Goal: Use online tool/utility: Use online tool/utility

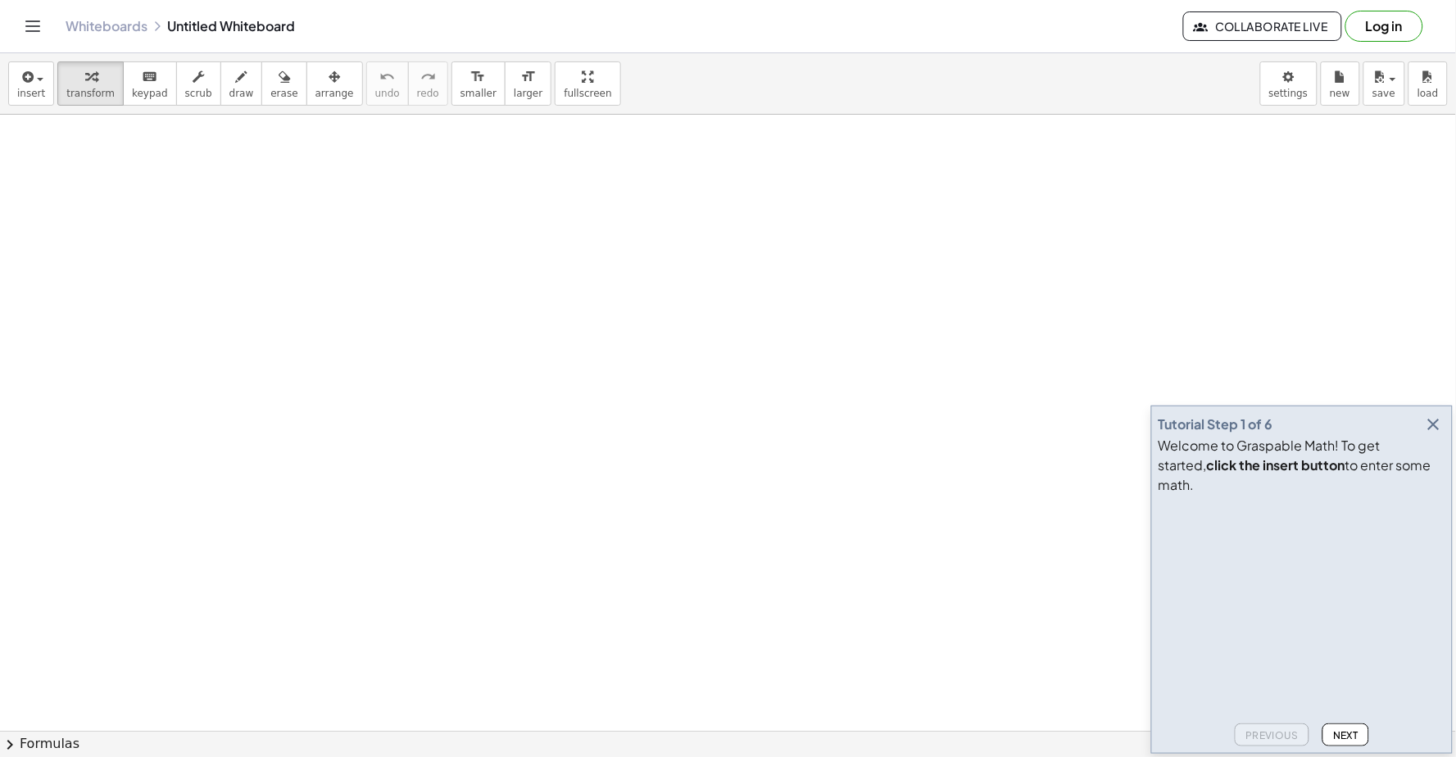
click at [940, 59] on div "insert select one: Math Expression Function Text Youtube Video Graphing Geometr…" at bounding box center [728, 83] width 1456 height 61
click at [940, 58] on div "insert select one: Math Expression Function Text Youtube Video Graphing Geometr…" at bounding box center [728, 83] width 1456 height 61
click at [940, 489] on div at bounding box center [728, 753] width 1456 height 1277
click at [750, 324] on div at bounding box center [728, 753] width 1456 height 1277
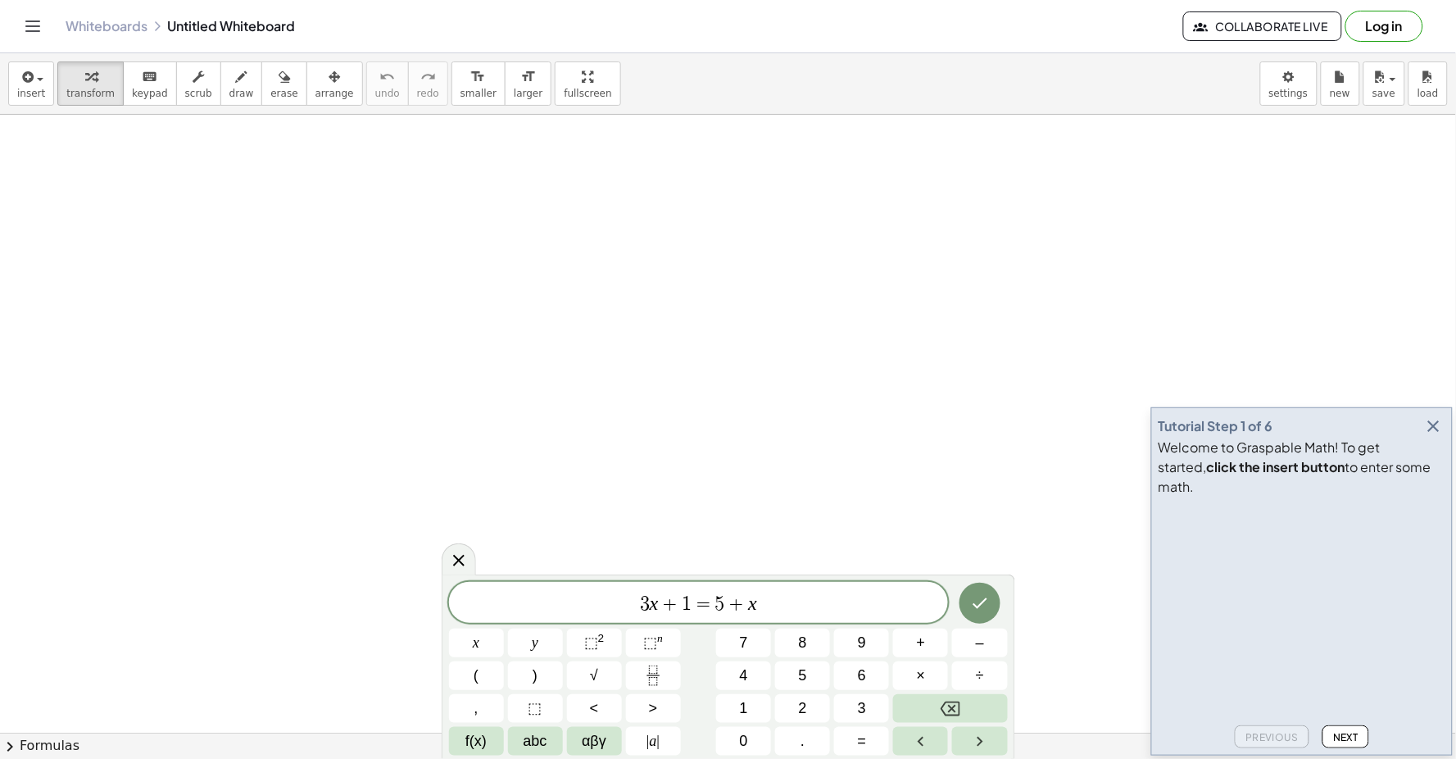
click at [940, 436] on icon "button" at bounding box center [1434, 426] width 20 height 20
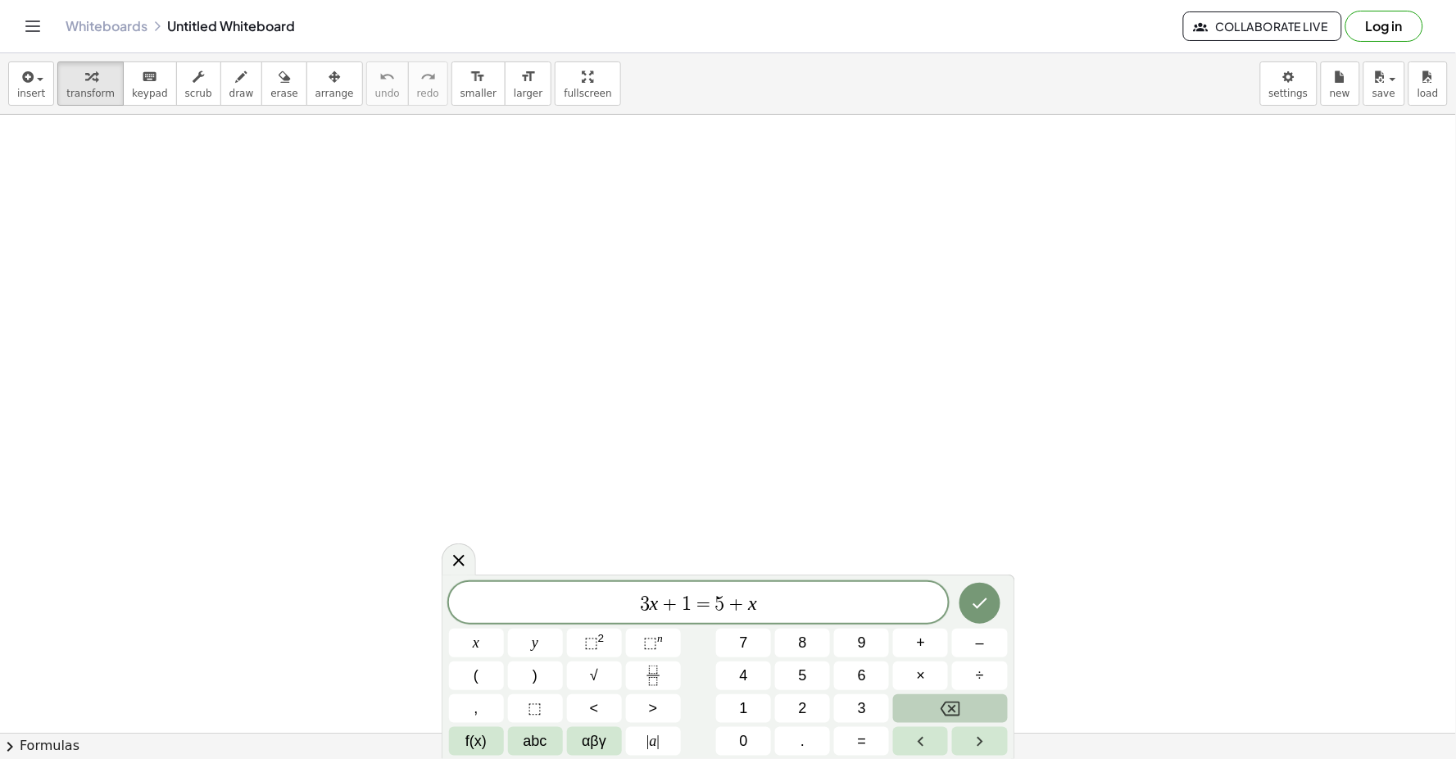
click at [940, 711] on button "Backspace" at bounding box center [950, 708] width 114 height 29
click at [865, 600] on span "3 x + 1 = ​" at bounding box center [699, 603] width 500 height 23
click at [865, 588] on div "3 x + 1 = ​" at bounding box center [699, 602] width 500 height 41
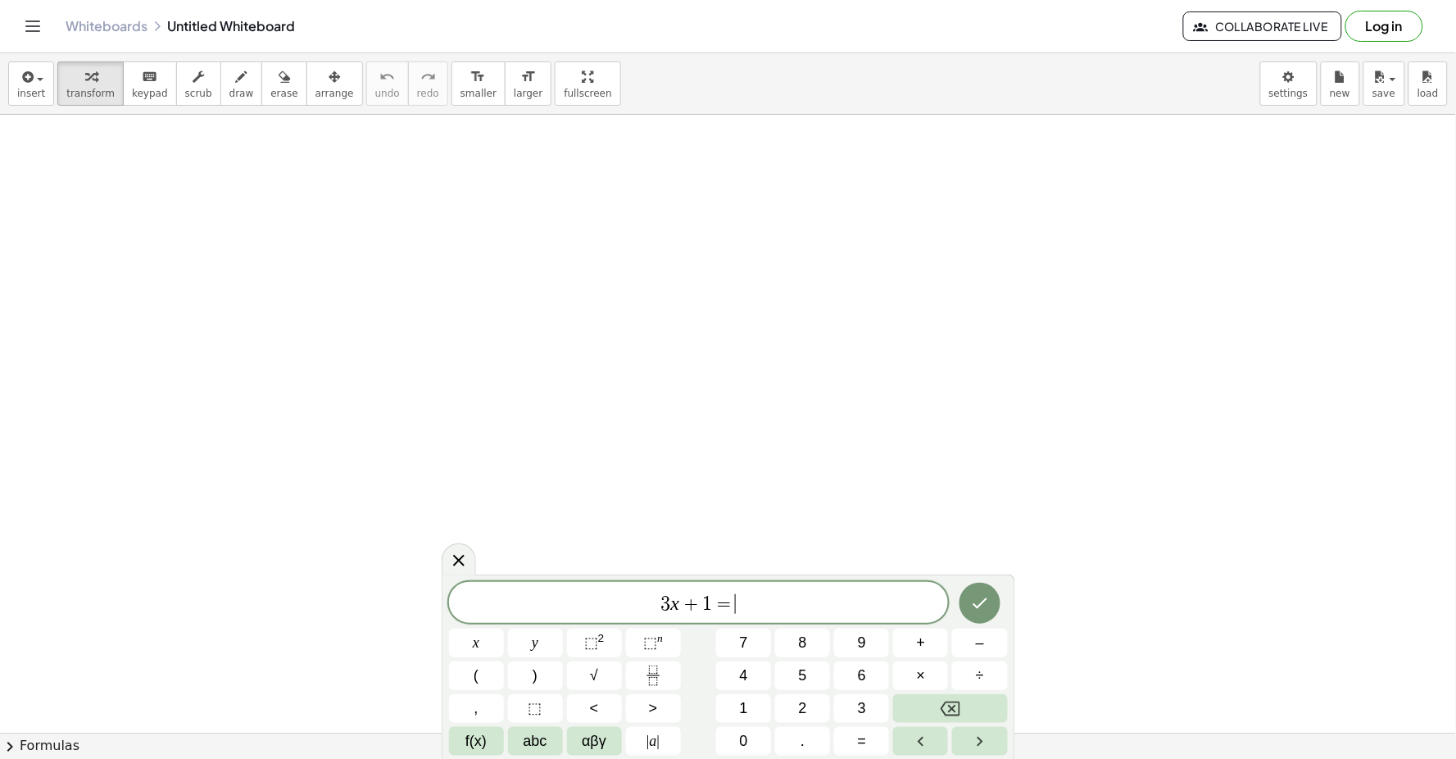
click at [916, 698] on button "Backspace" at bounding box center [950, 708] width 114 height 29
click at [912, 709] on button "Backspace" at bounding box center [950, 708] width 114 height 29
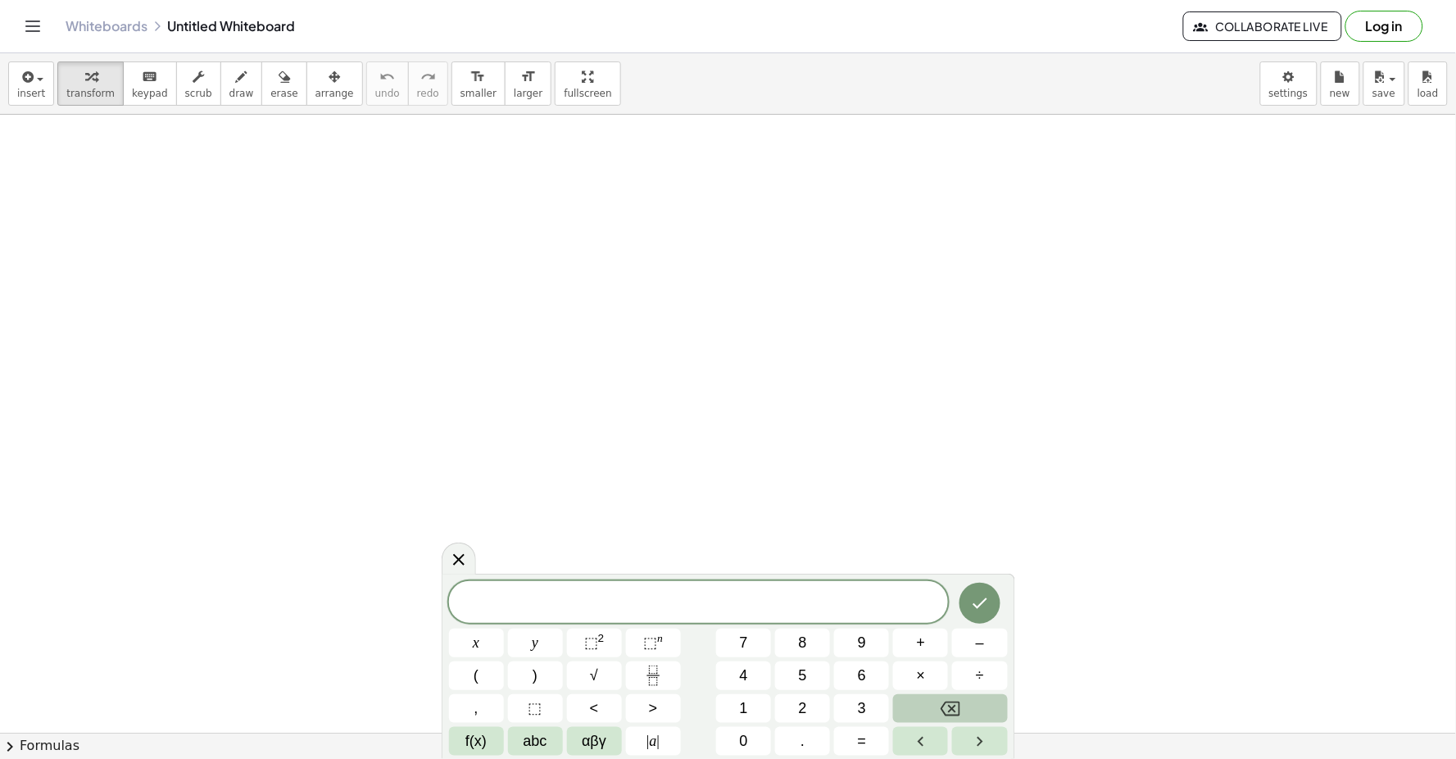
click at [533, 637] on span "y" at bounding box center [535, 643] width 7 height 22
click at [921, 641] on span "+" at bounding box center [921, 643] width 9 height 22
click at [796, 702] on button "2" at bounding box center [802, 708] width 55 height 29
click at [476, 641] on span "x" at bounding box center [476, 643] width 7 height 22
click at [924, 645] on span "+" at bounding box center [921, 643] width 9 height 22
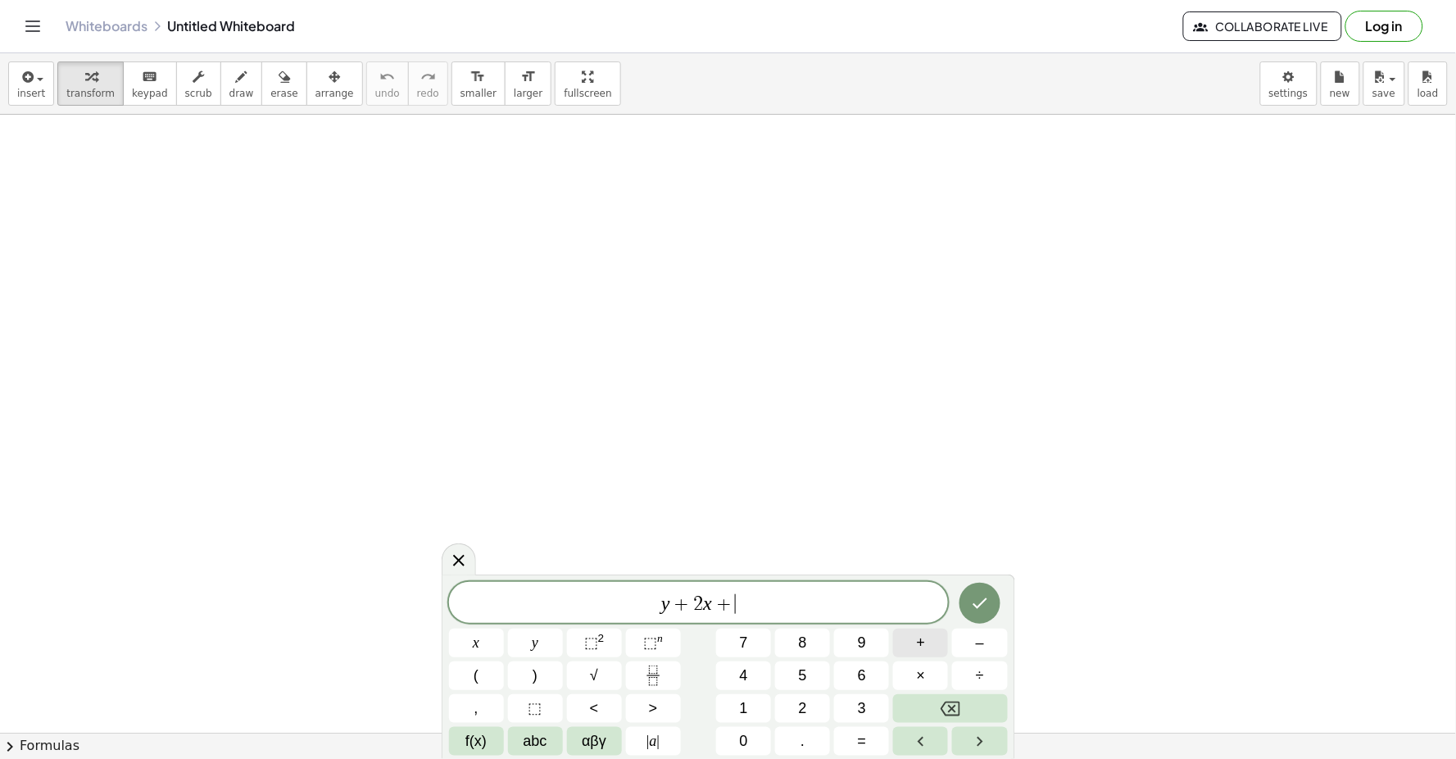
click at [750, 716] on button "1" at bounding box center [743, 708] width 55 height 29
click at [742, 725] on span "0" at bounding box center [744, 741] width 8 height 22
drag, startPoint x: 750, startPoint y: 716, endPoint x: 1178, endPoint y: 543, distance: 462.0
click at [940, 543] on div at bounding box center [728, 753] width 1456 height 1277
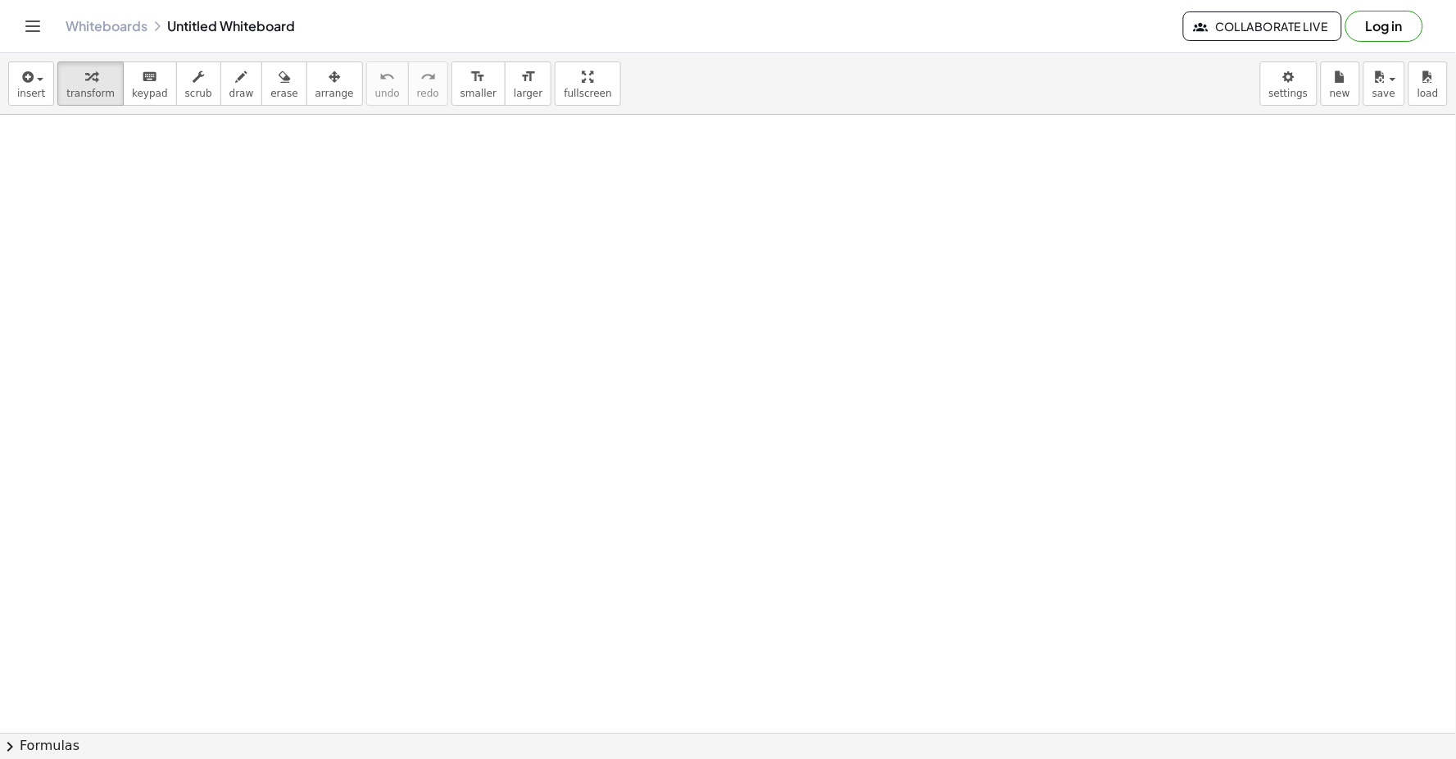
click at [900, 586] on div at bounding box center [728, 753] width 1456 height 1277
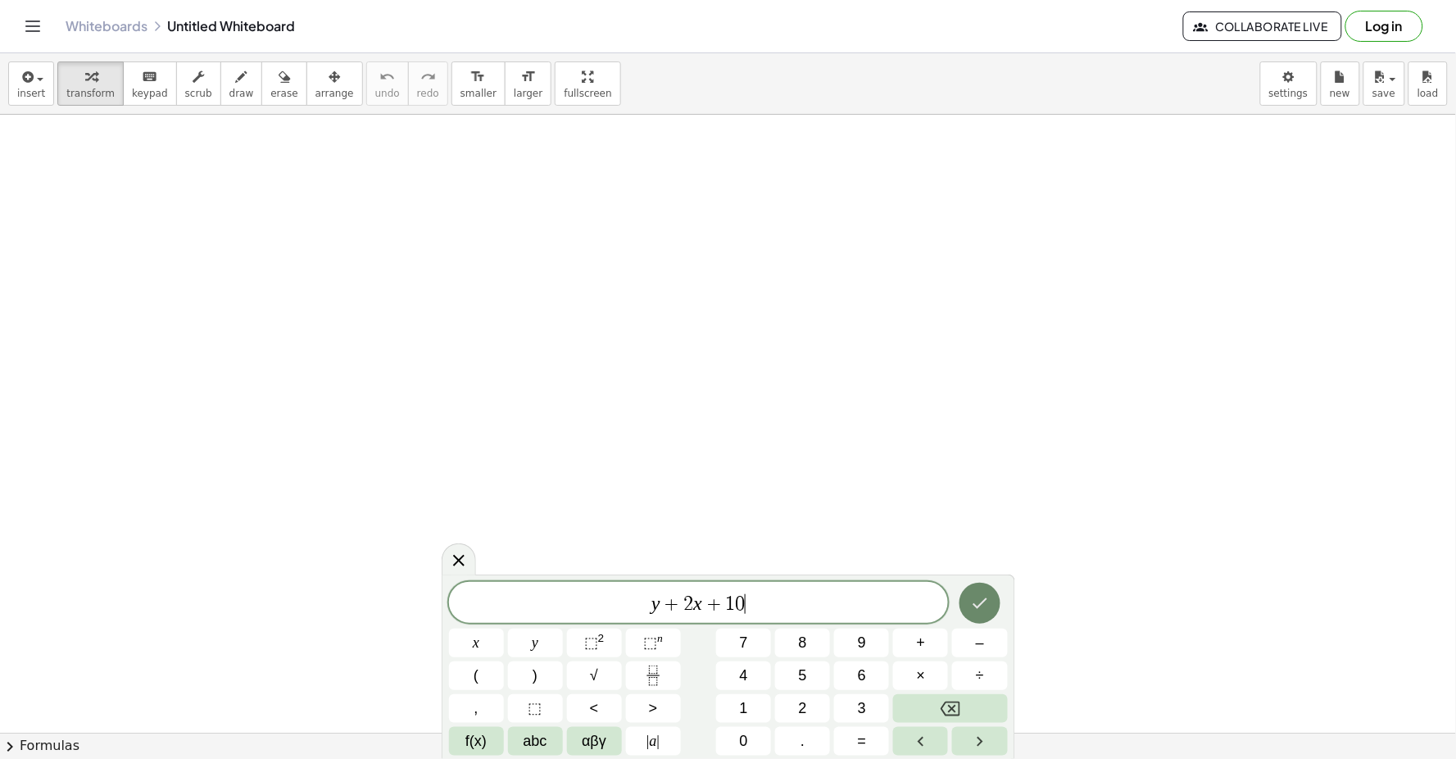
click at [940, 595] on icon "Done" at bounding box center [980, 603] width 20 height 20
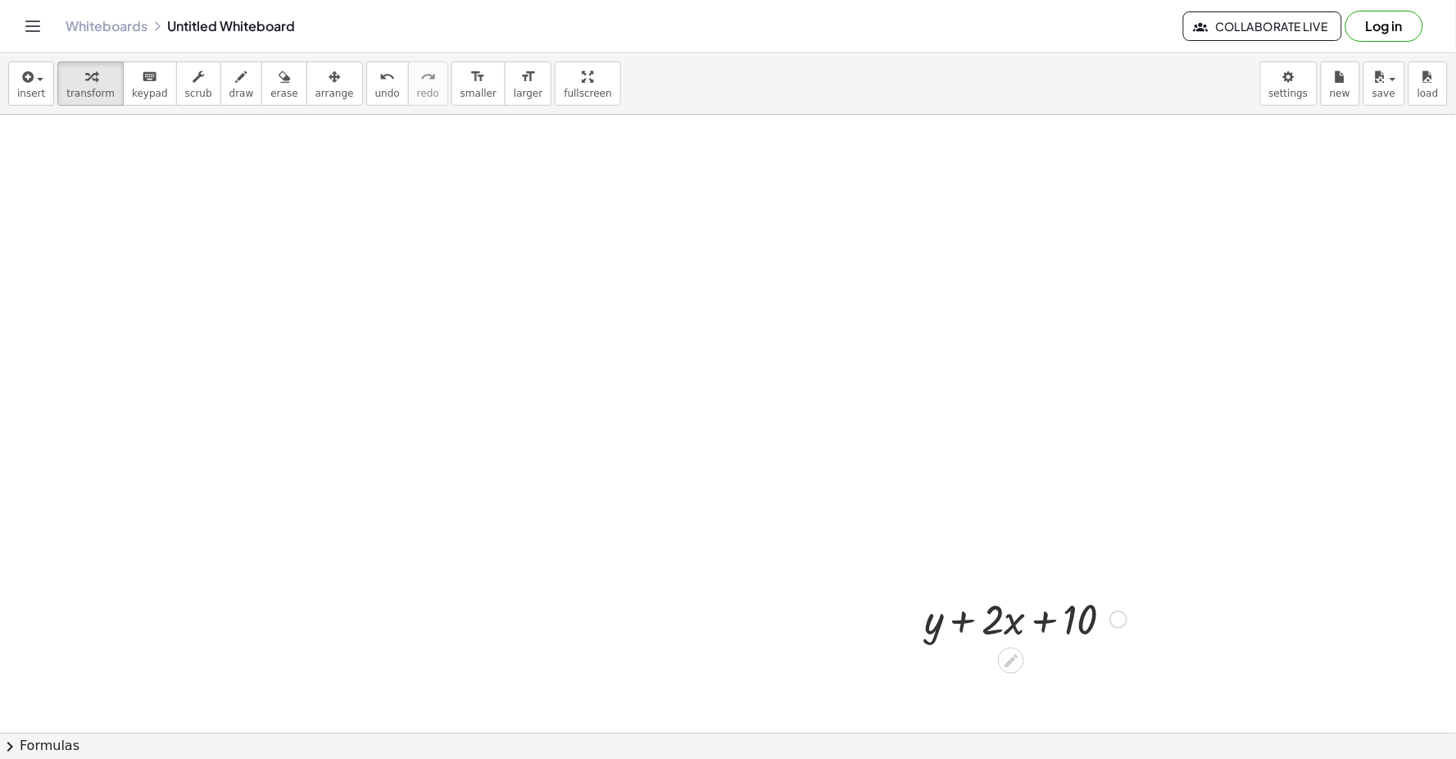
drag, startPoint x: 1009, startPoint y: 621, endPoint x: 872, endPoint y: 446, distance: 222.9
click at [872, 446] on div at bounding box center [728, 753] width 1456 height 1277
click at [940, 613] on div at bounding box center [1118, 619] width 18 height 18
drag, startPoint x: 1008, startPoint y: 659, endPoint x: 1025, endPoint y: 594, distance: 67.0
drag, startPoint x: 1118, startPoint y: 618, endPoint x: 1104, endPoint y: 492, distance: 126.2
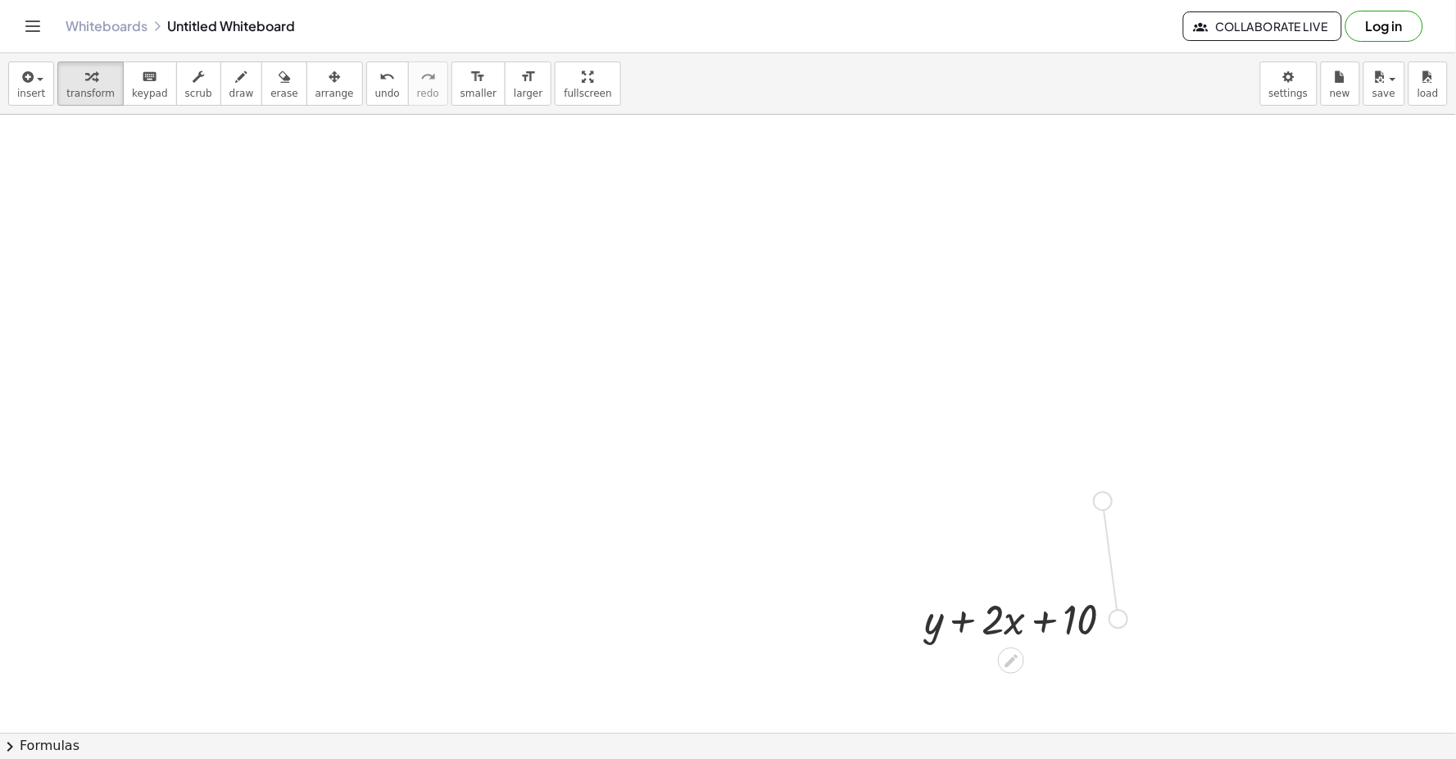
click at [940, 492] on div "+ y + · 2 · x + 10" at bounding box center [728, 753] width 1456 height 1277
drag, startPoint x: 1091, startPoint y: 495, endPoint x: 1126, endPoint y: 510, distance: 38.5
click at [940, 510] on div "+ y + · 2 · x + 10 + y + · 2 · x + 10" at bounding box center [728, 753] width 1456 height 1277
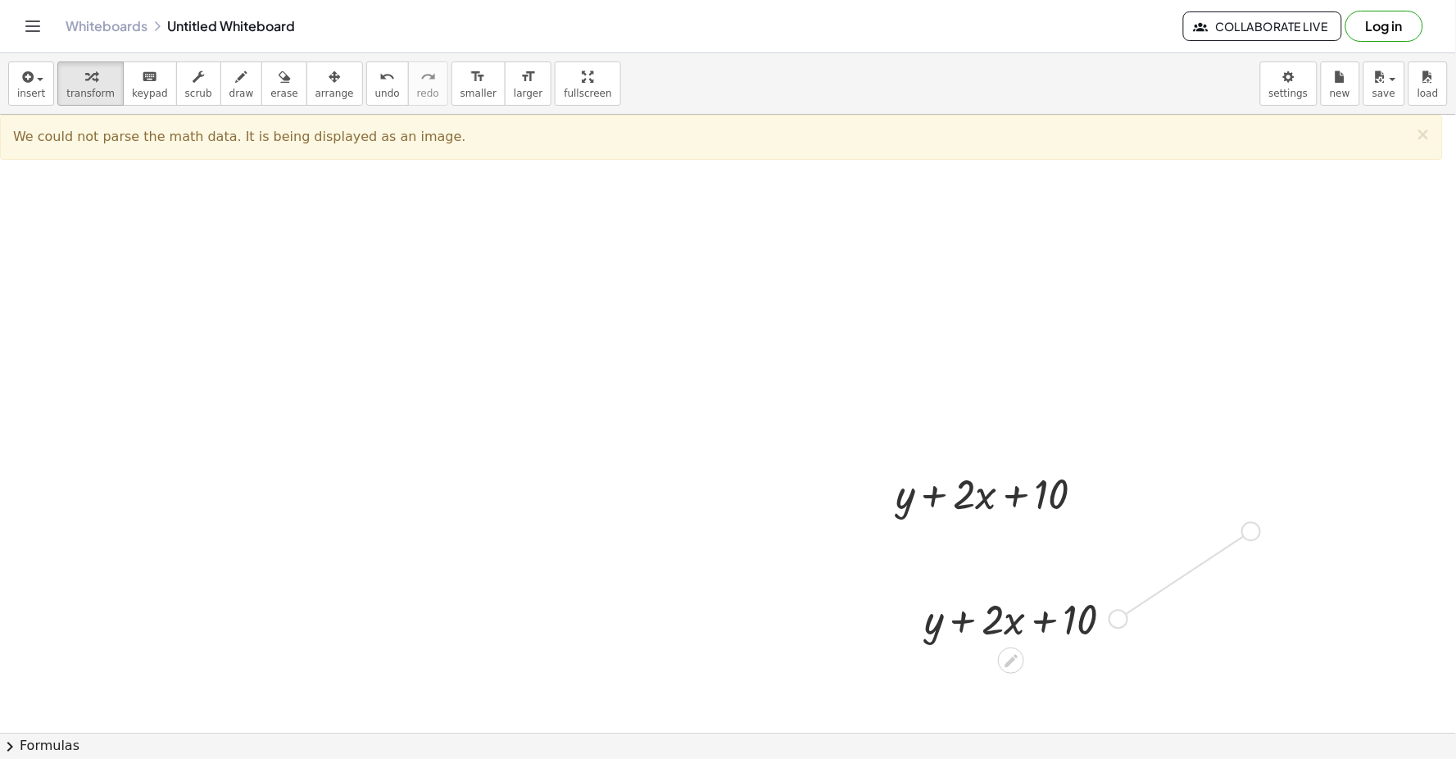
click at [940, 522] on div at bounding box center [728, 753] width 1456 height 1277
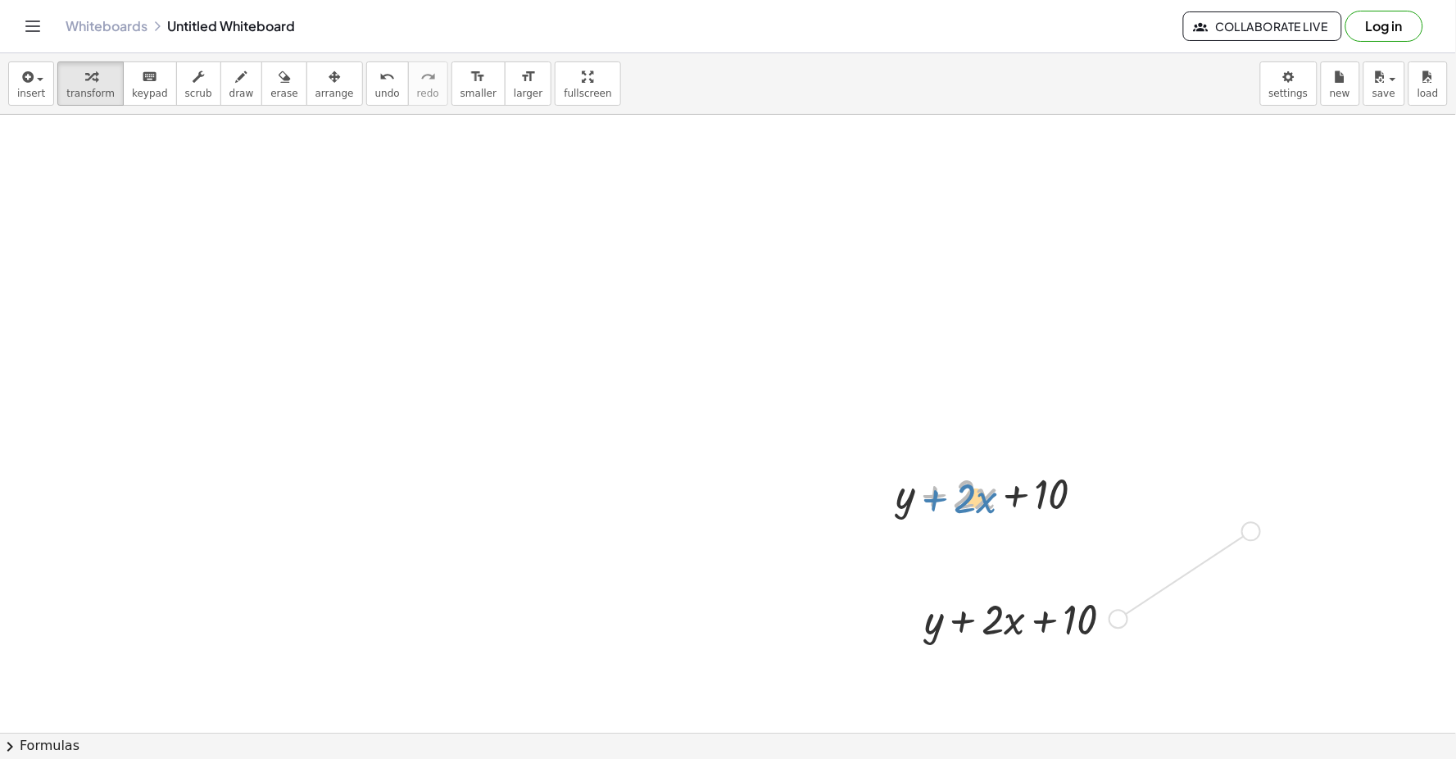
click at [932, 497] on div at bounding box center [996, 493] width 219 height 56
drag, startPoint x: 932, startPoint y: 496, endPoint x: 1122, endPoint y: 555, distance: 199.3
click at [940, 555] on div at bounding box center [728, 753] width 1456 height 1277
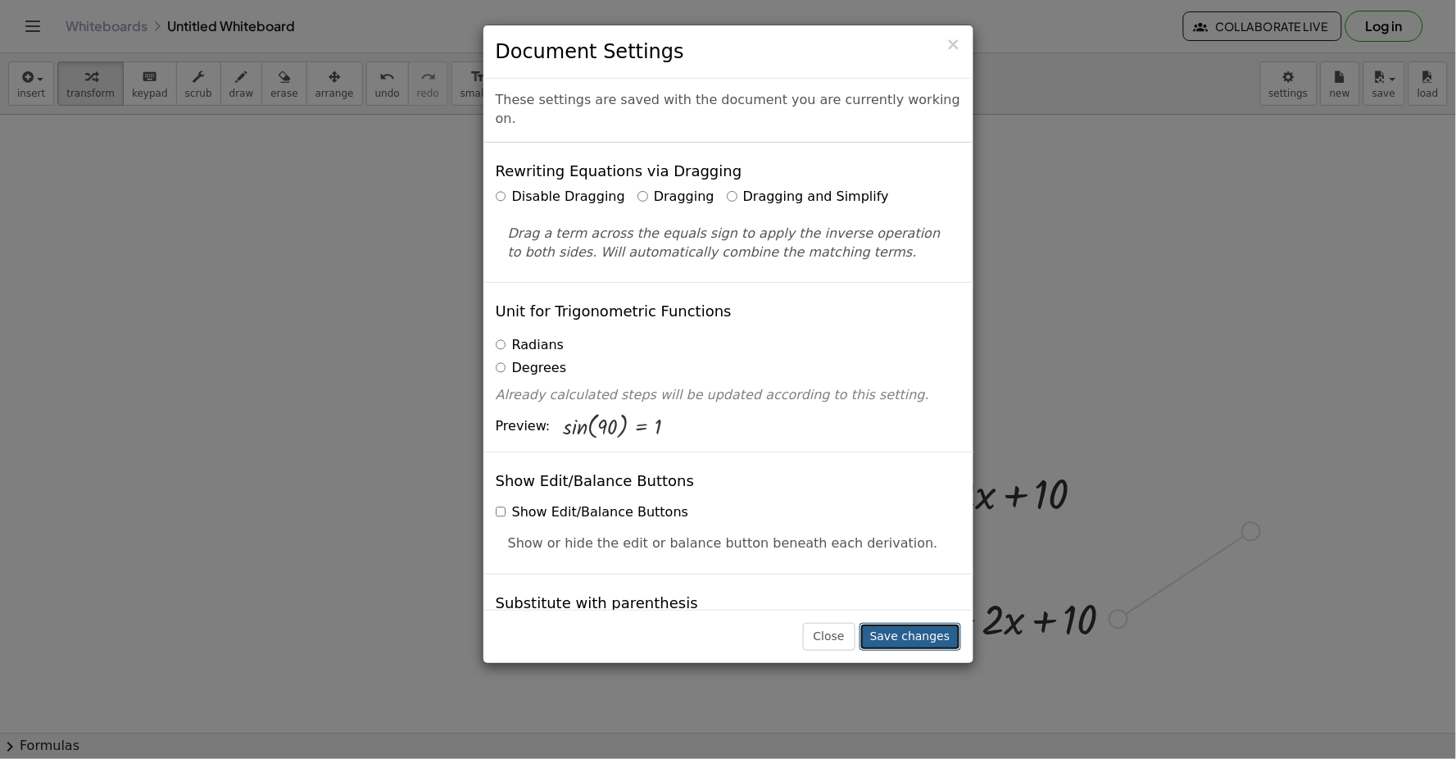
click at [919, 631] on button "Save changes" at bounding box center [910, 637] width 102 height 28
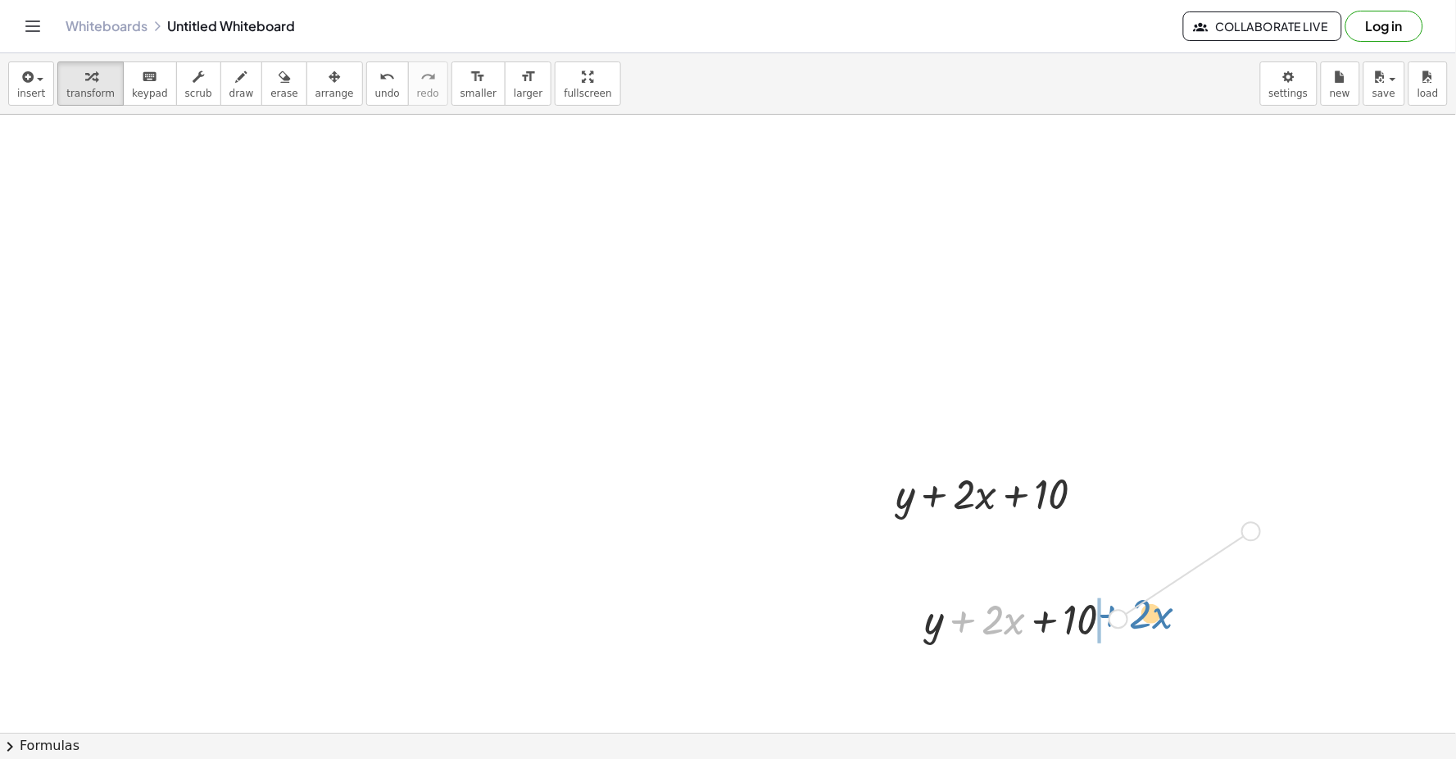
drag, startPoint x: 964, startPoint y: 619, endPoint x: 1113, endPoint y: 613, distance: 148.4
drag, startPoint x: 1109, startPoint y: 610, endPoint x: 1069, endPoint y: 526, distance: 93.4
click at [940, 526] on div at bounding box center [728, 753] width 1456 height 1277
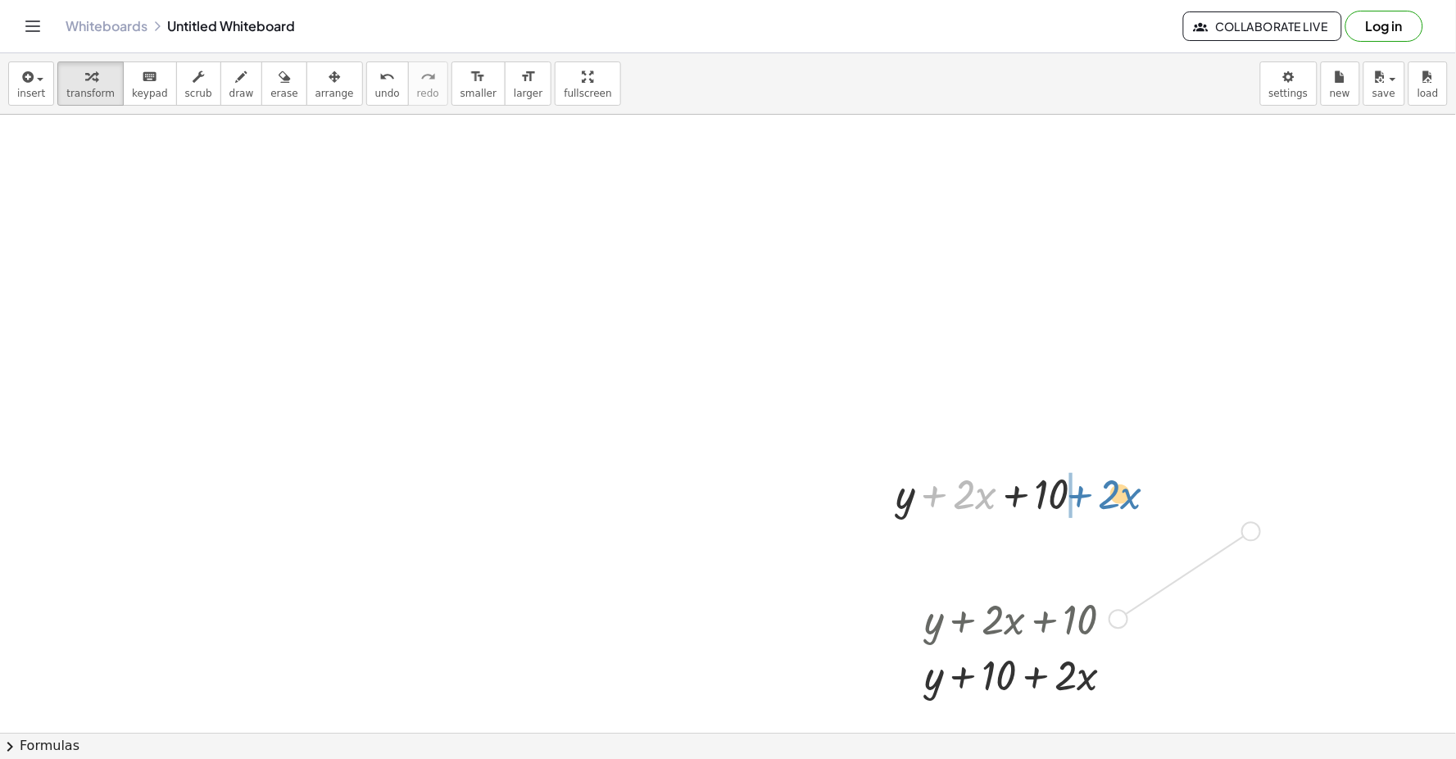
drag, startPoint x: 948, startPoint y: 535, endPoint x: 1077, endPoint y: 497, distance: 134.0
drag, startPoint x: 1076, startPoint y: 498, endPoint x: 1077, endPoint y: 382, distance: 116.3
click at [940, 382] on div at bounding box center [728, 753] width 1456 height 1277
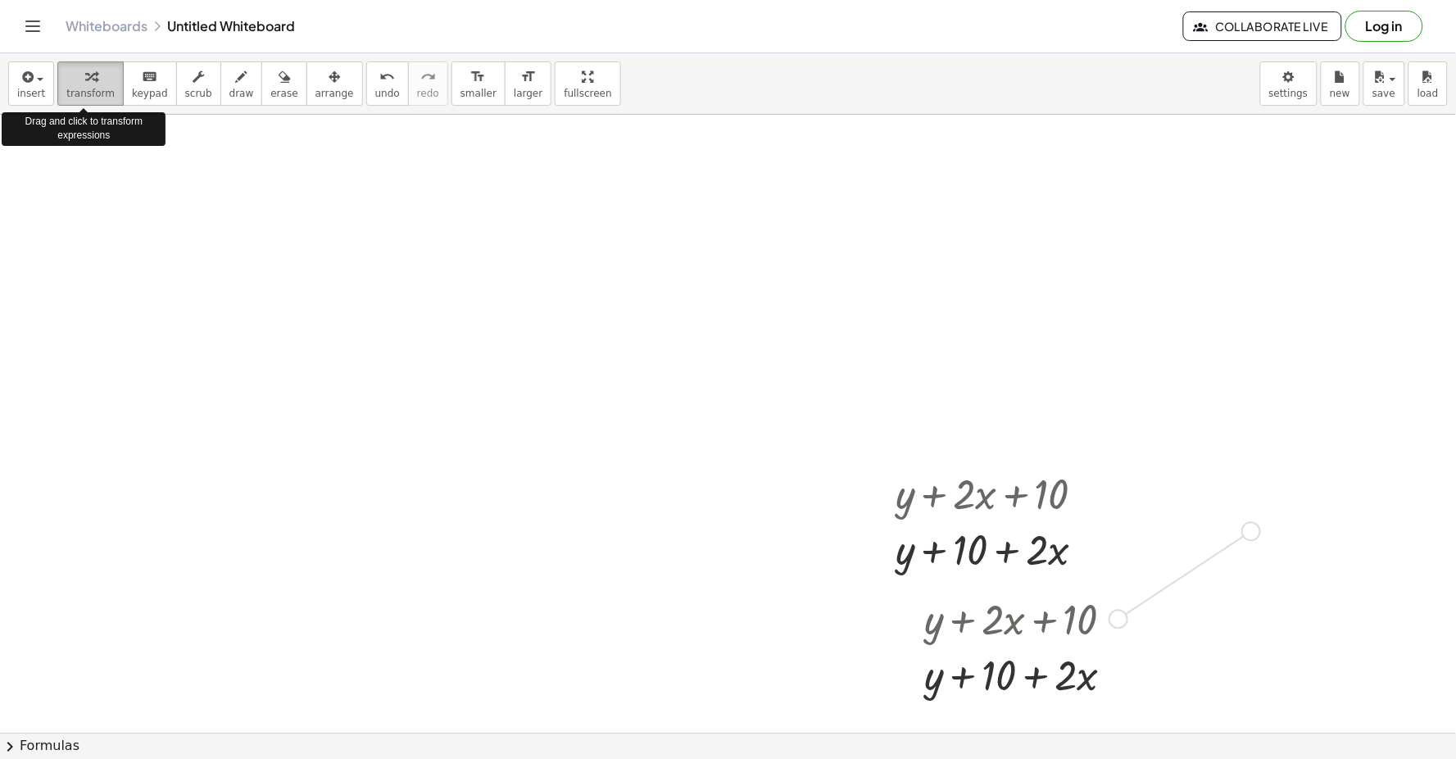
click at [86, 86] on icon "button" at bounding box center [90, 77] width 11 height 20
click at [96, 80] on div "button" at bounding box center [90, 76] width 48 height 20
drag, startPoint x: 96, startPoint y: 80, endPoint x: 58, endPoint y: 85, distance: 38.0
click at [58, 85] on button "transform" at bounding box center [90, 83] width 66 height 44
click at [78, 95] on span "transform" at bounding box center [90, 93] width 48 height 11
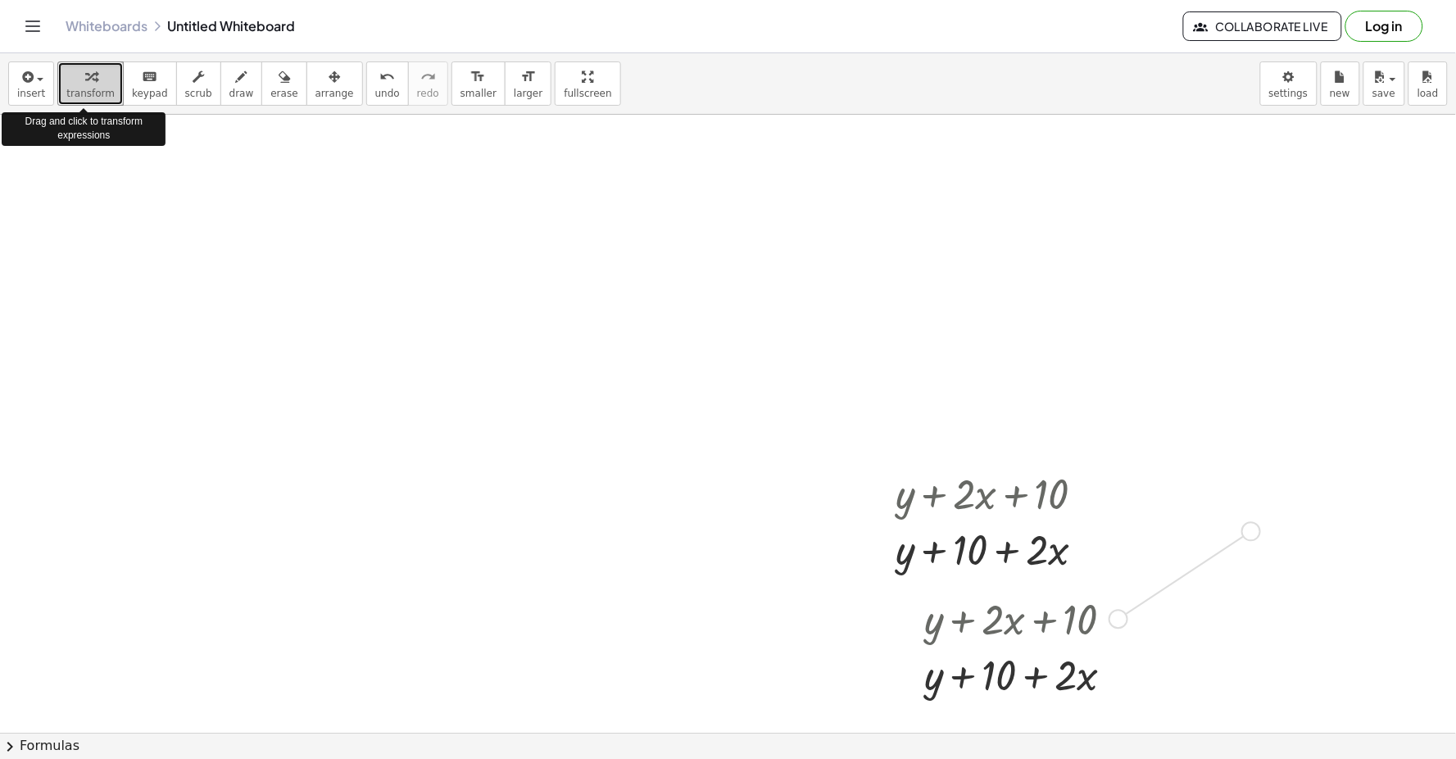
click at [79, 92] on span "transform" at bounding box center [90, 93] width 48 height 11
click at [85, 76] on icon "button" at bounding box center [90, 77] width 11 height 20
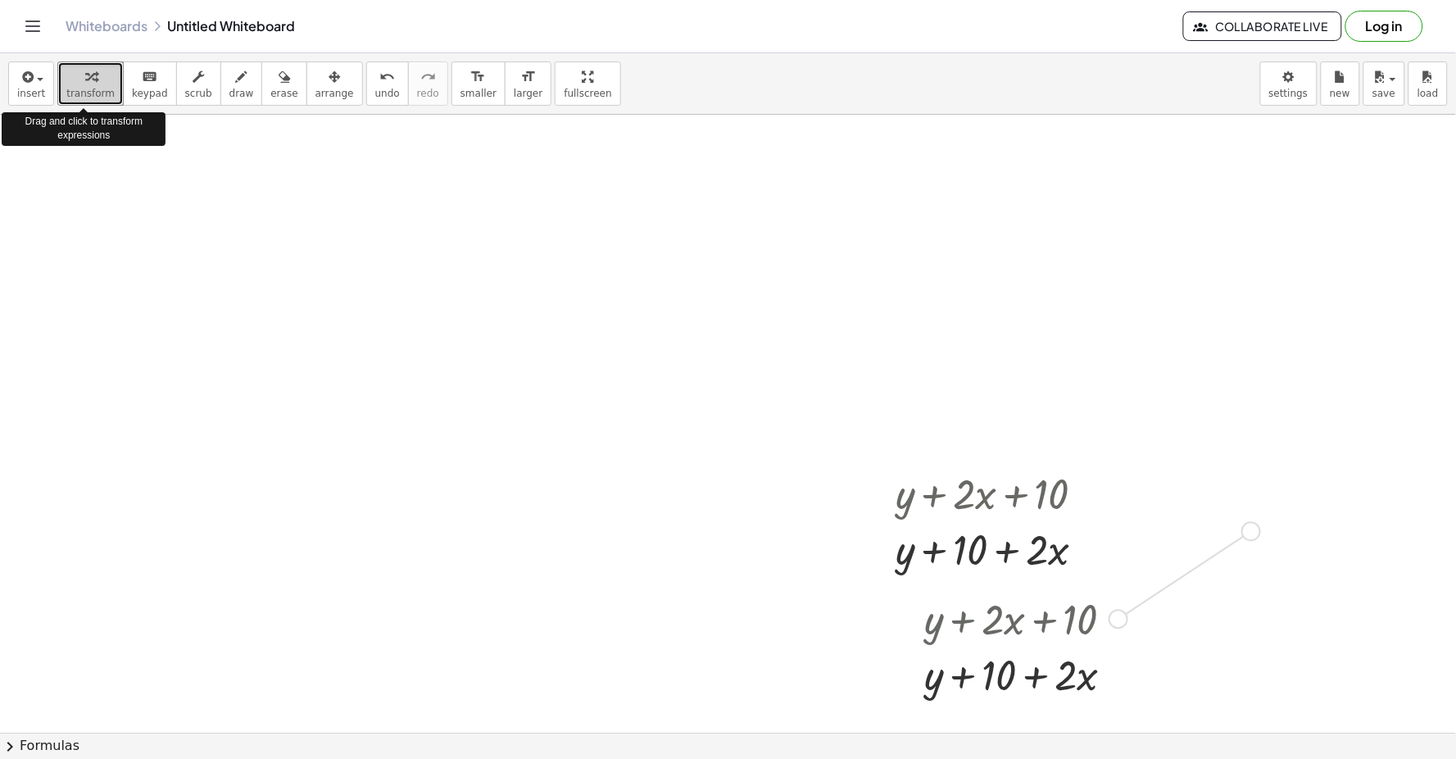
click at [85, 76] on icon "button" at bounding box center [90, 77] width 11 height 20
click at [217, 262] on div at bounding box center [728, 753] width 1456 height 1277
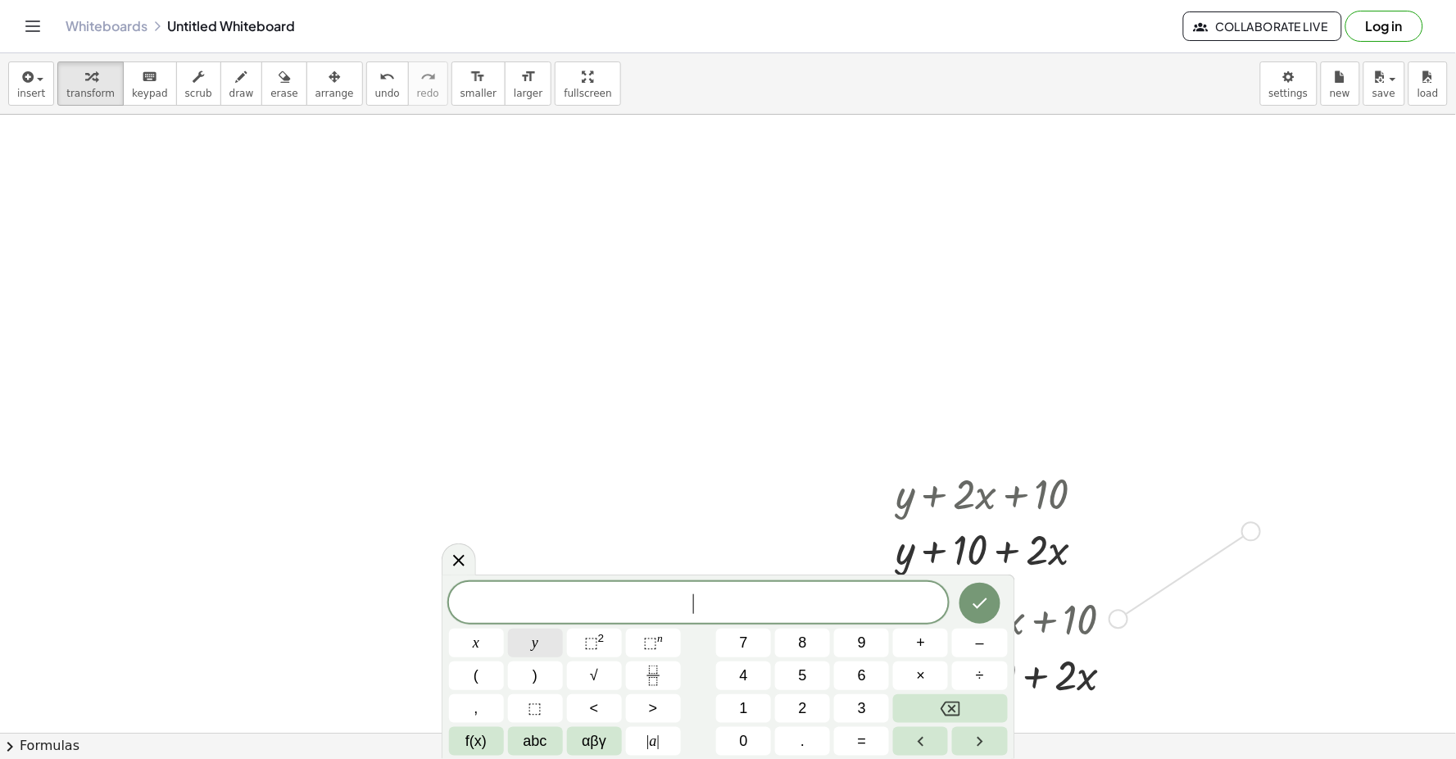
click at [551, 640] on button "y" at bounding box center [535, 642] width 55 height 29
click at [913, 637] on button "+" at bounding box center [920, 642] width 55 height 29
click at [937, 707] on button "Backspace" at bounding box center [950, 708] width 114 height 29
click at [940, 641] on span "–" at bounding box center [980, 643] width 8 height 22
click at [813, 672] on button "5" at bounding box center [802, 675] width 55 height 29
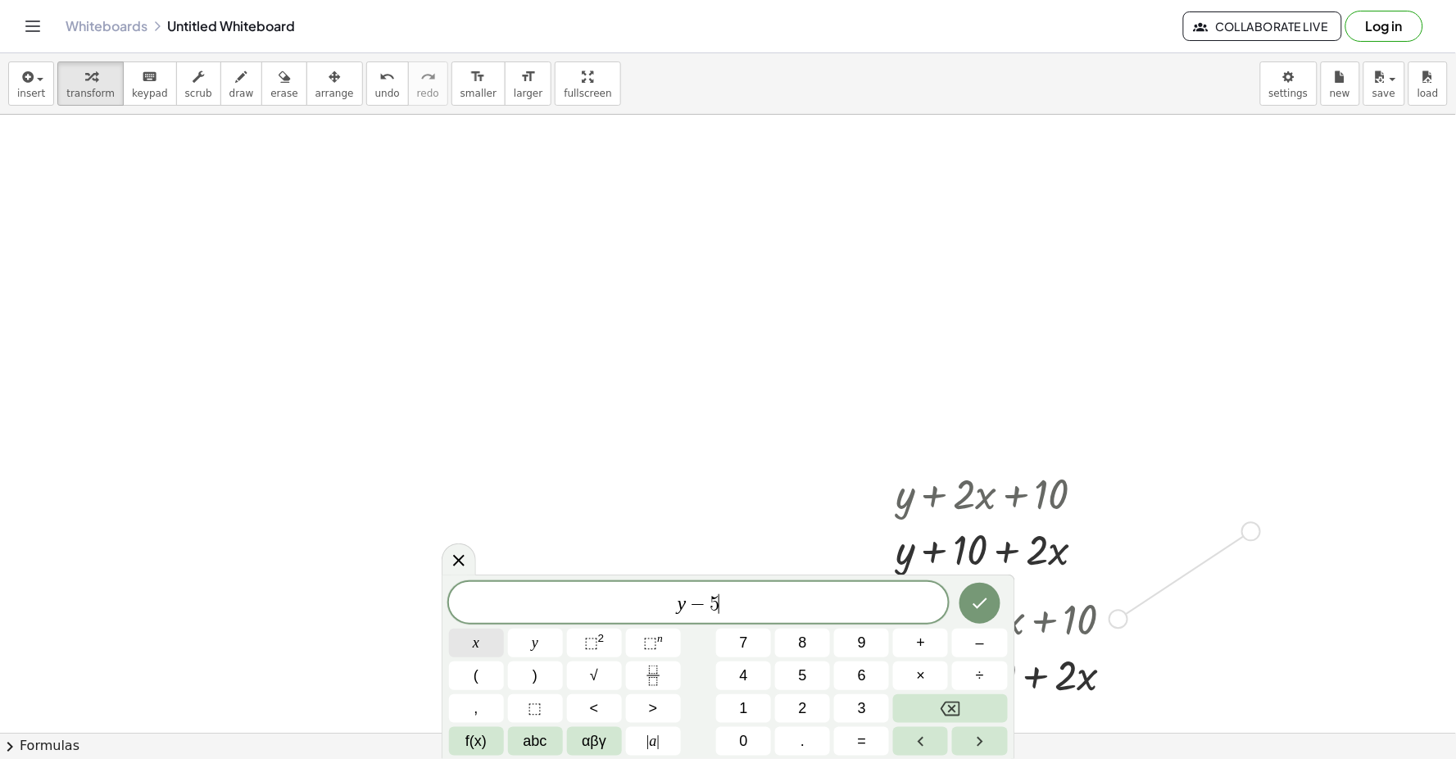
click at [486, 637] on button "x" at bounding box center [476, 642] width 55 height 29
click at [867, 725] on button "=" at bounding box center [861, 741] width 55 height 29
click at [940, 637] on span "–" at bounding box center [980, 643] width 8 height 22
click at [797, 709] on button "2" at bounding box center [802, 708] width 55 height 29
click at [940, 594] on icon "Done" at bounding box center [980, 603] width 20 height 20
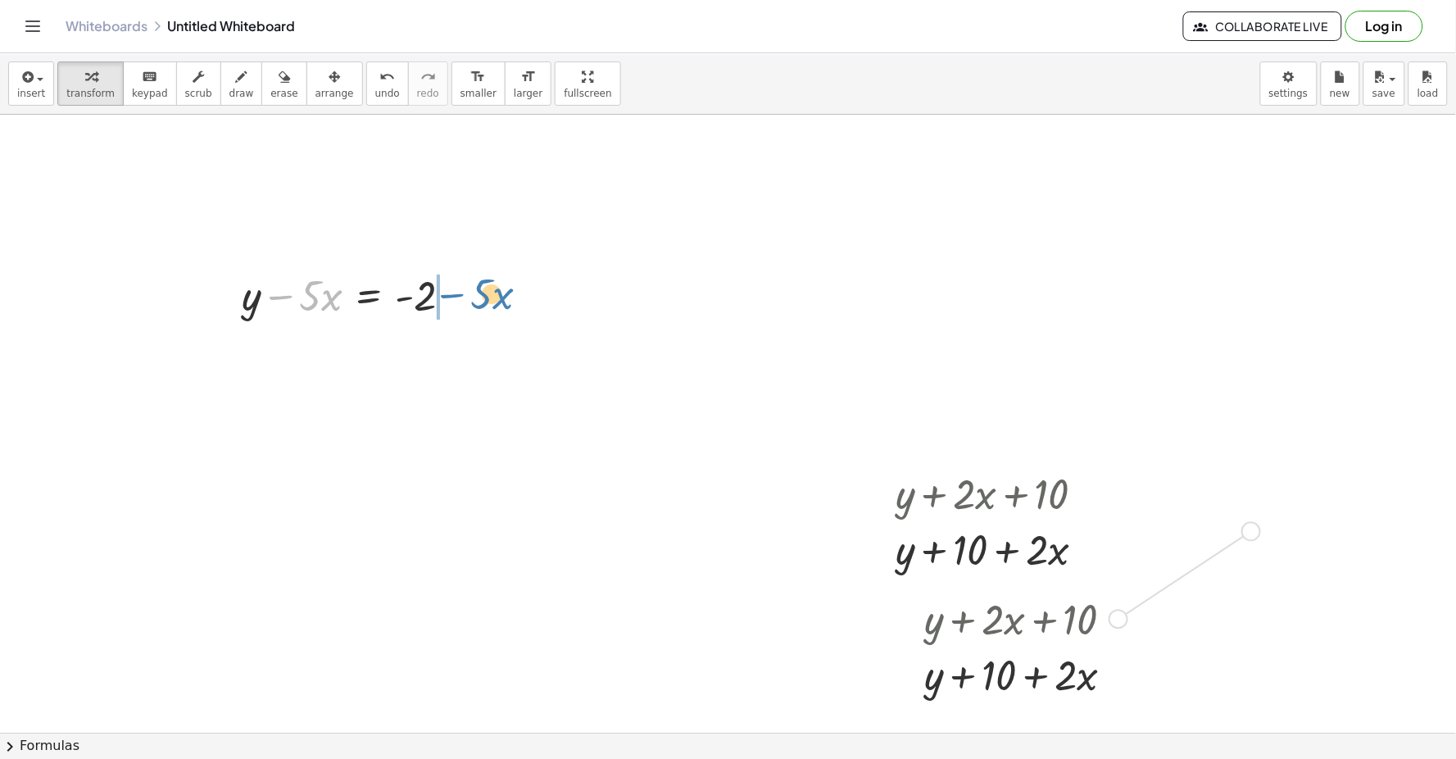
drag, startPoint x: 274, startPoint y: 297, endPoint x: 446, endPoint y: 295, distance: 171.2
click at [446, 295] on div at bounding box center [353, 294] width 240 height 56
click at [572, 542] on div at bounding box center [728, 753] width 1456 height 1277
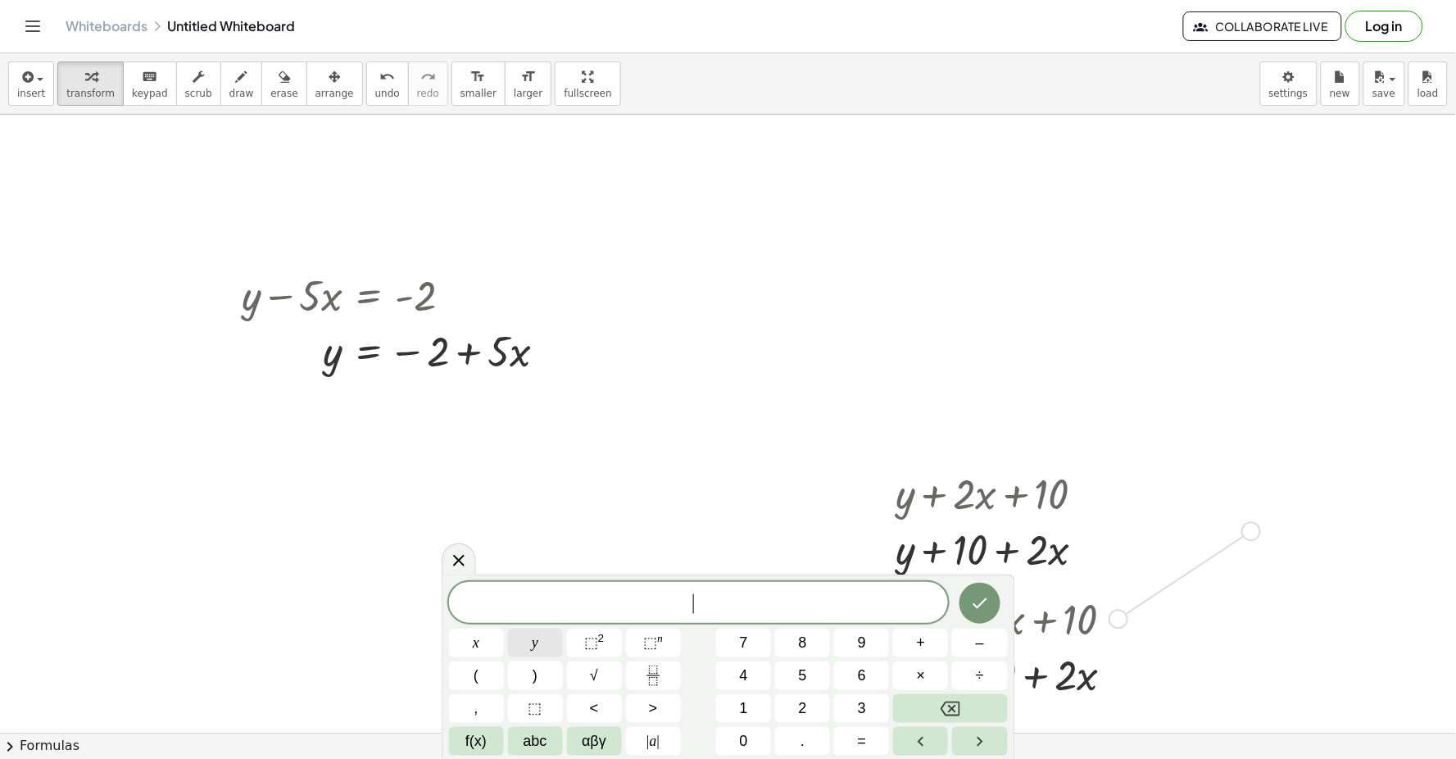
click at [537, 642] on span "y" at bounding box center [535, 643] width 7 height 22
click at [934, 640] on button "+" at bounding box center [920, 642] width 55 height 29
click at [854, 711] on button "3" at bounding box center [861, 708] width 55 height 29
click at [465, 641] on button "x" at bounding box center [476, 642] width 55 height 29
click at [859, 725] on span "=" at bounding box center [862, 741] width 9 height 22
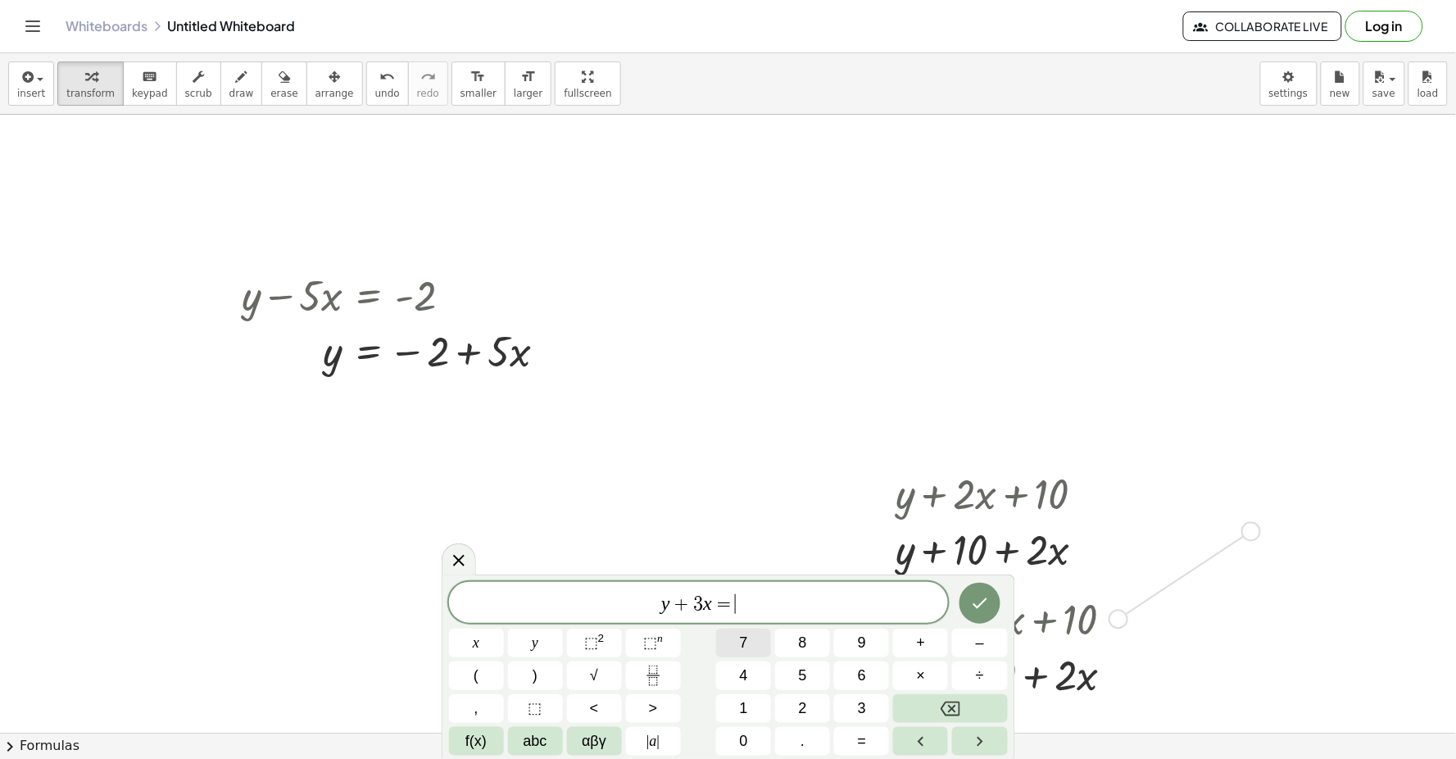
click at [729, 641] on button "7" at bounding box center [743, 642] width 55 height 29
click at [940, 595] on icon "Done" at bounding box center [980, 603] width 20 height 20
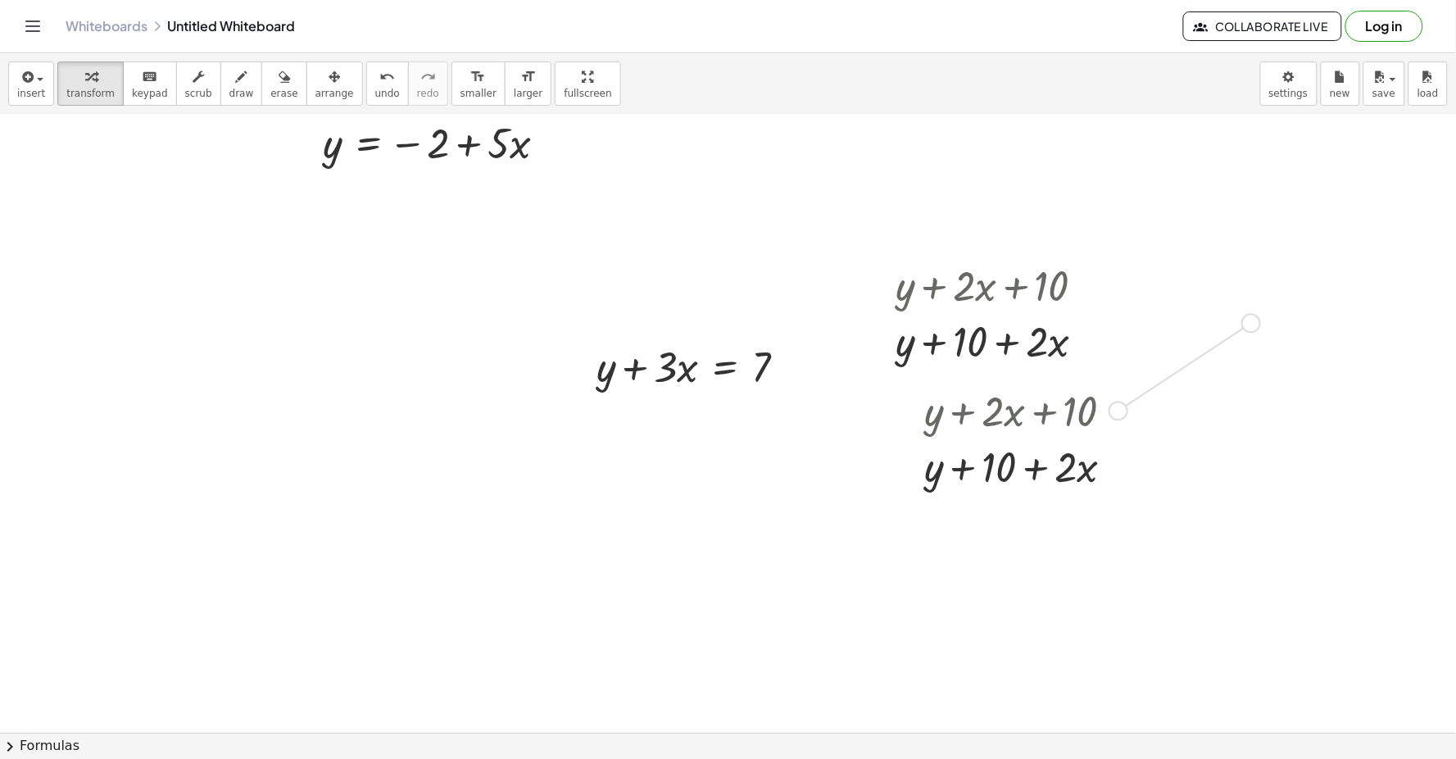
scroll to position [238, 0]
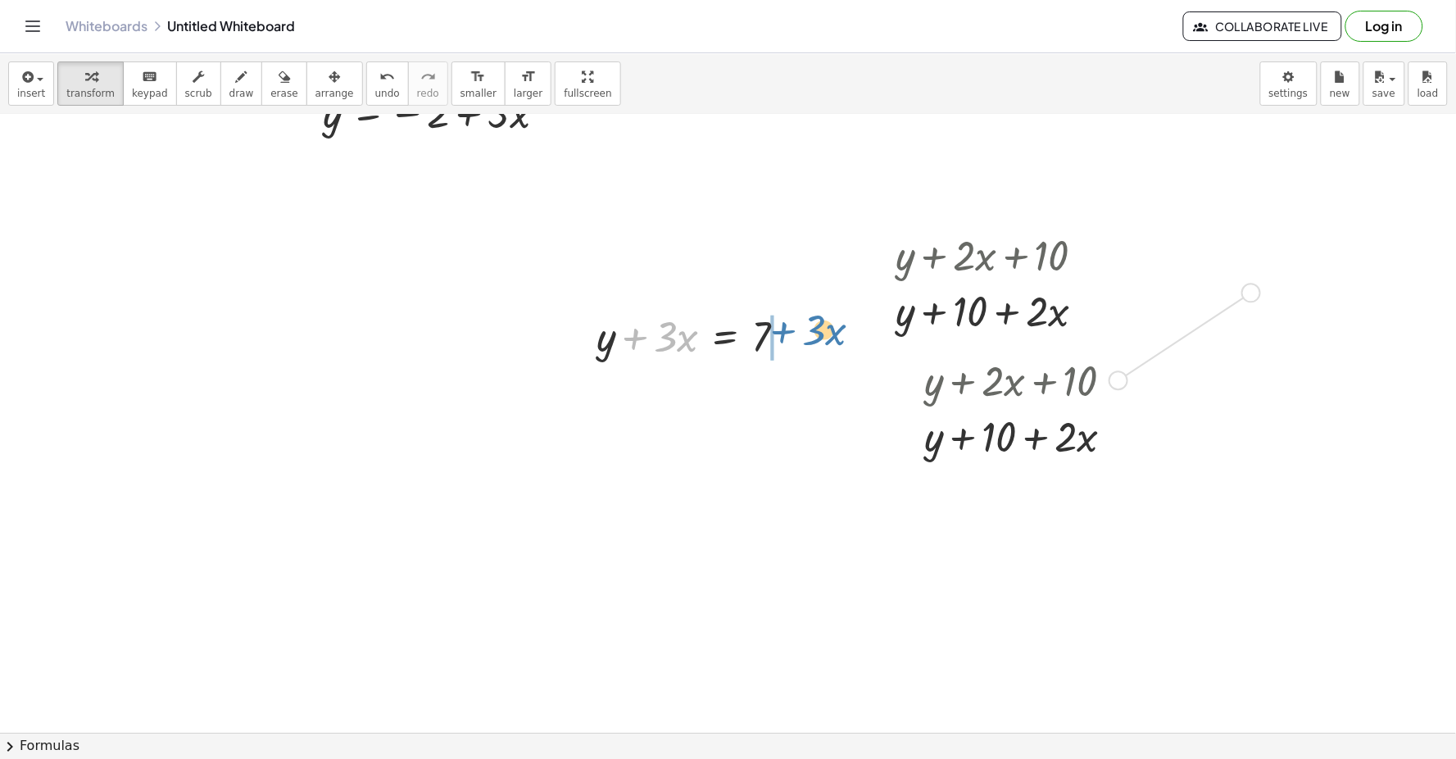
drag, startPoint x: 634, startPoint y: 338, endPoint x: 782, endPoint y: 332, distance: 148.4
click at [782, 257] on div at bounding box center [728, 514] width 1456 height 1277
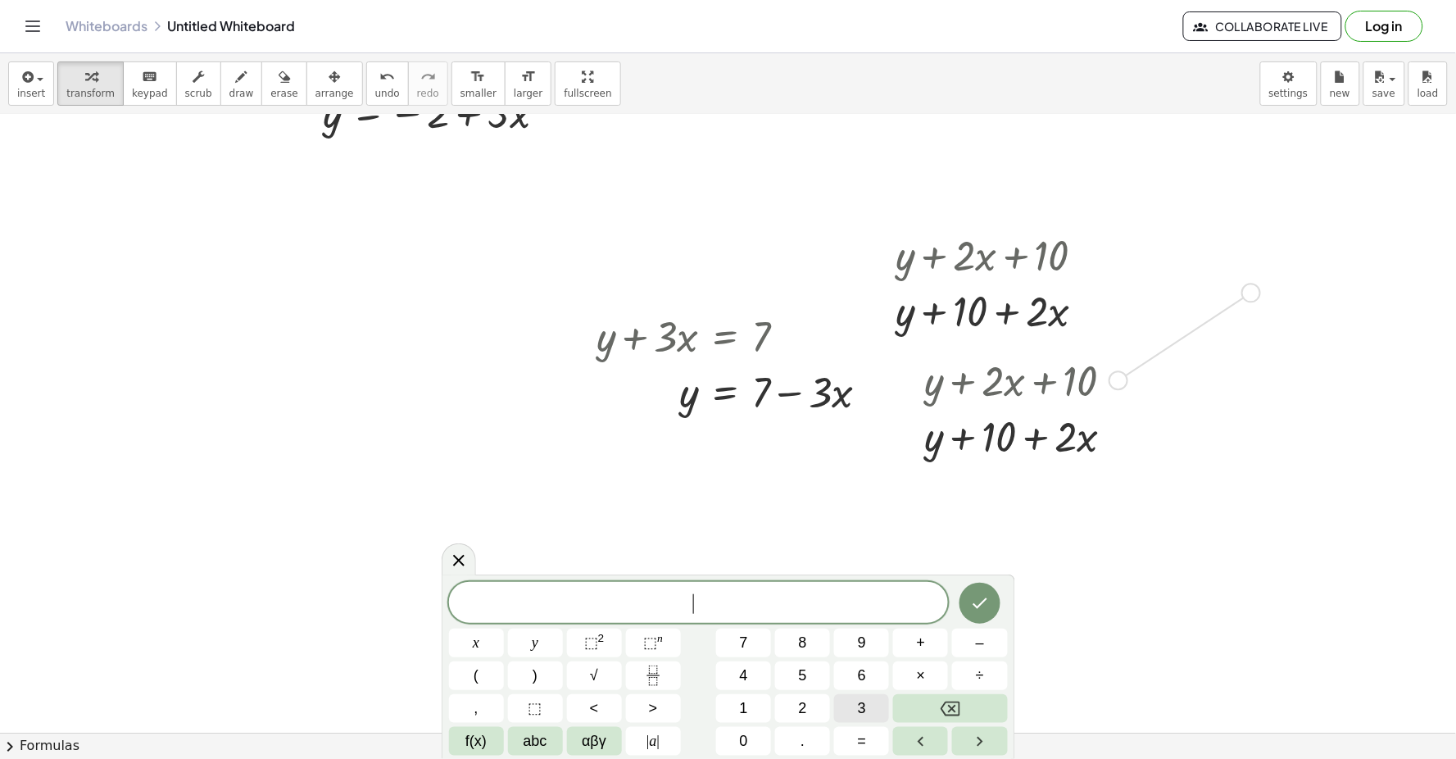
click at [859, 701] on span "3" at bounding box center [862, 708] width 8 height 22
click at [522, 637] on button "y" at bounding box center [535, 642] width 55 height 29
click at [920, 639] on span "+" at bounding box center [921, 643] width 9 height 22
click at [743, 701] on span "1" at bounding box center [744, 708] width 8 height 22
click at [788, 713] on button "2" at bounding box center [802, 708] width 55 height 29
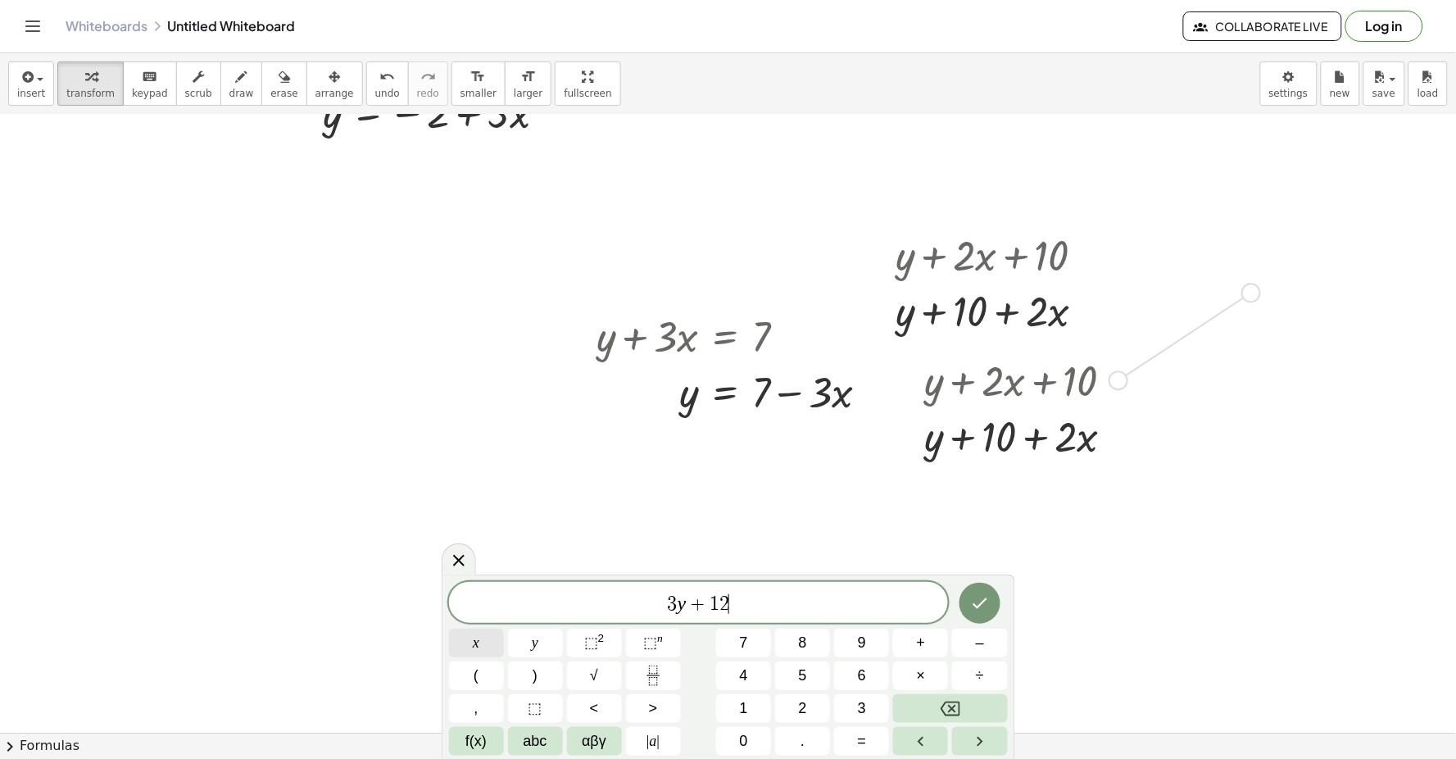
click at [487, 633] on button "x" at bounding box center [476, 642] width 55 height 29
click at [856, 725] on button "=" at bounding box center [861, 741] width 55 height 29
click at [746, 702] on span "1" at bounding box center [744, 708] width 8 height 22
click at [800, 664] on span "5" at bounding box center [803, 675] width 8 height 22
click at [940, 703] on icon "Backspace" at bounding box center [951, 709] width 20 height 20
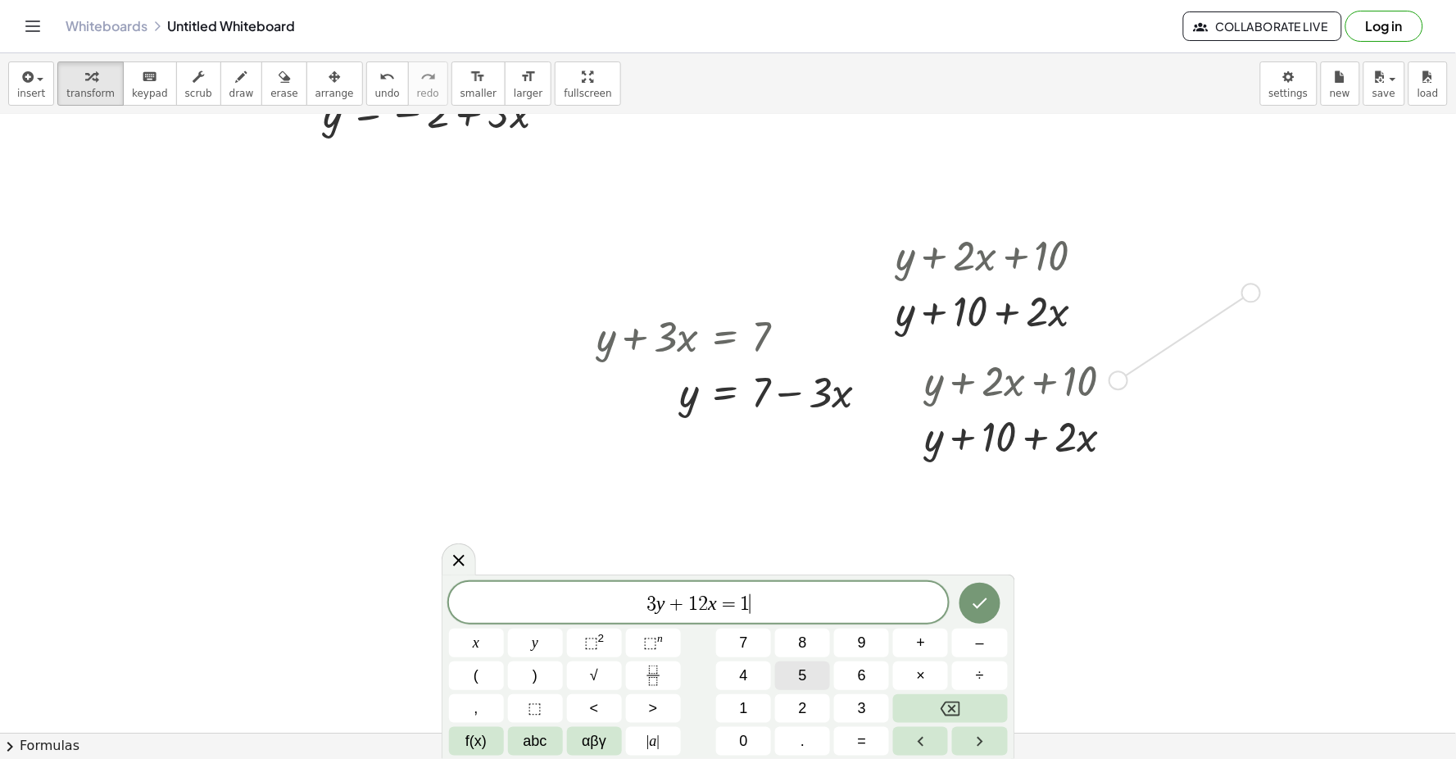
click at [805, 661] on button "5" at bounding box center [802, 675] width 55 height 29
click at [940, 601] on icon "Done" at bounding box center [980, 603] width 20 height 20
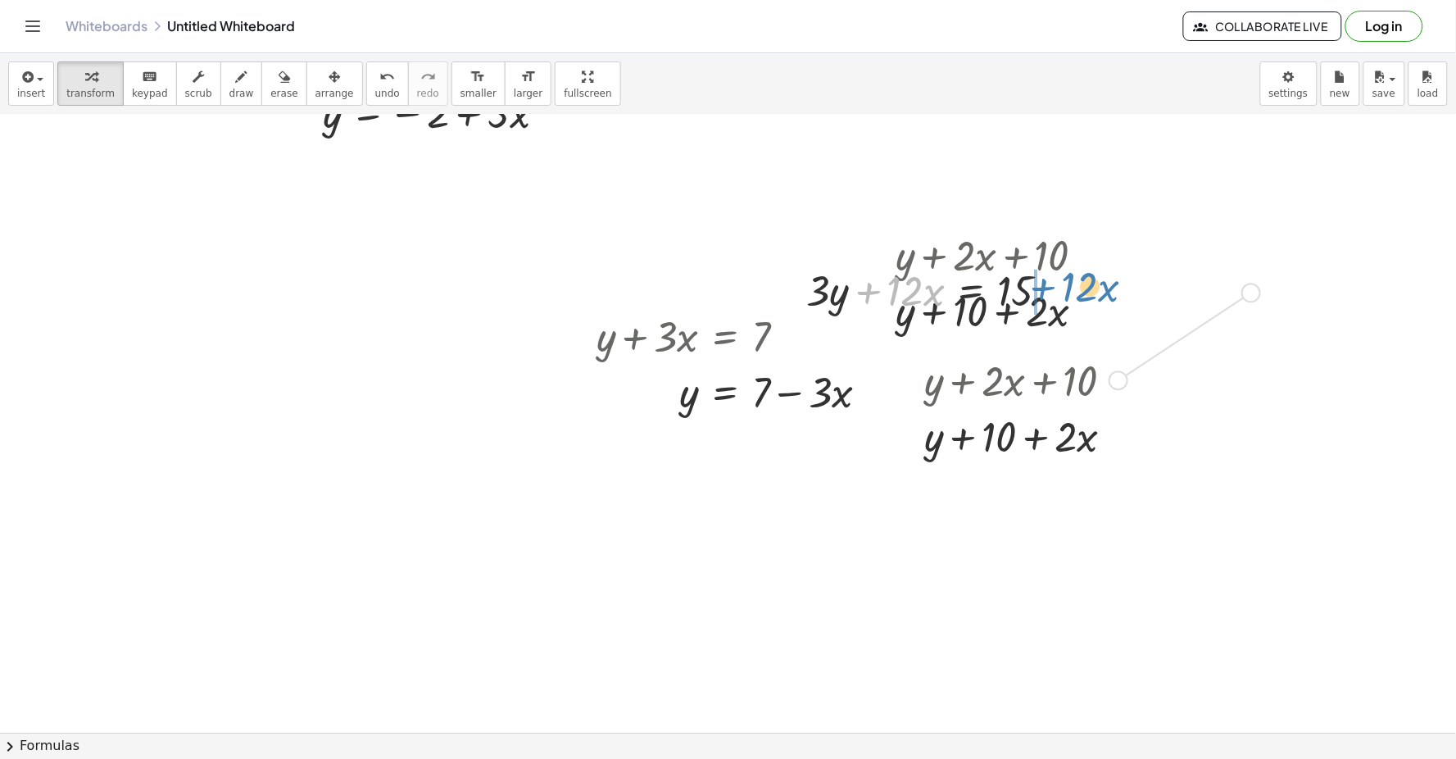
drag, startPoint x: 867, startPoint y: 291, endPoint x: 1041, endPoint y: 287, distance: 174.6
click at [940, 287] on div at bounding box center [934, 289] width 273 height 56
click at [940, 301] on div at bounding box center [1030, 289] width 273 height 56
drag, startPoint x: 1129, startPoint y: 303, endPoint x: 1121, endPoint y: 324, distance: 22.8
click at [940, 333] on div "+ y + · 2 · x + 10 + y + · 2 · x + 10 + y + · 2 · x + 10 + y + · 2 · x + 10 + y…" at bounding box center [728, 514] width 1456 height 1277
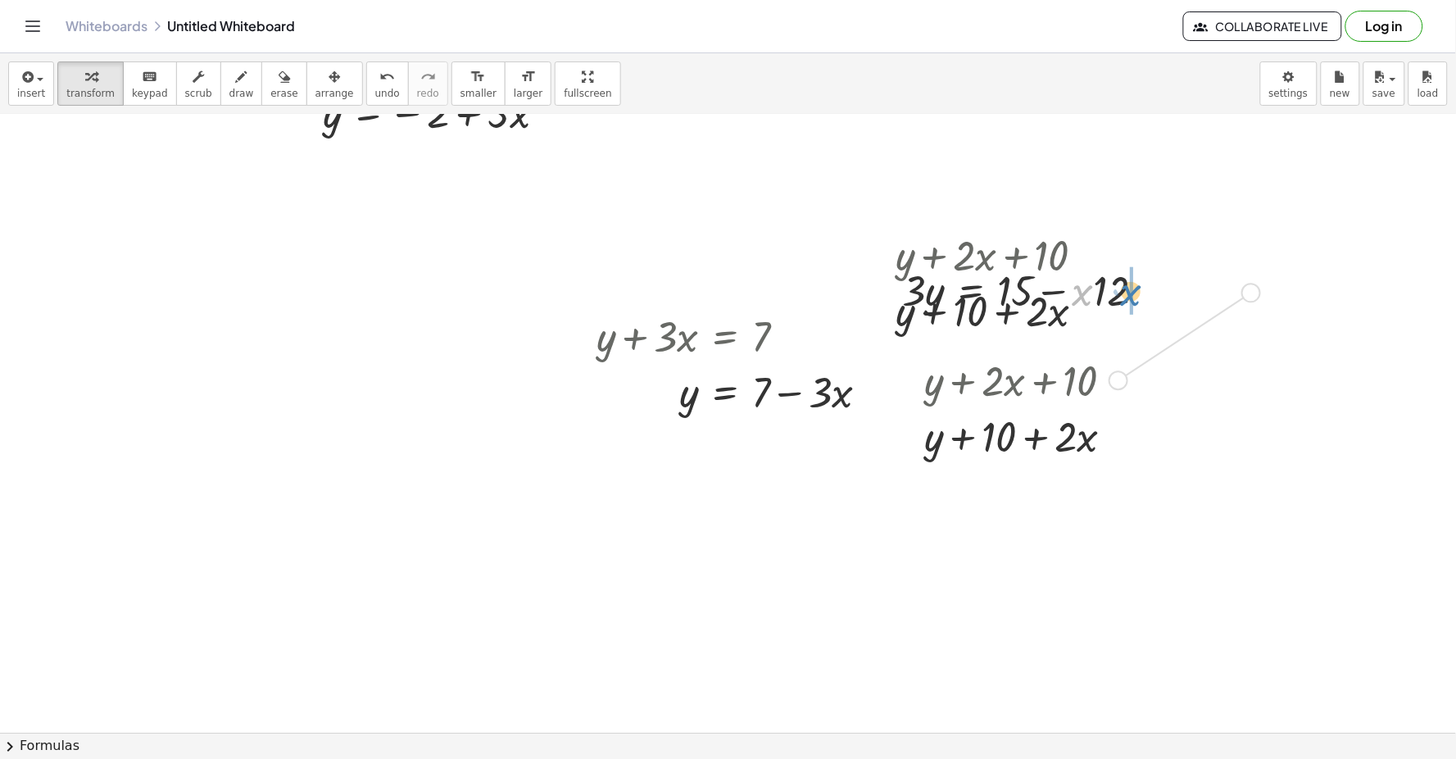
drag, startPoint x: 1085, startPoint y: 297, endPoint x: 1160, endPoint y: 299, distance: 75.4
click at [940, 300] on div at bounding box center [1030, 289] width 273 height 56
drag, startPoint x: 957, startPoint y: 266, endPoint x: 158, endPoint y: 304, distance: 799.7
click at [158, 304] on div "+ y + · 2 · x + 10 + y + · 2 · x + 10 + y + · 2 · x + 10 + y + · 2 · x + 10 + y…" at bounding box center [728, 514] width 1456 height 1277
click at [260, 270] on div at bounding box center [728, 514] width 1456 height 1277
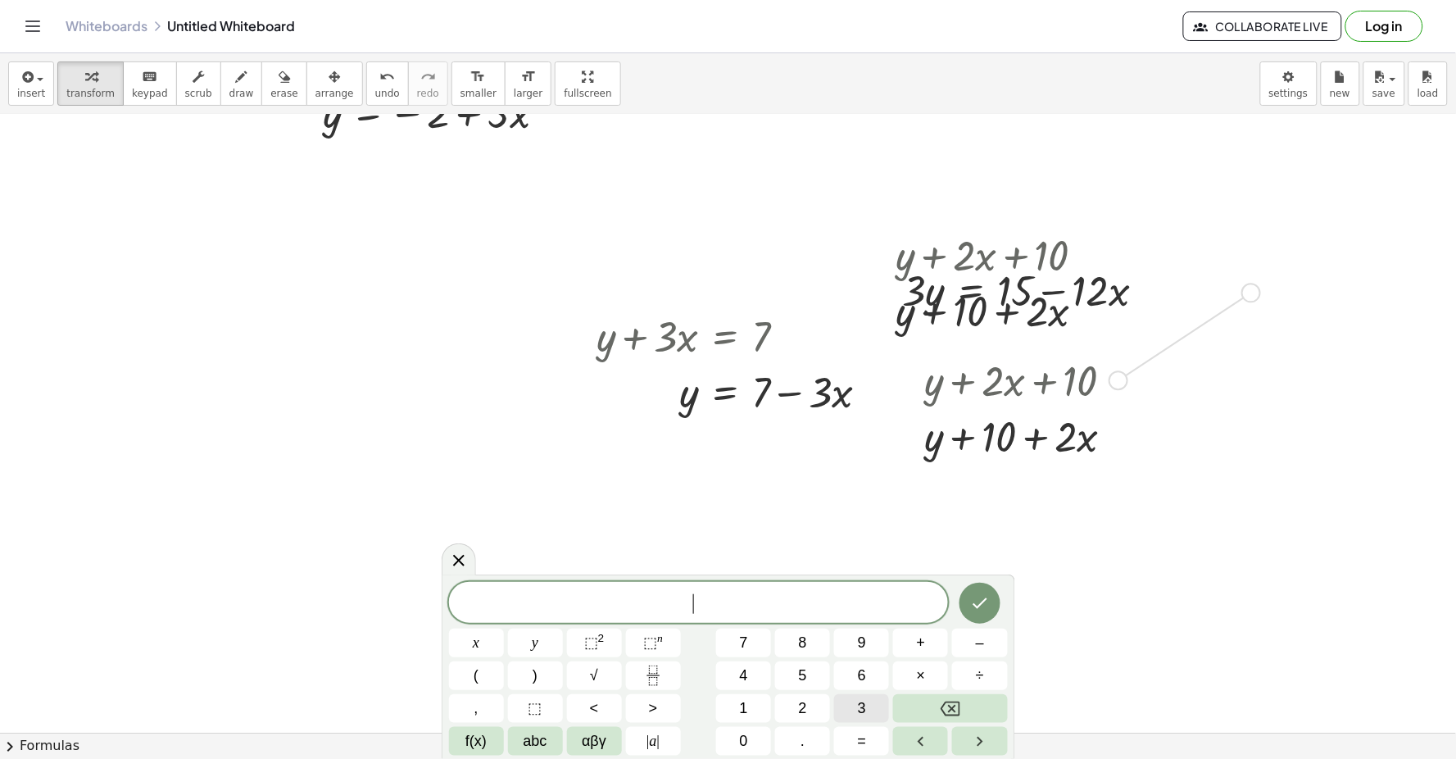
click at [873, 694] on button "3" at bounding box center [861, 708] width 55 height 29
click at [528, 641] on button "y" at bounding box center [535, 642] width 55 height 29
click at [807, 673] on button "5" at bounding box center [802, 675] width 55 height 29
click at [940, 702] on button "Backspace" at bounding box center [950, 708] width 114 height 29
click at [918, 637] on span "+" at bounding box center [921, 643] width 9 height 22
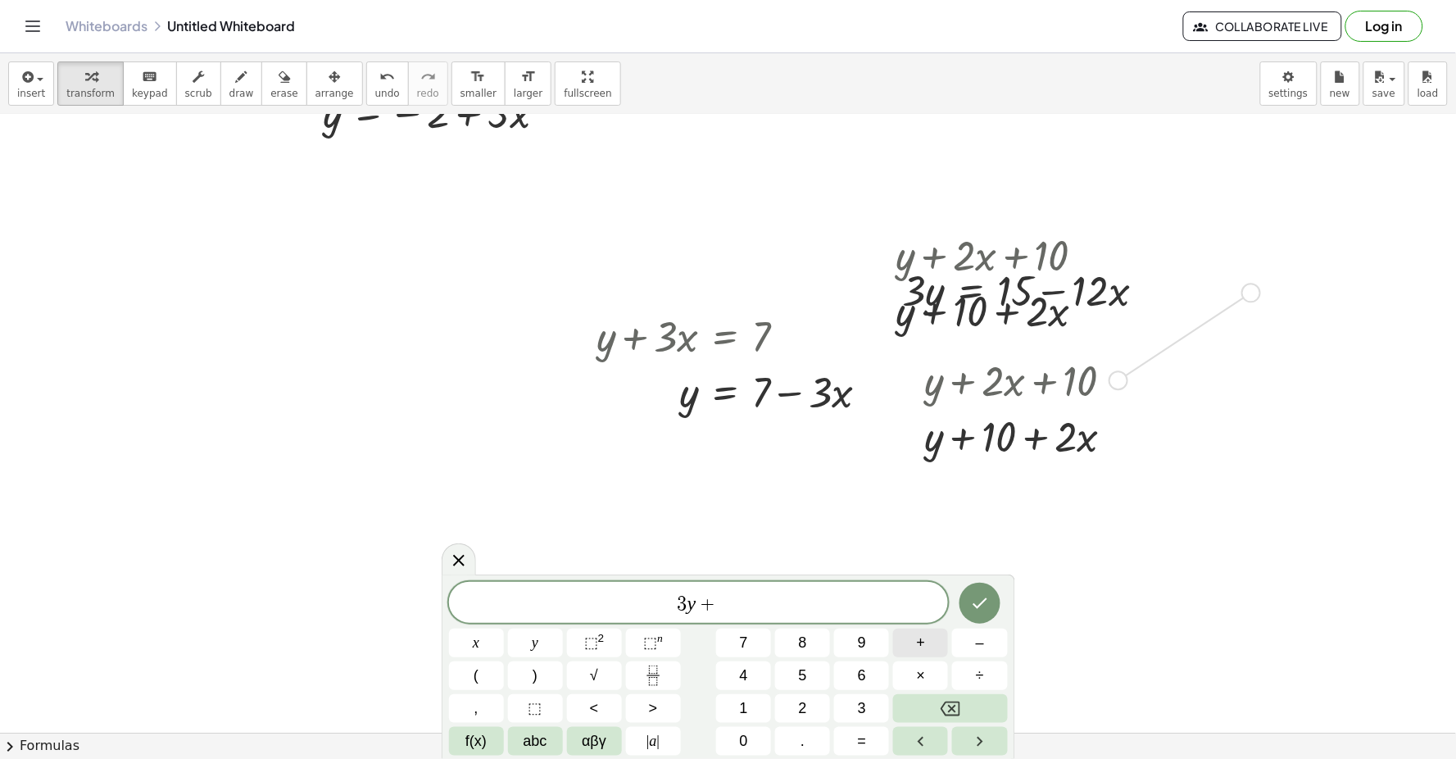
click at [746, 694] on button "1" at bounding box center [743, 708] width 55 height 29
click at [784, 701] on button "2" at bounding box center [802, 708] width 55 height 29
click at [482, 635] on button "x" at bounding box center [476, 642] width 55 height 29
click at [871, 725] on button "=" at bounding box center [861, 741] width 55 height 29
click at [744, 695] on button "1" at bounding box center [743, 708] width 55 height 29
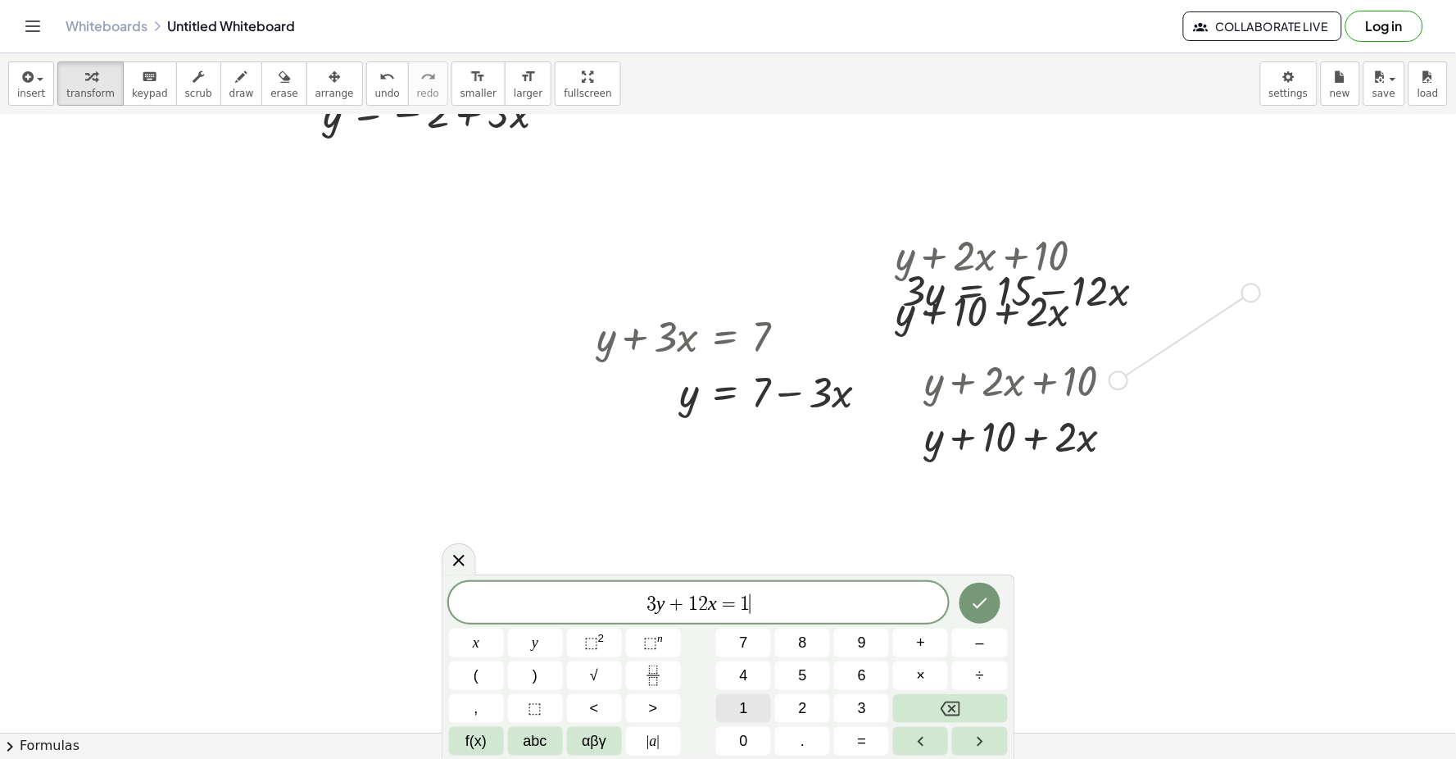
click at [749, 725] on button "0" at bounding box center [743, 741] width 55 height 29
drag, startPoint x: 749, startPoint y: 743, endPoint x: 567, endPoint y: 551, distance: 264.9
click at [567, 551] on div at bounding box center [728, 514] width 1456 height 1277
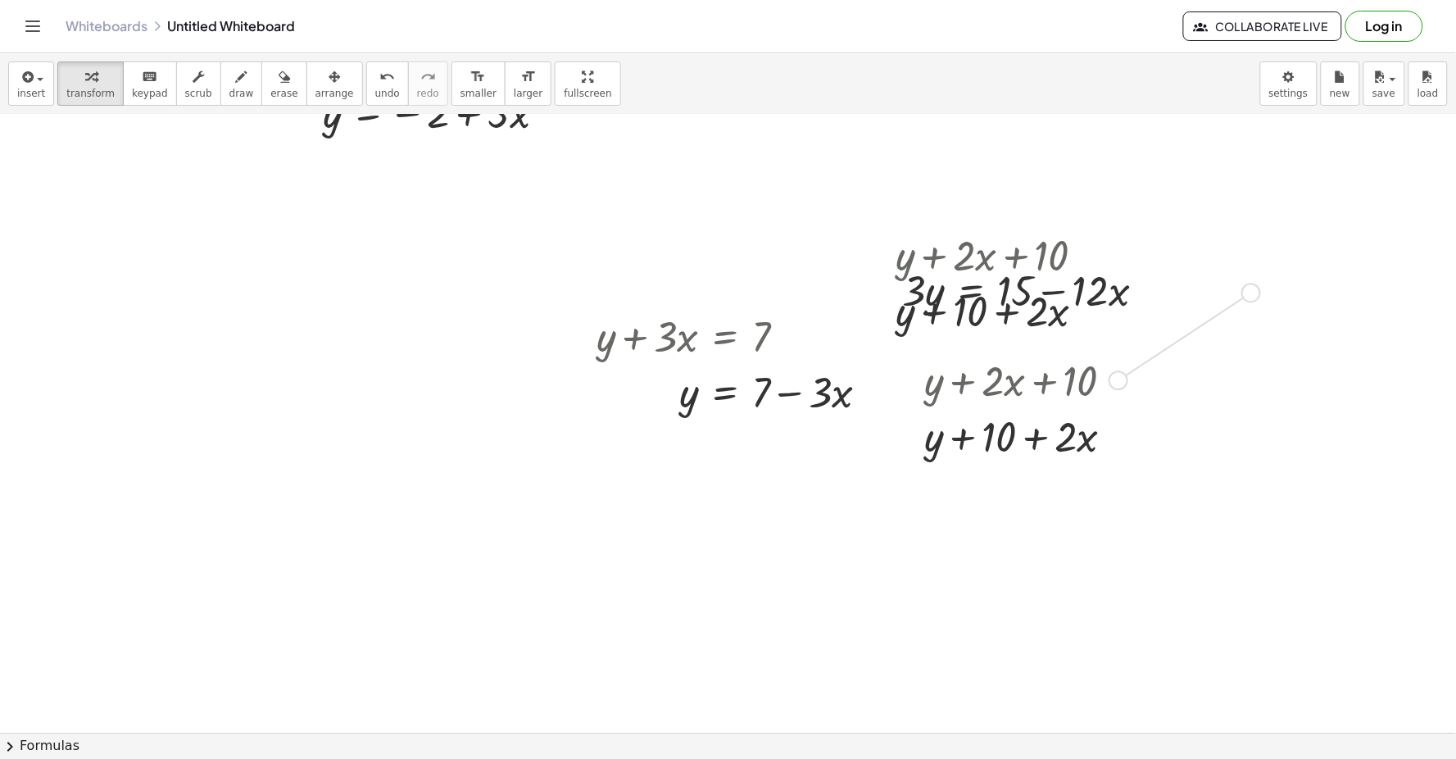
drag, startPoint x: 567, startPoint y: 551, endPoint x: 696, endPoint y: 676, distance: 180.2
click at [696, 676] on div at bounding box center [728, 514] width 1456 height 1277
drag, startPoint x: 696, startPoint y: 676, endPoint x: 478, endPoint y: 612, distance: 227.9
click at [478, 612] on div at bounding box center [728, 514] width 1456 height 1277
drag, startPoint x: 478, startPoint y: 612, endPoint x: 1028, endPoint y: 537, distance: 555.6
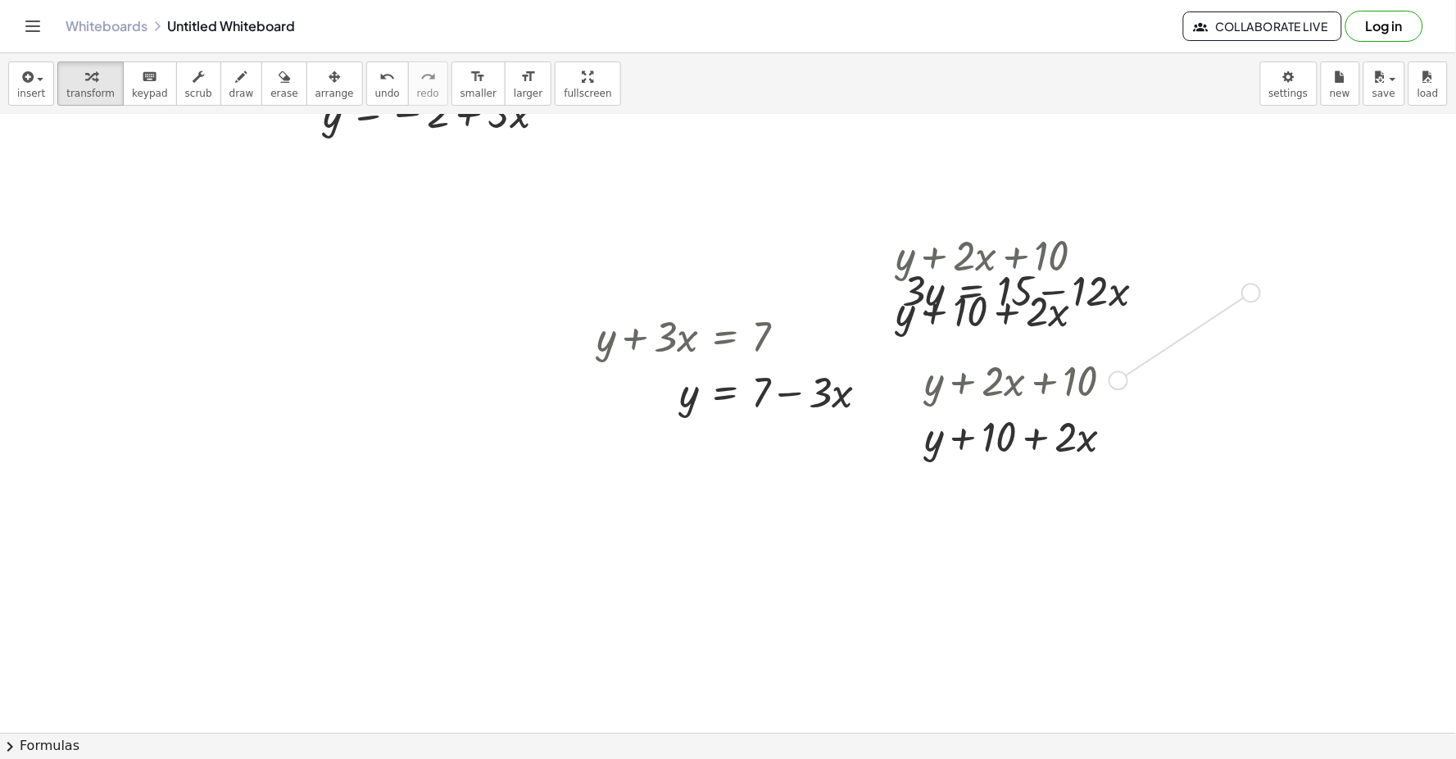
click at [940, 544] on div at bounding box center [728, 514] width 1456 height 1277
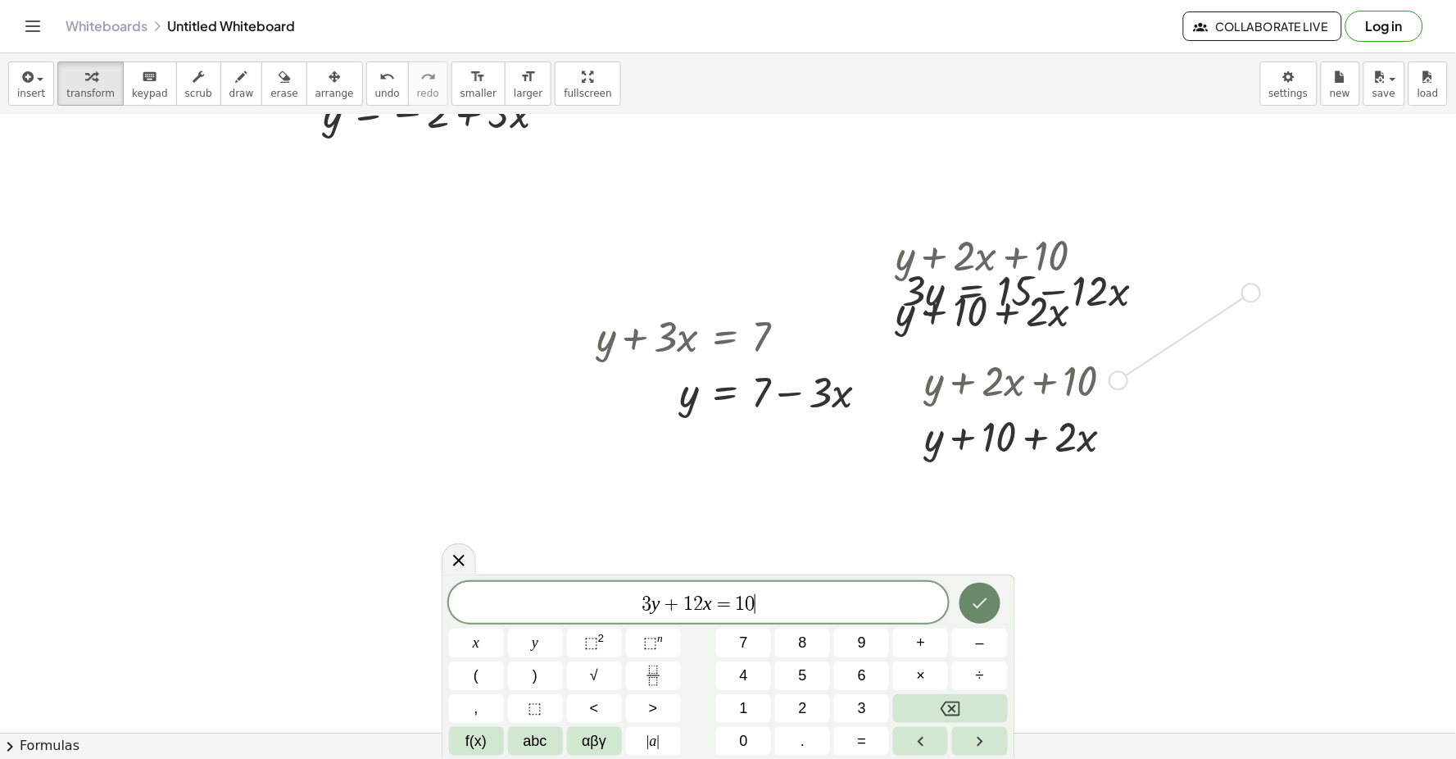
click at [940, 632] on div "3 y + 1 2 x = 1 0 ​ x y ⬚ 2 ⬚ n 7 8 9 + – ( ) √ 4 5 6 × ÷ , ⬚ < > 1 2 3 f(x) ab…" at bounding box center [728, 669] width 559 height 174
click at [940, 608] on icon "Done" at bounding box center [979, 603] width 15 height 11
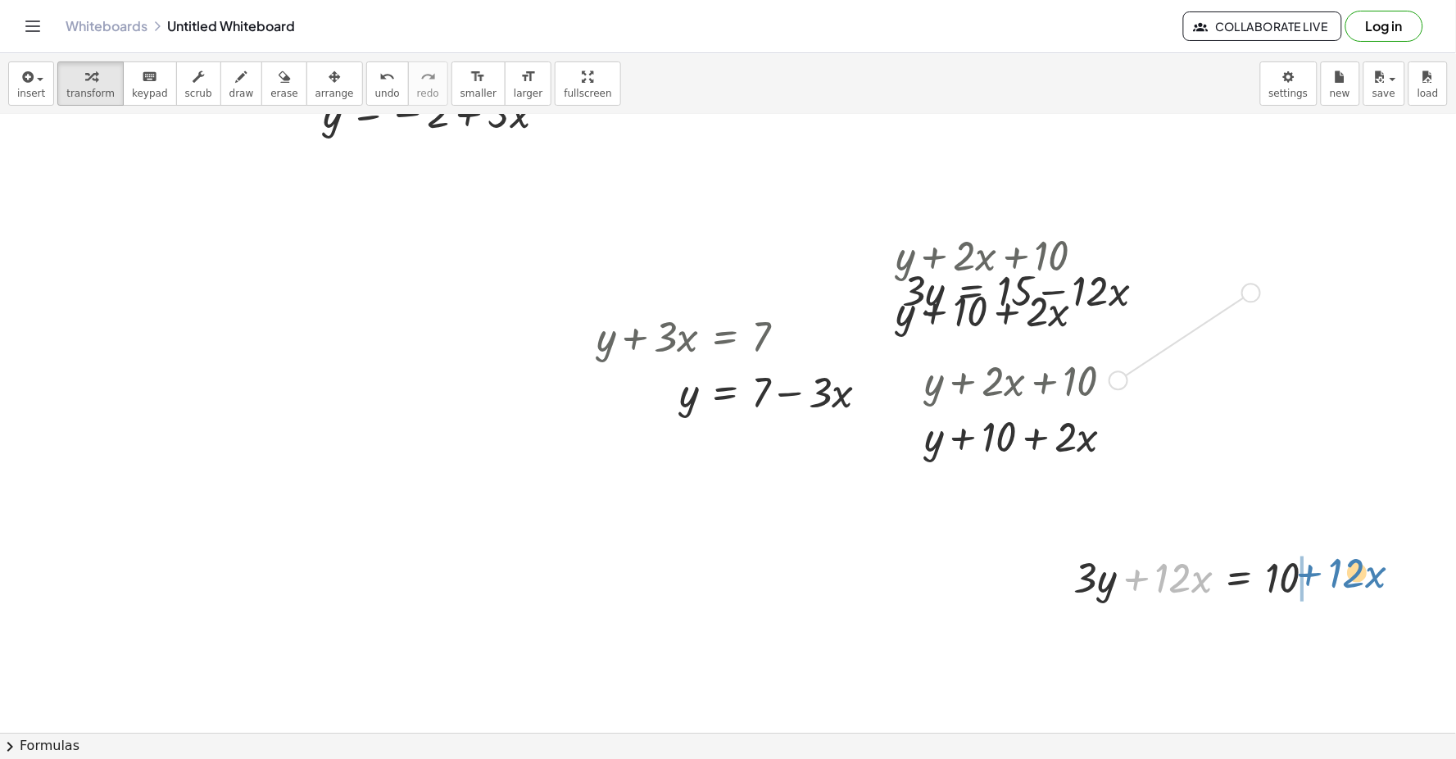
drag, startPoint x: 1133, startPoint y: 579, endPoint x: 1307, endPoint y: 574, distance: 173.8
click at [940, 574] on div at bounding box center [1201, 576] width 271 height 56
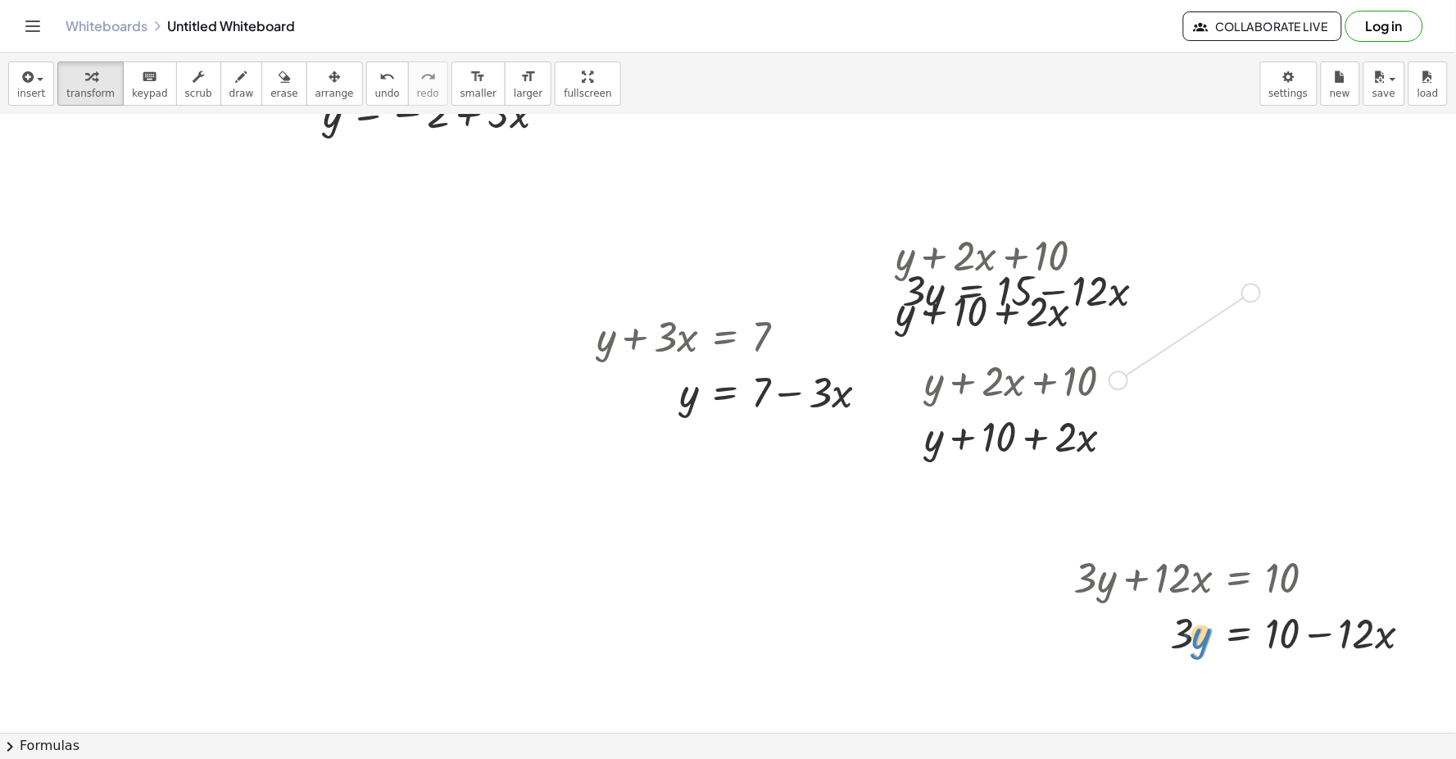
click at [940, 641] on div at bounding box center [1249, 632] width 367 height 56
drag, startPoint x: 1184, startPoint y: 634, endPoint x: 1328, endPoint y: 678, distance: 150.8
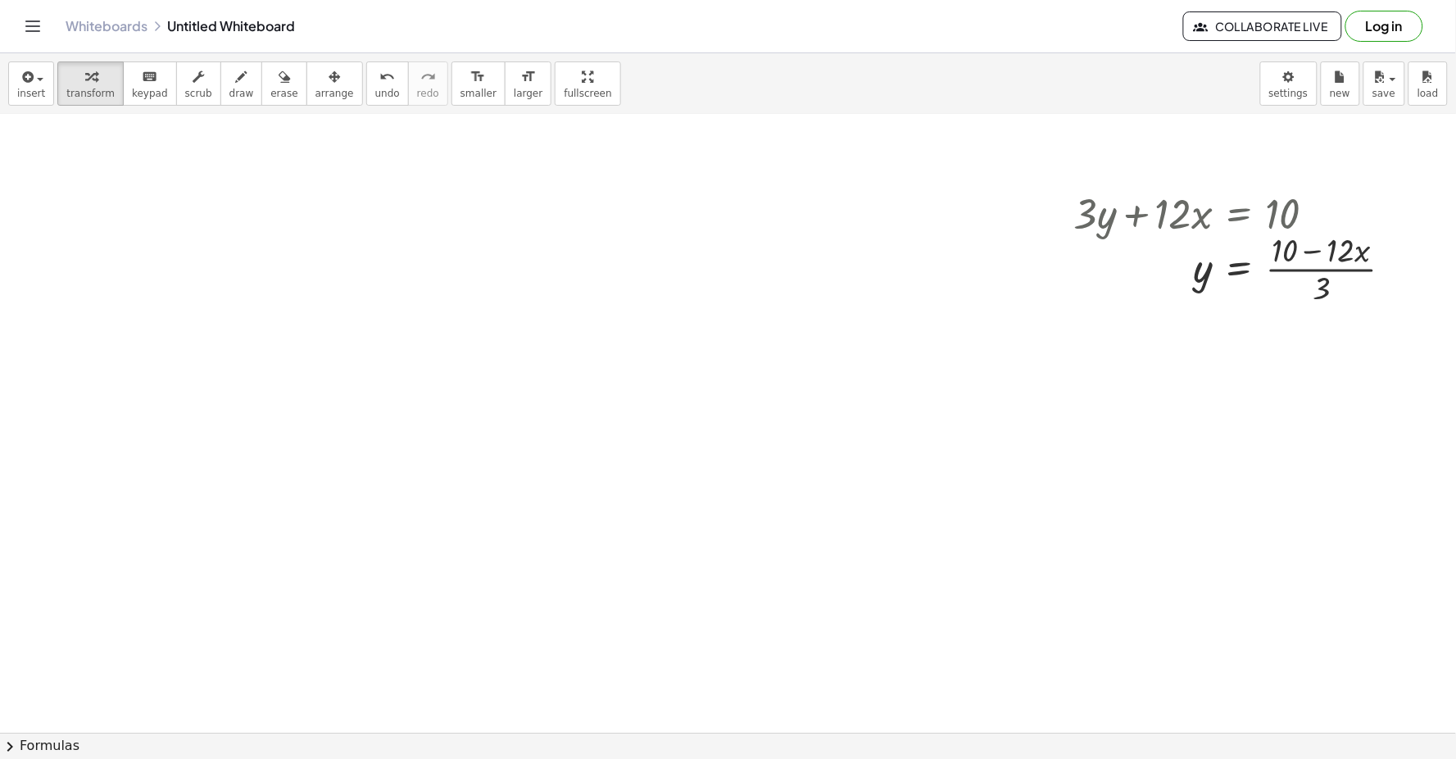
scroll to position [659, 0]
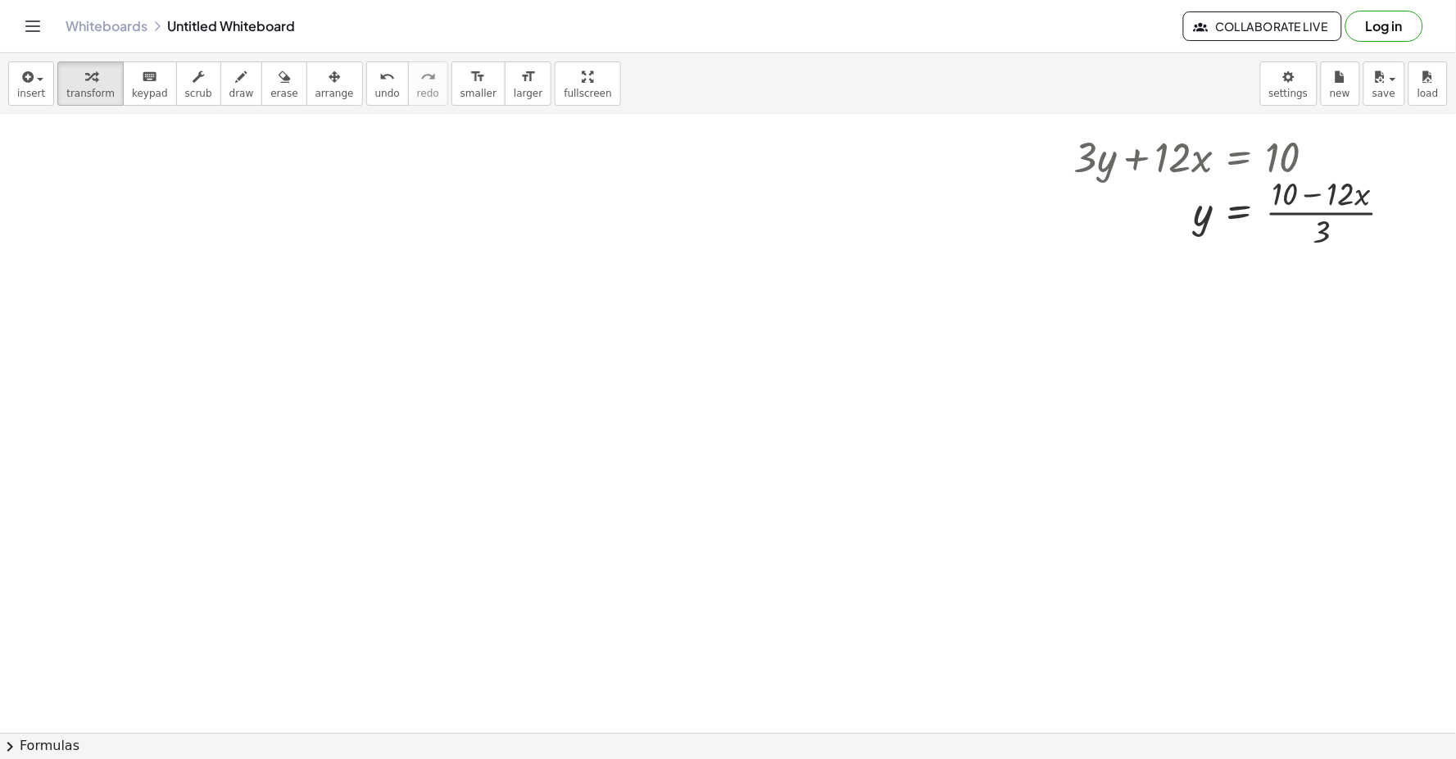
click at [551, 459] on div at bounding box center [728, 383] width 1456 height 1854
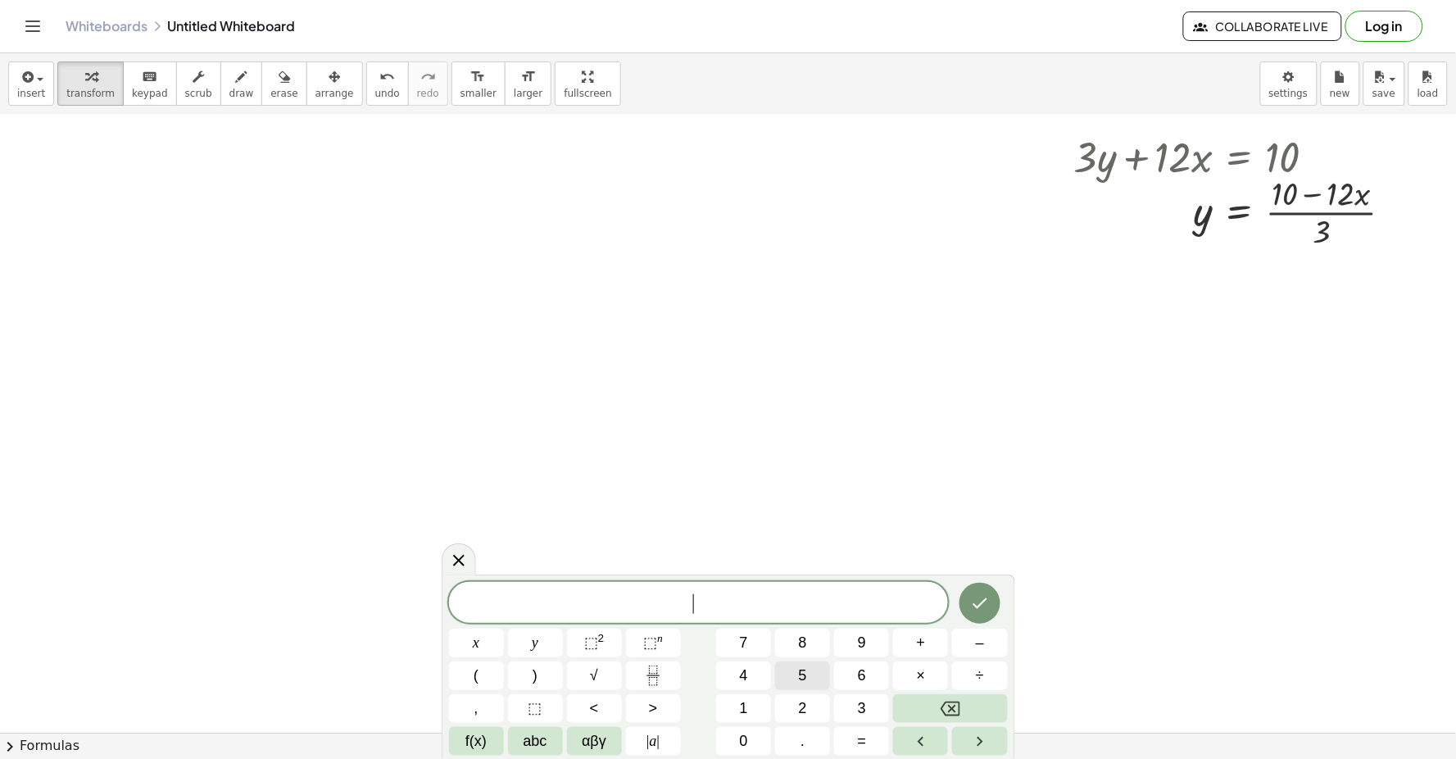
click at [805, 664] on span "5" at bounding box center [803, 675] width 8 height 22
click at [533, 643] on span "y" at bounding box center [535, 643] width 7 height 22
click at [940, 639] on span "–" at bounding box center [980, 643] width 8 height 22
click at [791, 670] on button "5" at bounding box center [802, 675] width 55 height 29
click at [905, 674] on button "×" at bounding box center [920, 675] width 55 height 29
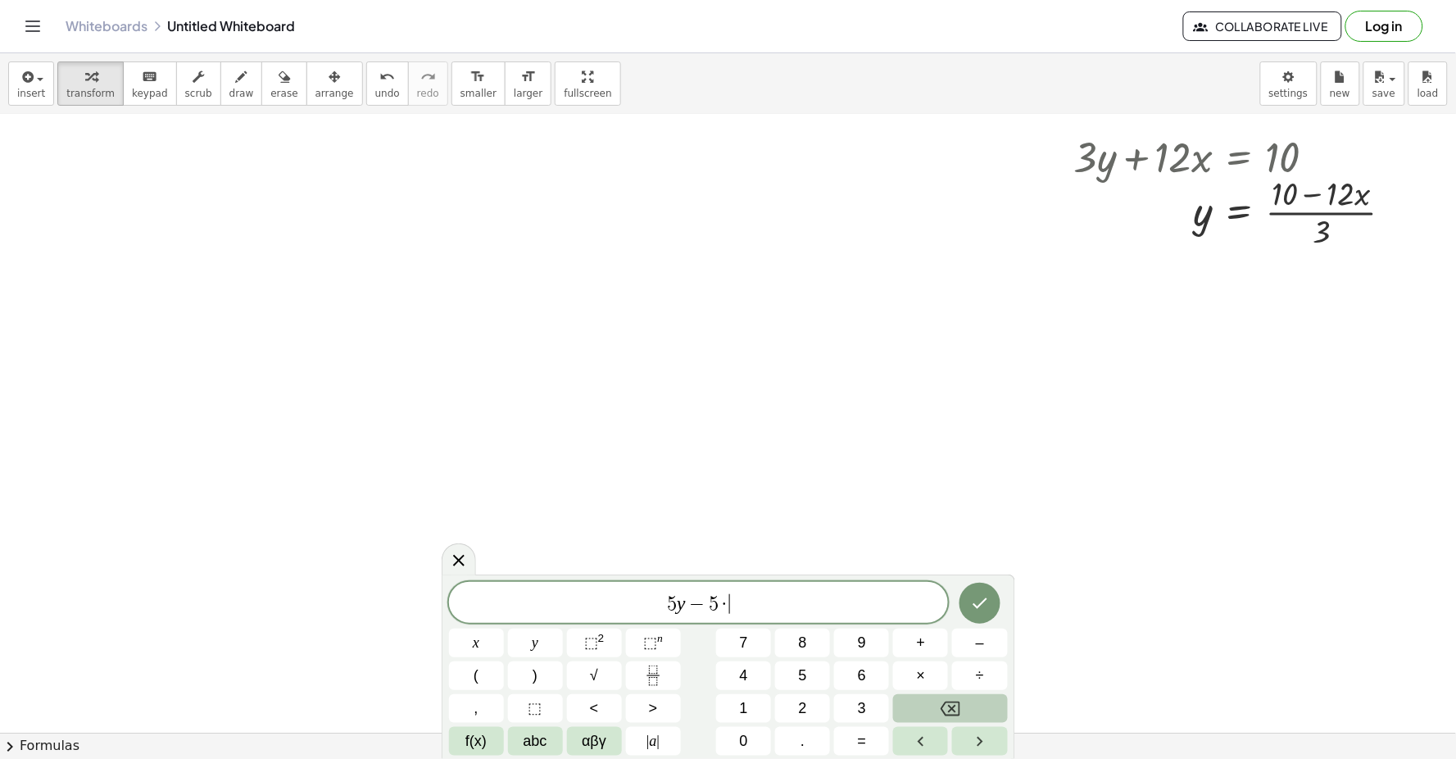
click at [940, 697] on button "Backspace" at bounding box center [950, 708] width 114 height 29
click at [913, 674] on button "×" at bounding box center [920, 675] width 55 height 29
click at [940, 703] on icon "Backspace" at bounding box center [951, 708] width 20 height 15
click at [479, 637] on button "x" at bounding box center [476, 642] width 55 height 29
click at [864, 725] on span "=" at bounding box center [862, 741] width 9 height 22
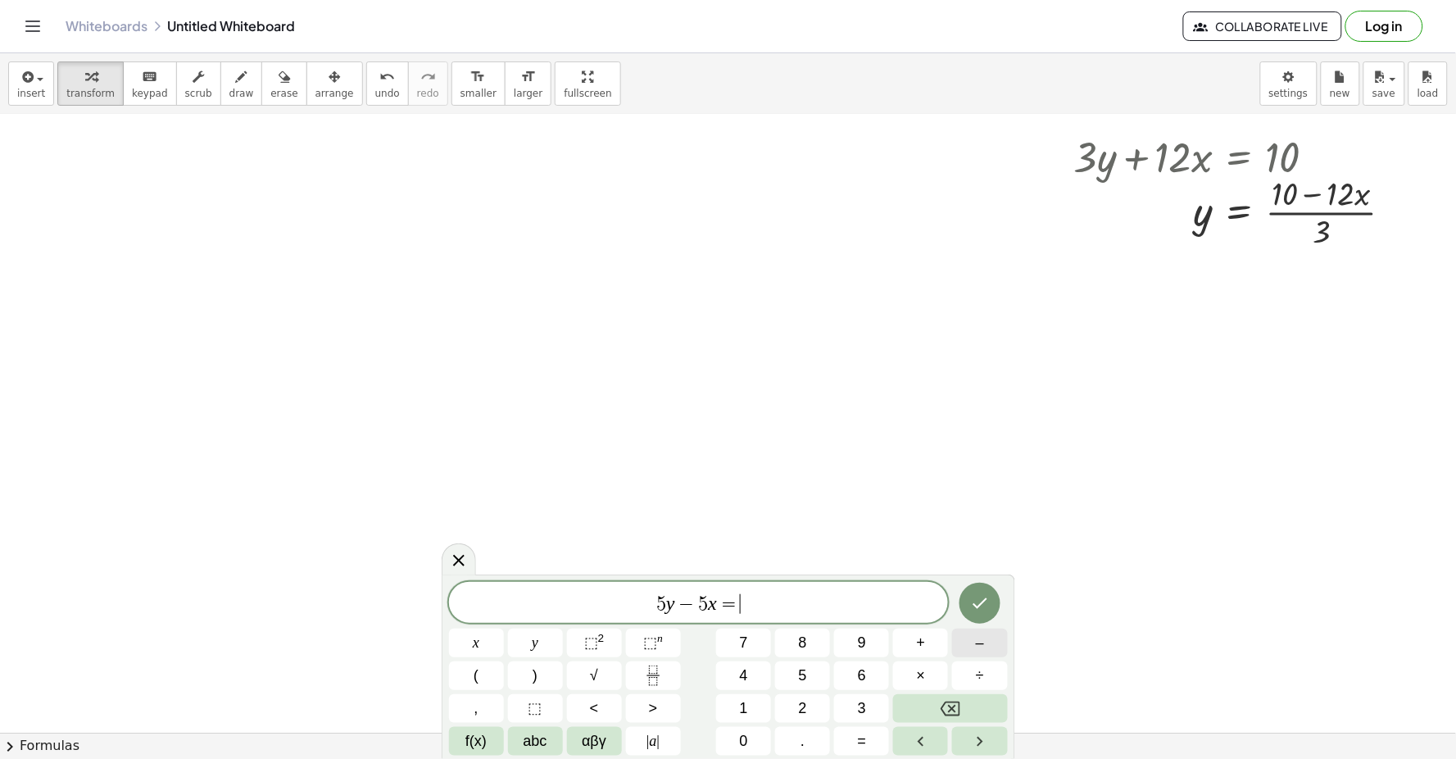
click at [940, 642] on button "–" at bounding box center [979, 642] width 55 height 29
click at [816, 699] on button "2" at bounding box center [802, 708] width 55 height 29
click at [728, 725] on button "0" at bounding box center [743, 741] width 55 height 29
click at [940, 592] on button "Done" at bounding box center [979, 602] width 41 height 41
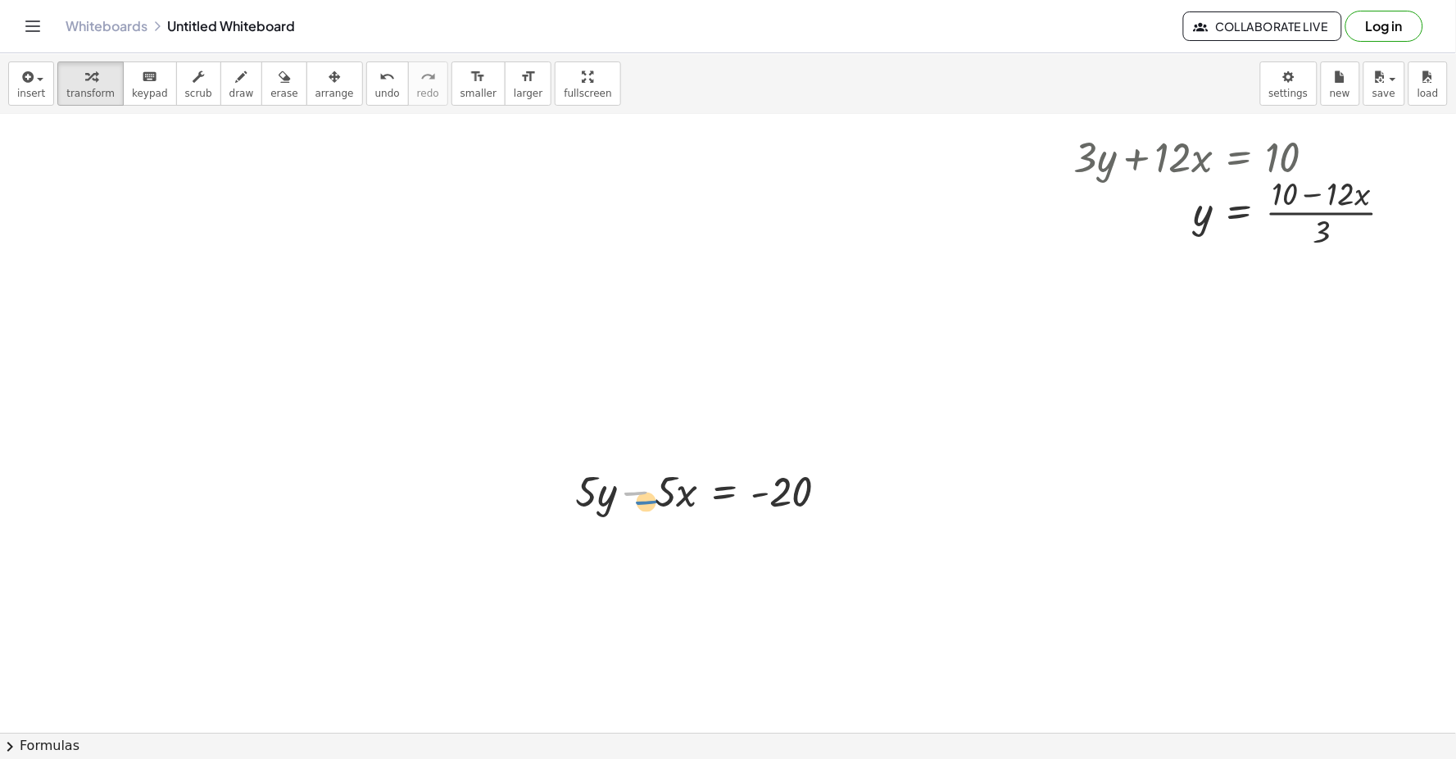
drag, startPoint x: 633, startPoint y: 489, endPoint x: 639, endPoint y: 496, distance: 9.3
click at [639, 496] on div at bounding box center [708, 491] width 283 height 56
drag, startPoint x: 664, startPoint y: 501, endPoint x: 669, endPoint y: 510, distance: 9.6
click at [675, 511] on div at bounding box center [708, 491] width 283 height 56
drag, startPoint x: 691, startPoint y: 505, endPoint x: 682, endPoint y: 526, distance: 22.4
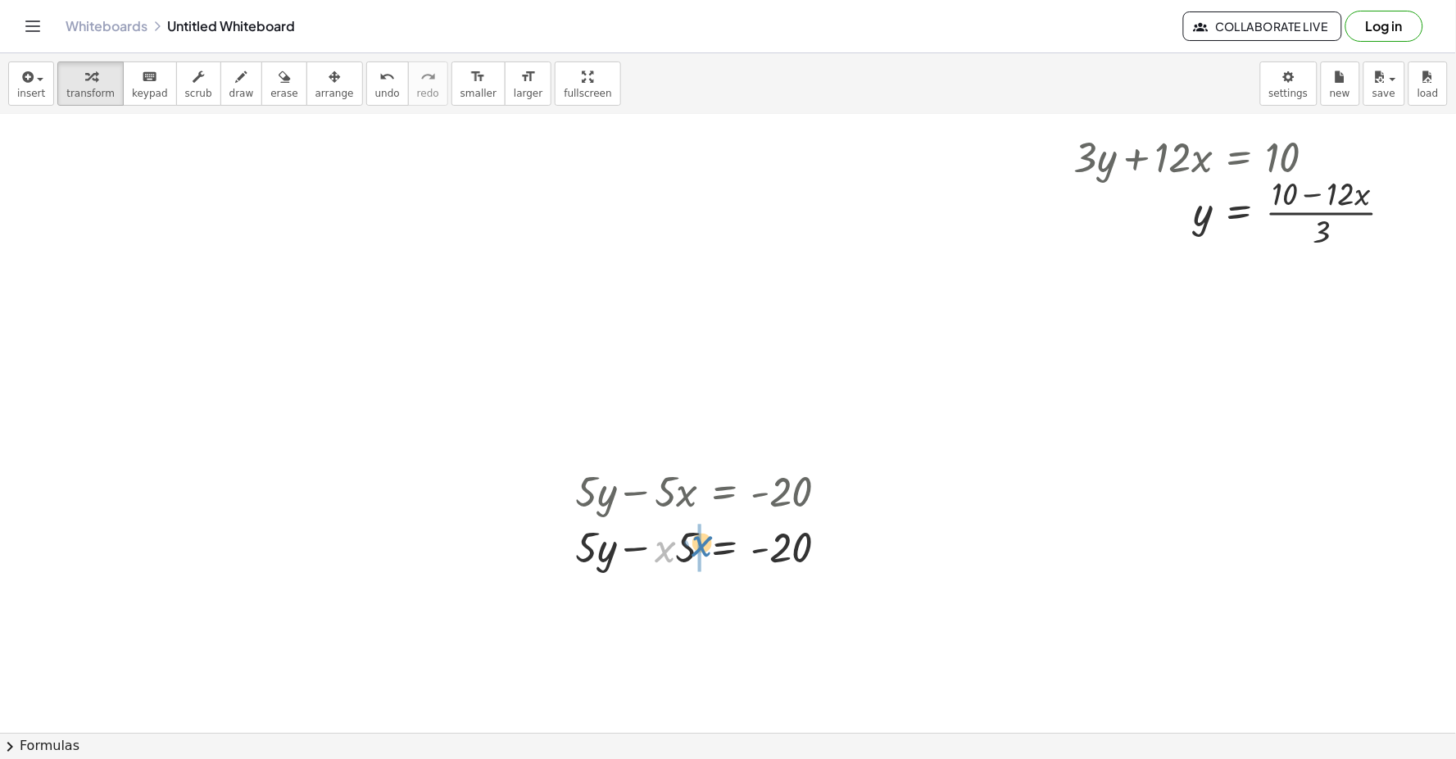
drag, startPoint x: 662, startPoint y: 555, endPoint x: 699, endPoint y: 549, distance: 37.3
click at [649, 555] on div at bounding box center [708, 547] width 283 height 56
click at [651, 546] on div at bounding box center [708, 547] width 283 height 56
click at [695, 553] on div at bounding box center [708, 547] width 283 height 56
drag, startPoint x: 823, startPoint y: 498, endPoint x: 808, endPoint y: 465, distance: 37.0
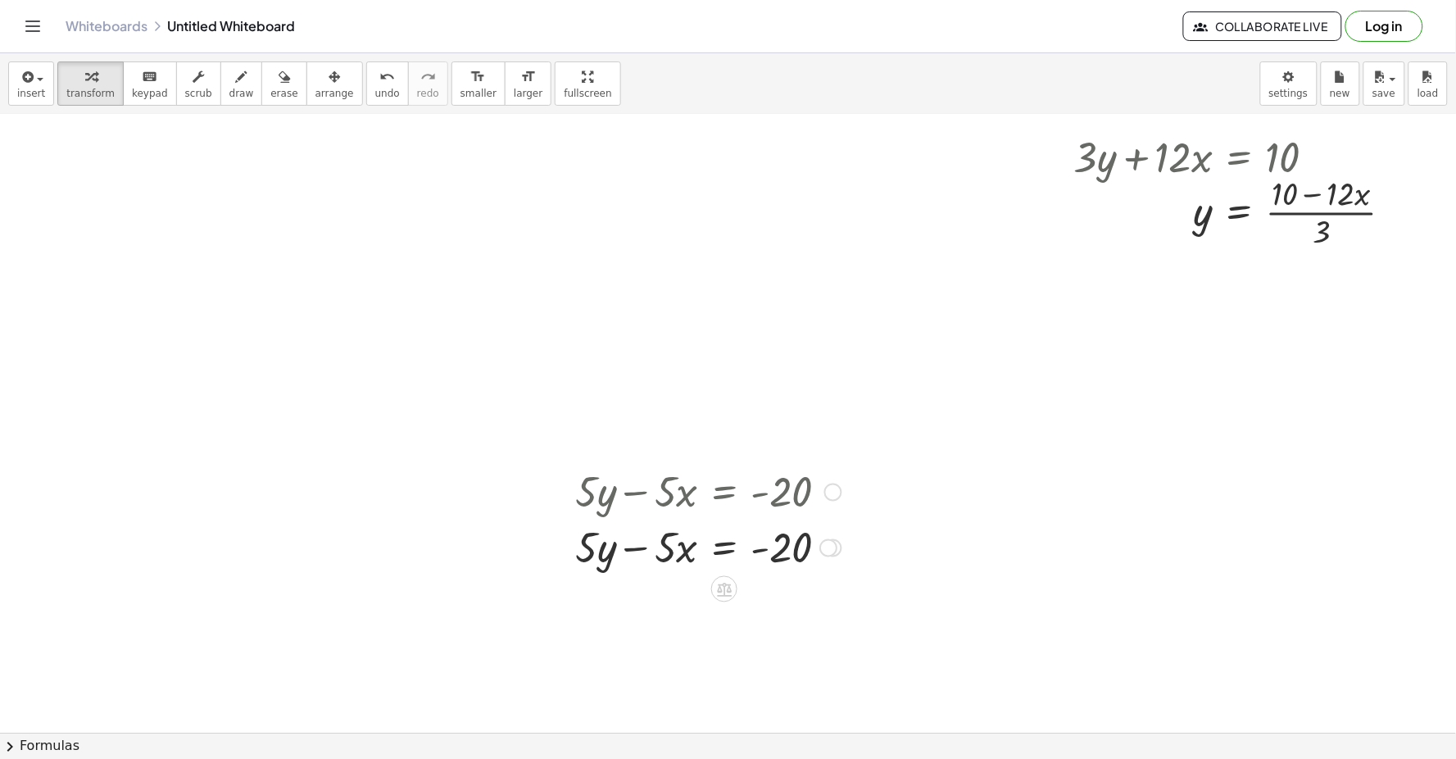
click at [724, 492] on div "+ · 5 · y − · 5 · x = - 20" at bounding box center [724, 492] width 0 height 0
drag, startPoint x: 805, startPoint y: 457, endPoint x: 809, endPoint y: 419, distance: 38.6
click at [805, 449] on div "+ y + · 2 · x + 10 + y + · 2 · x + 10 + y + · 2 · x + 10 + y + · 2 · x + 10 + y…" at bounding box center [728, 383] width 1456 height 1854
click at [689, 566] on div at bounding box center [708, 547] width 283 height 56
click at [668, 566] on div at bounding box center [708, 547] width 283 height 56
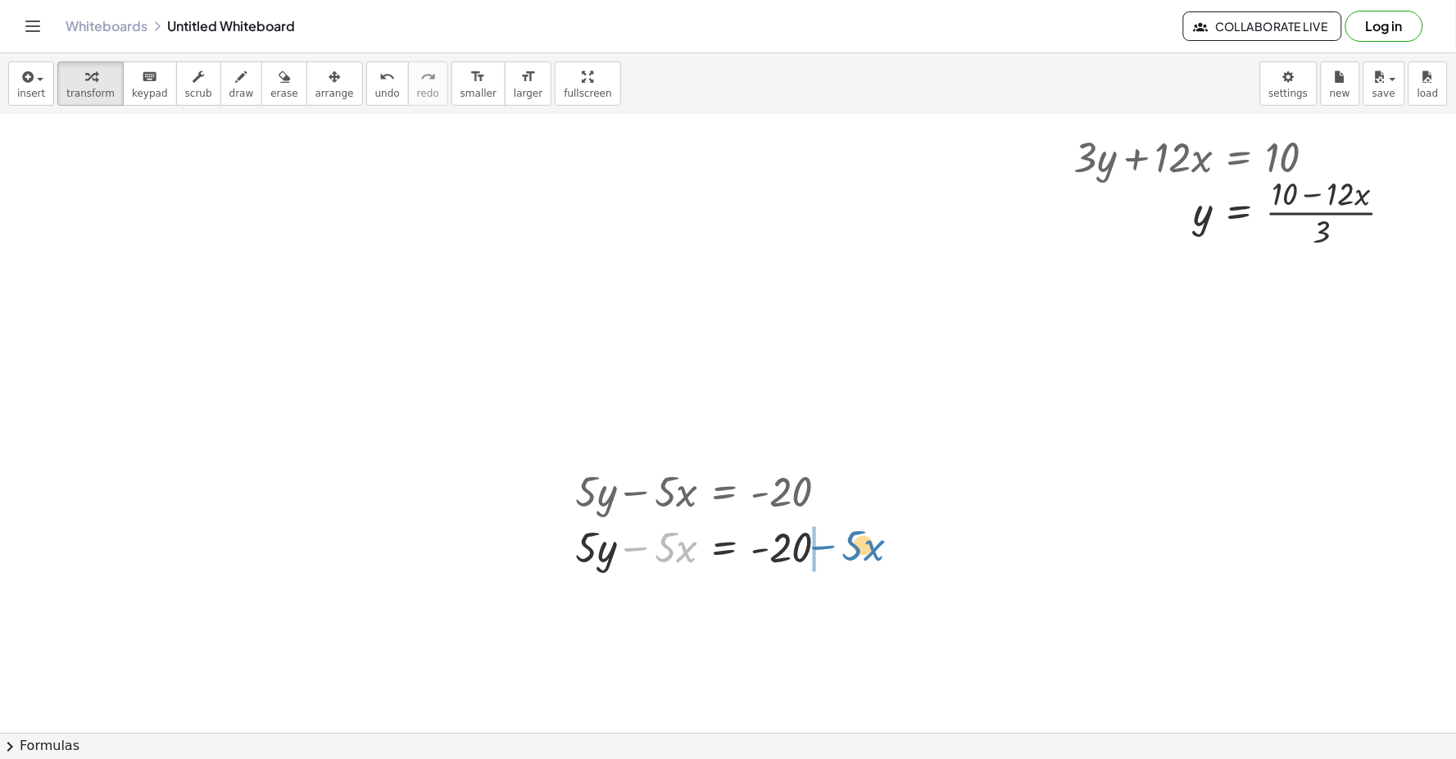
drag, startPoint x: 634, startPoint y: 568, endPoint x: 814, endPoint y: 561, distance: 179.5
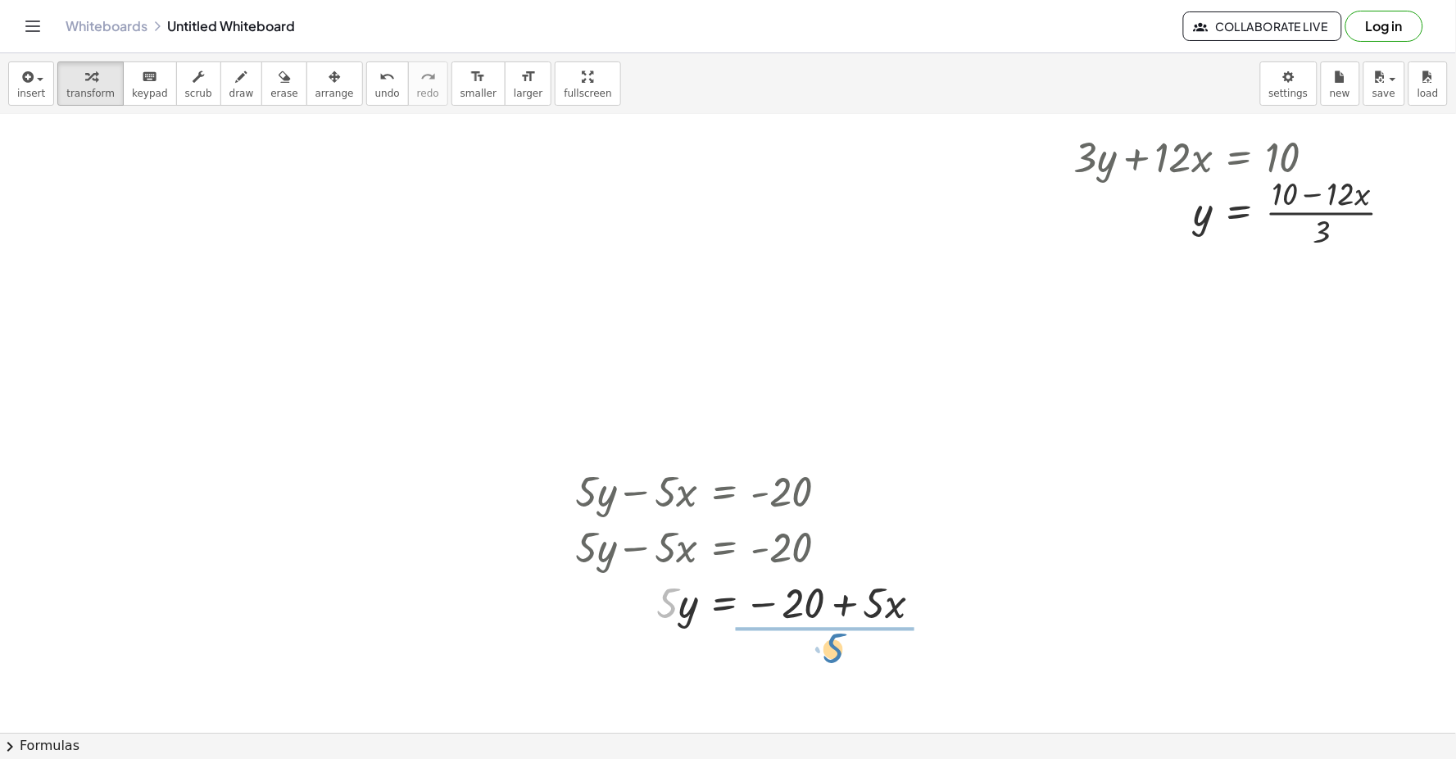
drag, startPoint x: 667, startPoint y: 609, endPoint x: 828, endPoint y: 654, distance: 167.6
drag, startPoint x: 827, startPoint y: 650, endPoint x: 164, endPoint y: 258, distance: 770.5
click at [164, 258] on div at bounding box center [728, 383] width 1456 height 1854
click at [161, 258] on div at bounding box center [728, 383] width 1456 height 1854
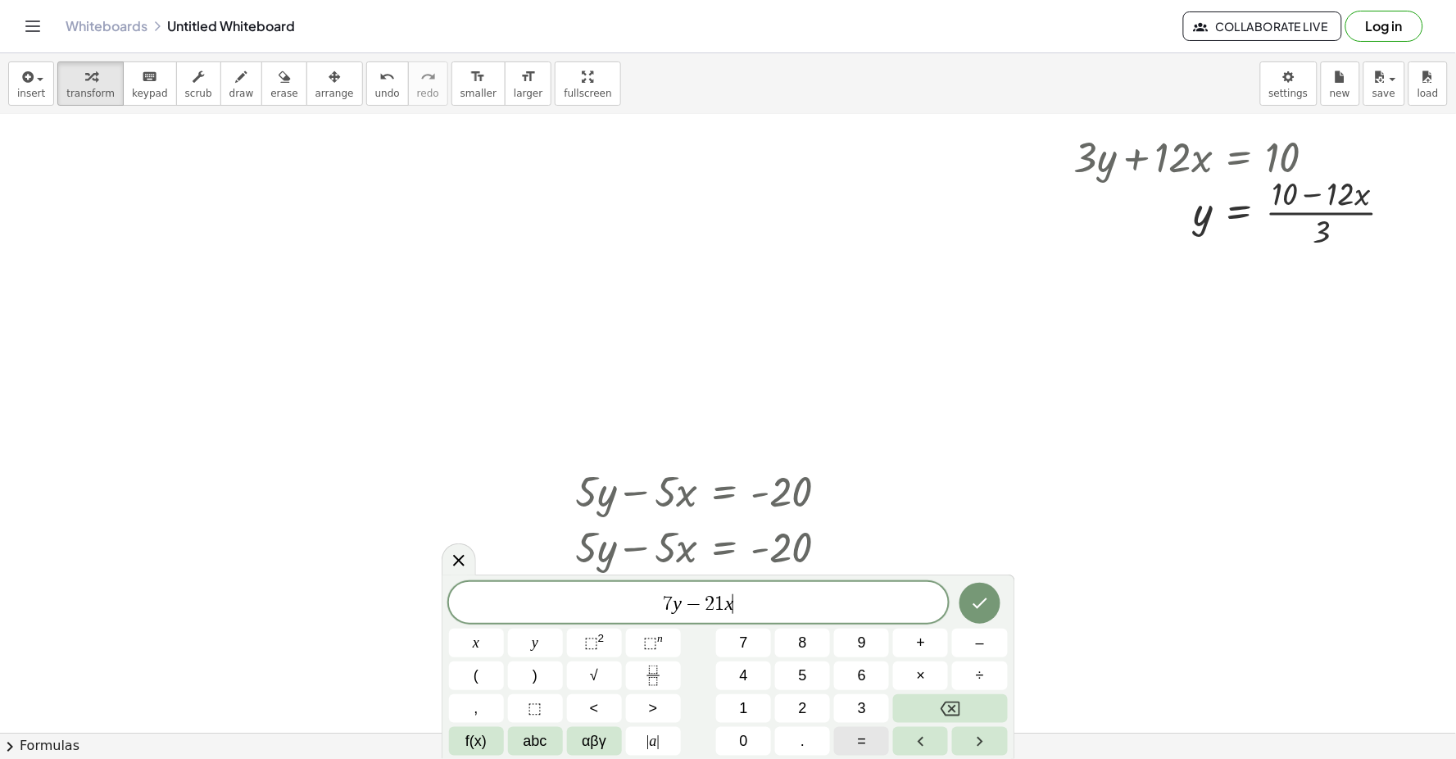
click at [854, 725] on button "=" at bounding box center [861, 741] width 55 height 29
click at [750, 642] on button "7" at bounding box center [743, 642] width 55 height 29
click at [940, 599] on icon "Done" at bounding box center [980, 603] width 20 height 20
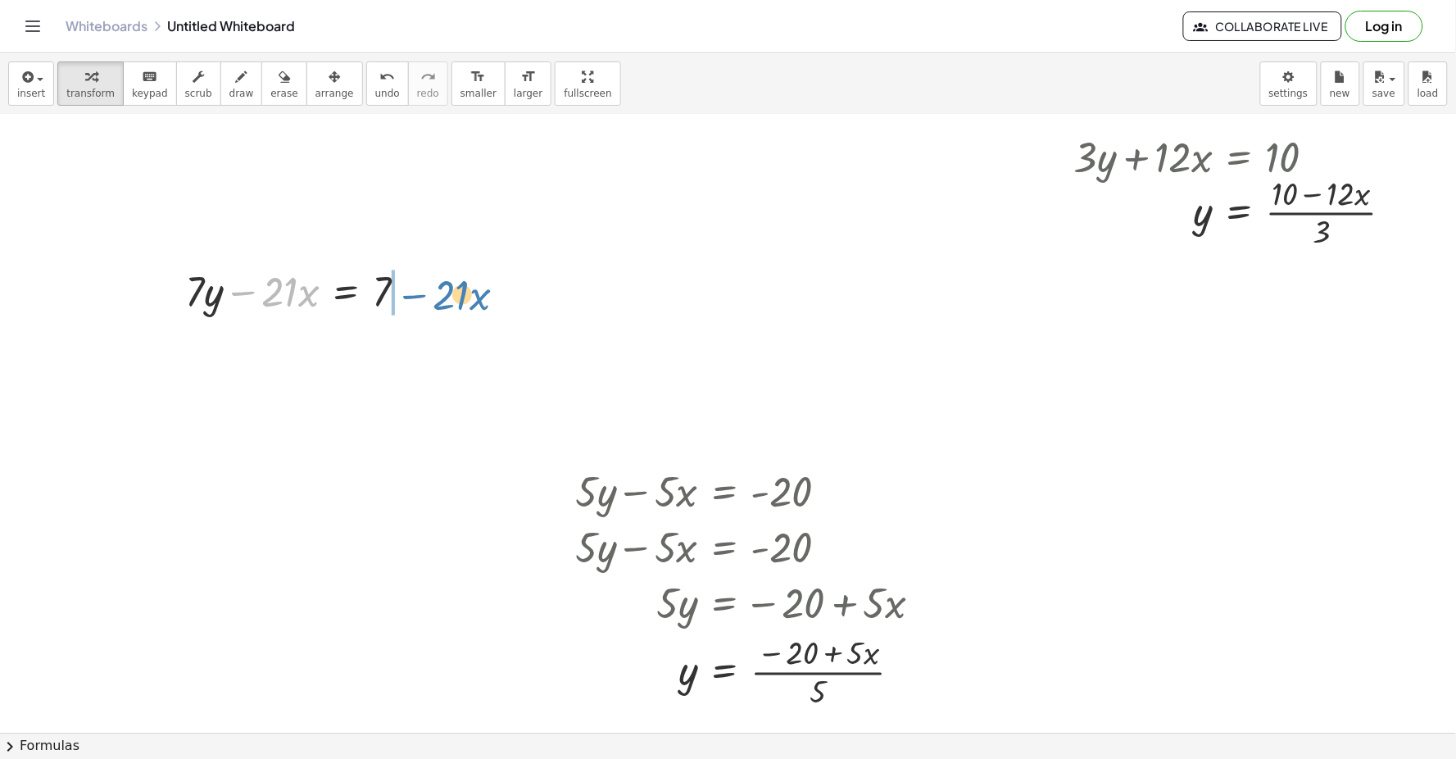
drag, startPoint x: 240, startPoint y: 297, endPoint x: 403, endPoint y: 300, distance: 163.1
click at [410, 300] on div at bounding box center [303, 290] width 252 height 56
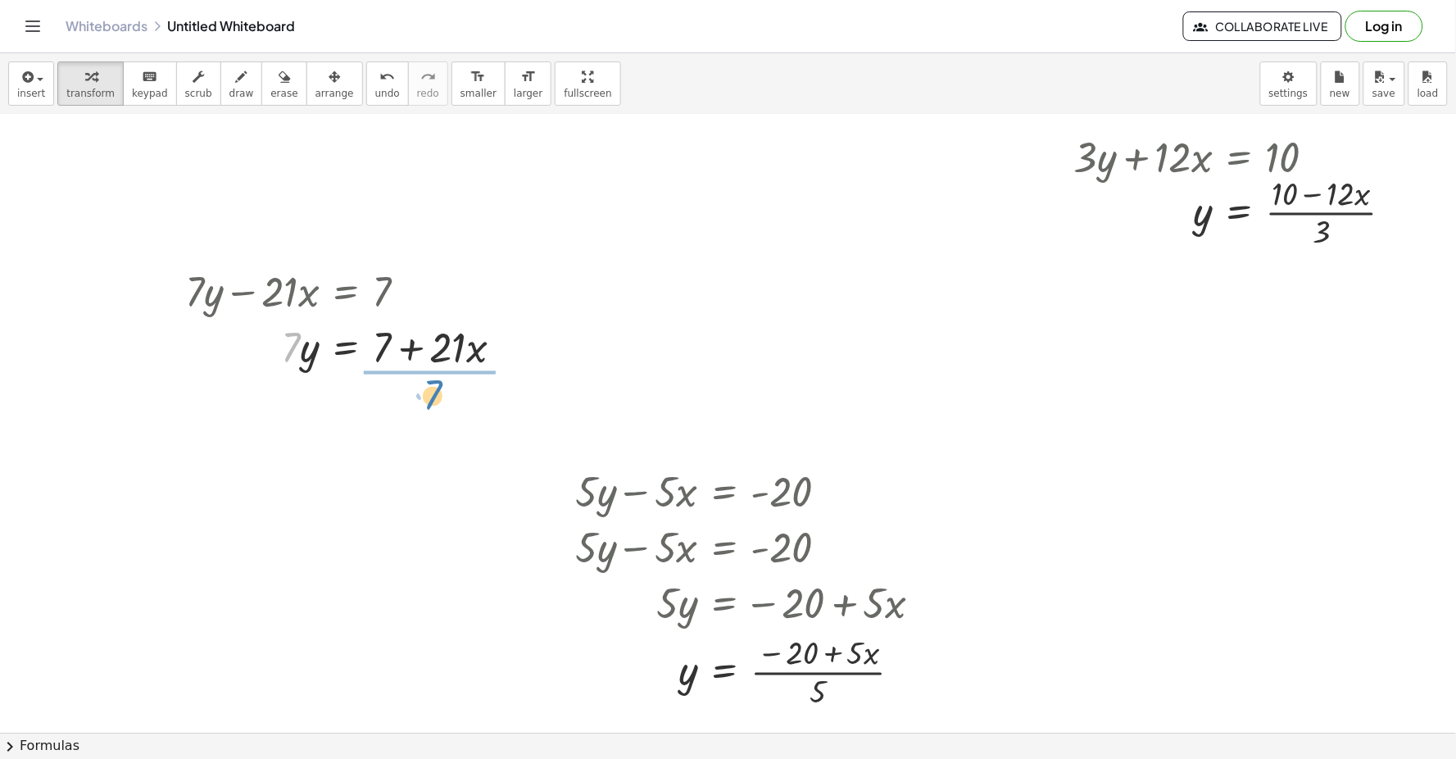
drag, startPoint x: 288, startPoint y: 341, endPoint x: 431, endPoint y: 388, distance: 150.0
drag, startPoint x: 426, startPoint y: 428, endPoint x: 391, endPoint y: 424, distance: 35.4
drag, startPoint x: 391, startPoint y: 424, endPoint x: 374, endPoint y: 397, distance: 31.6
click at [374, 397] on div at bounding box center [350, 415] width 347 height 82
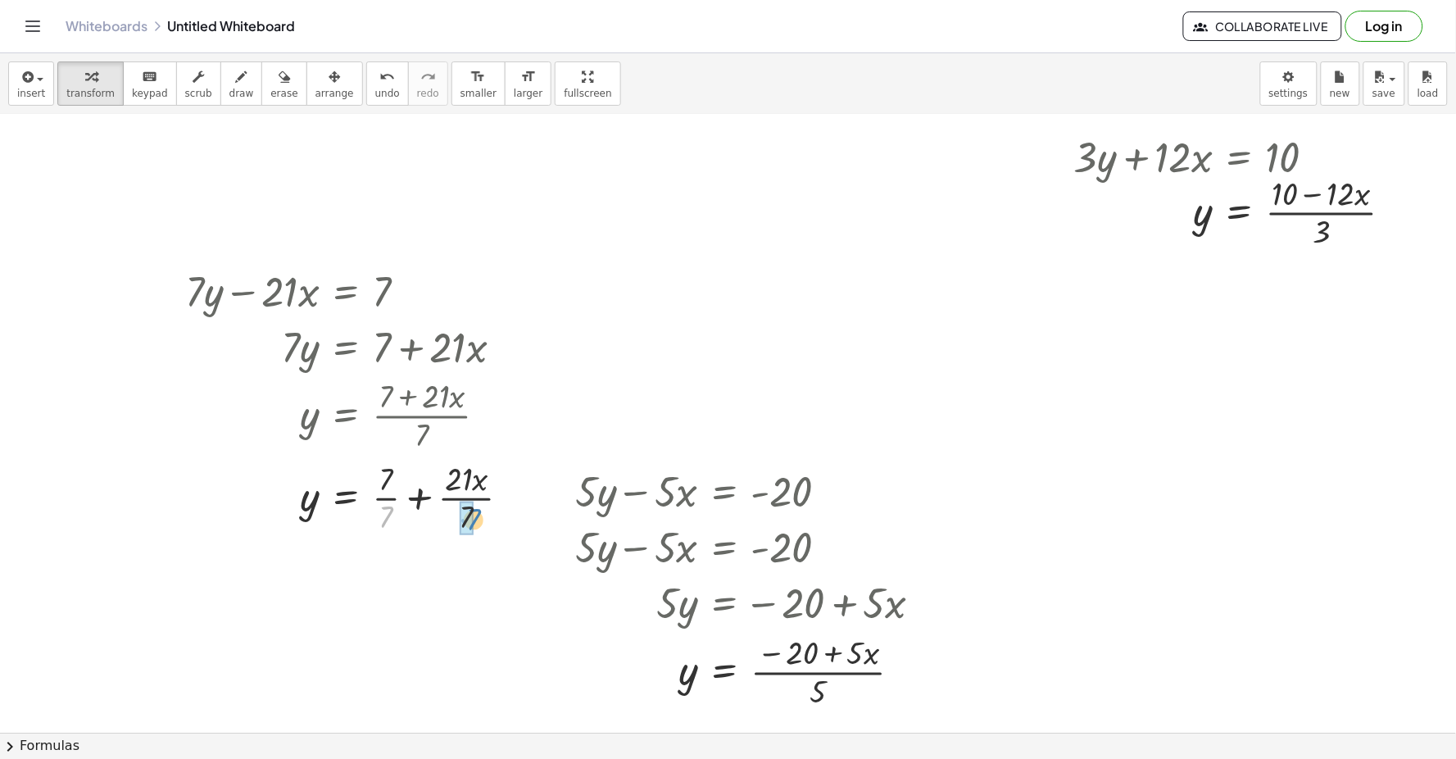
drag, startPoint x: 374, startPoint y: 397, endPoint x: 469, endPoint y: 526, distance: 159.9
drag, startPoint x: 538, startPoint y: 511, endPoint x: 374, endPoint y: 518, distance: 164.8
click at [369, 525] on div at bounding box center [384, 497] width 415 height 82
drag, startPoint x: 535, startPoint y: 517, endPoint x: 394, endPoint y: 502, distance: 141.7
drag, startPoint x: 424, startPoint y: 605, endPoint x: 385, endPoint y: 560, distance: 59.8
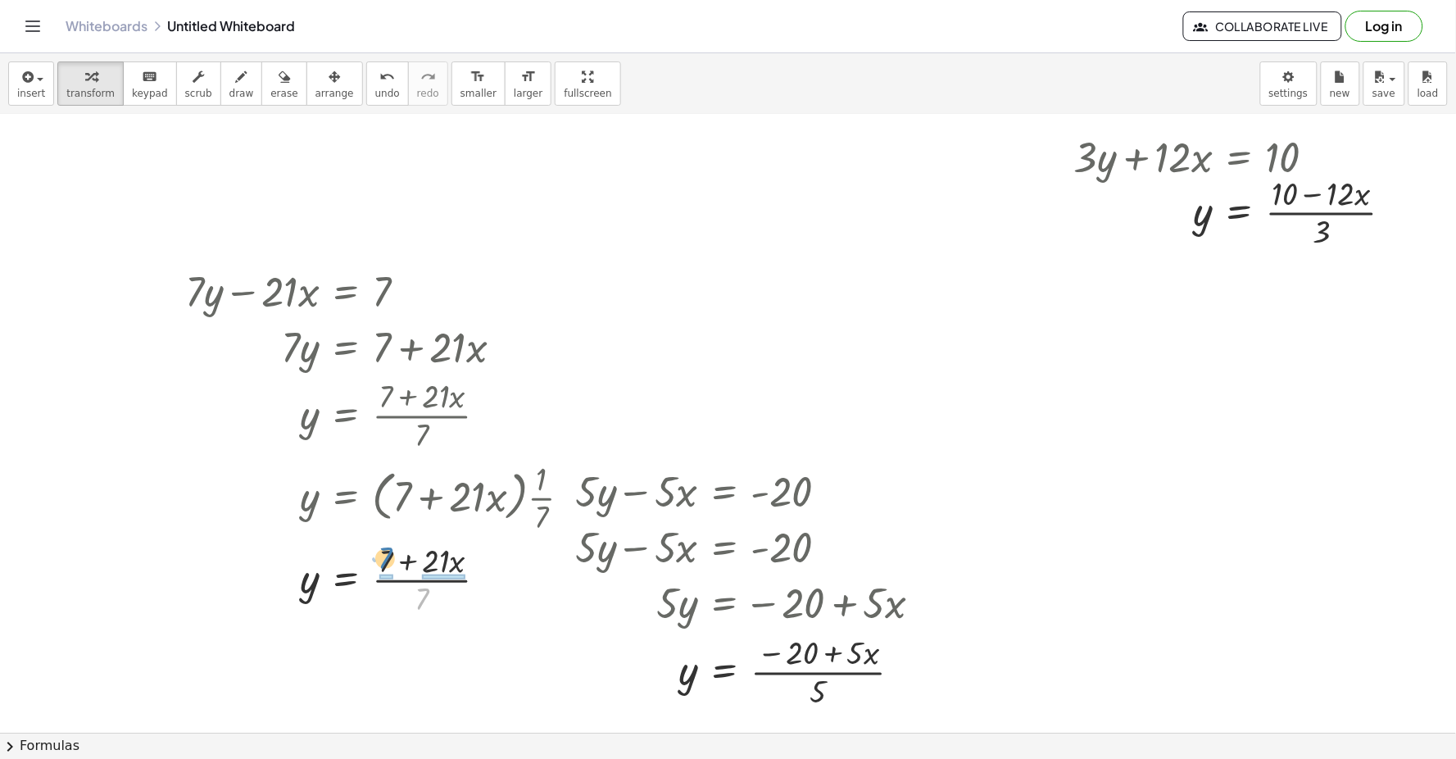
click at [385, 560] on div at bounding box center [384, 578] width 415 height 82
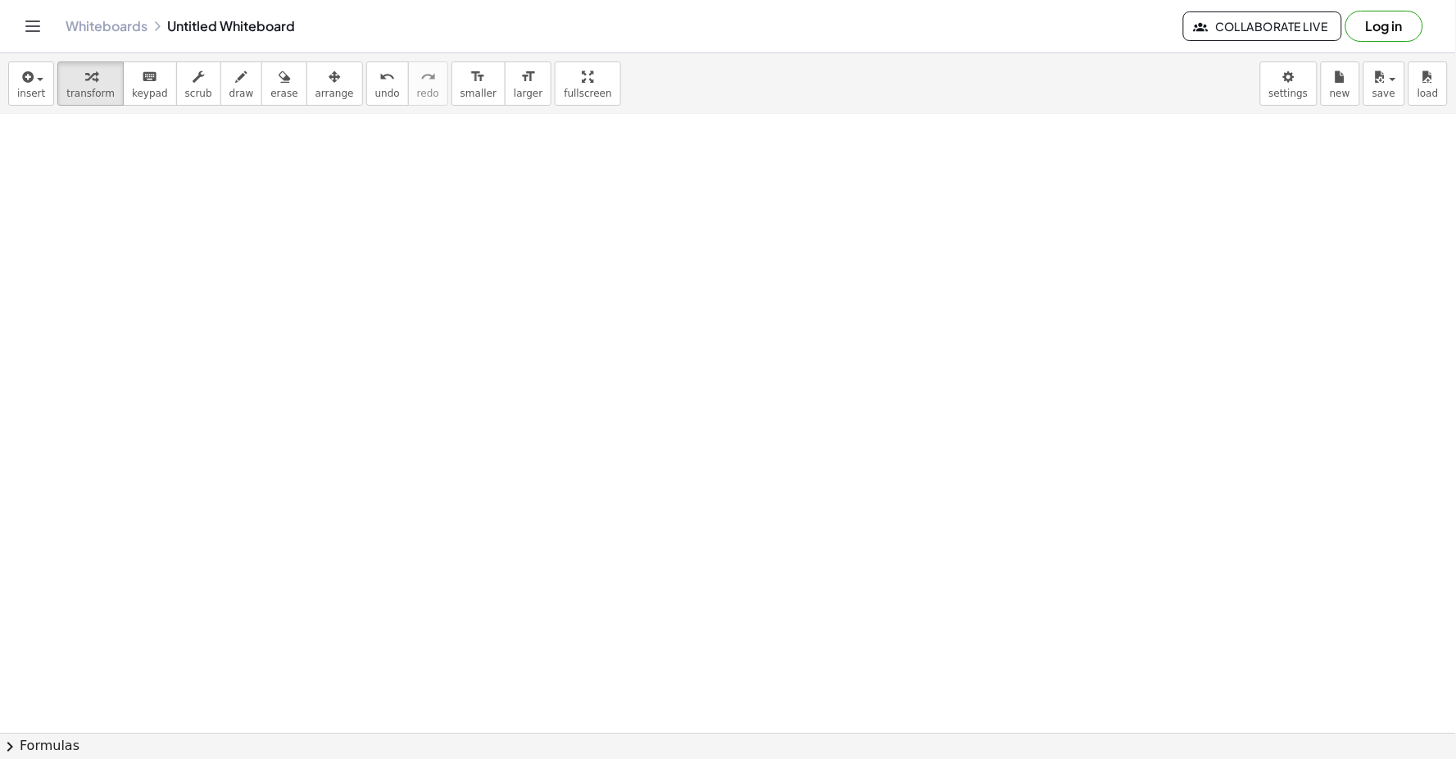
scroll to position [1600, 0]
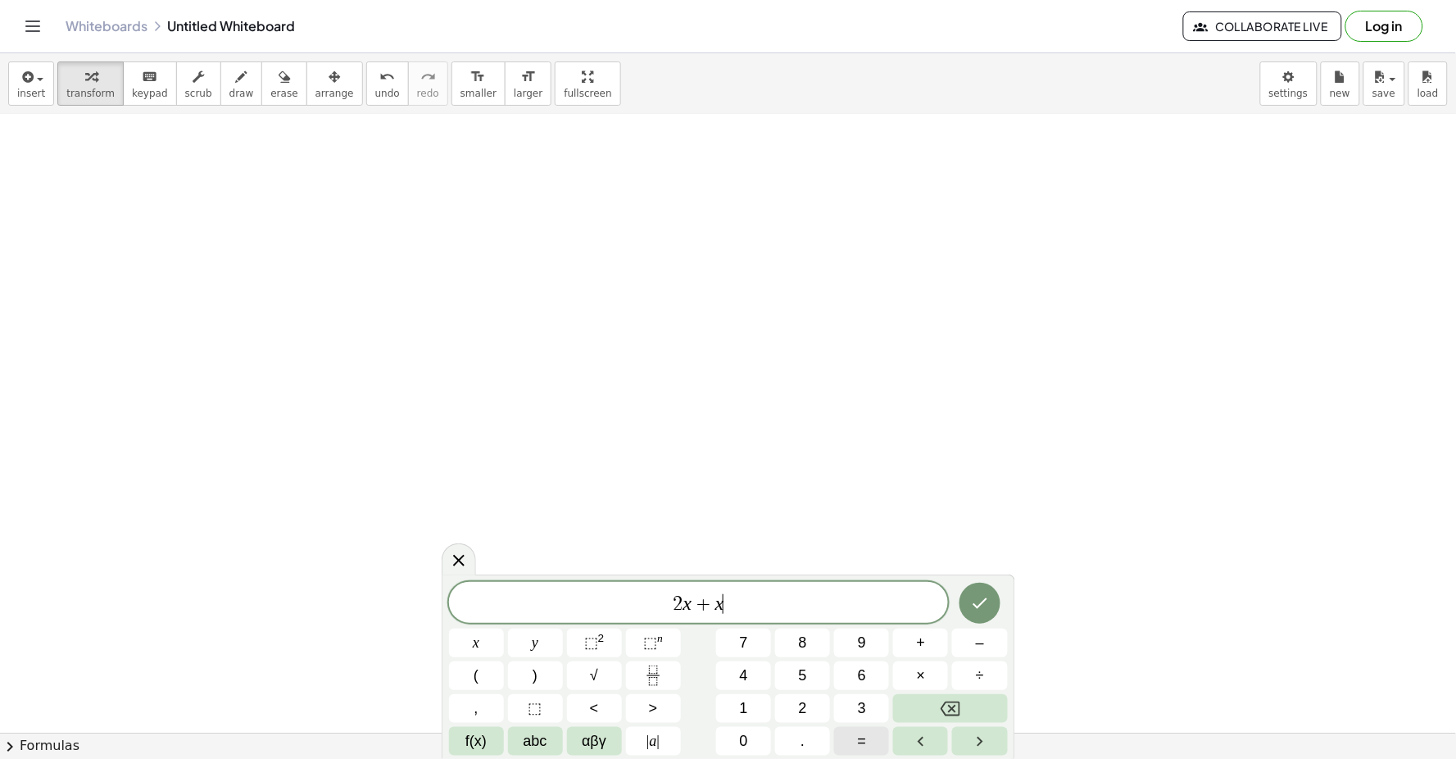
click at [858, 725] on span "=" at bounding box center [862, 741] width 9 height 22
click at [940, 596] on icon "Done" at bounding box center [980, 603] width 20 height 20
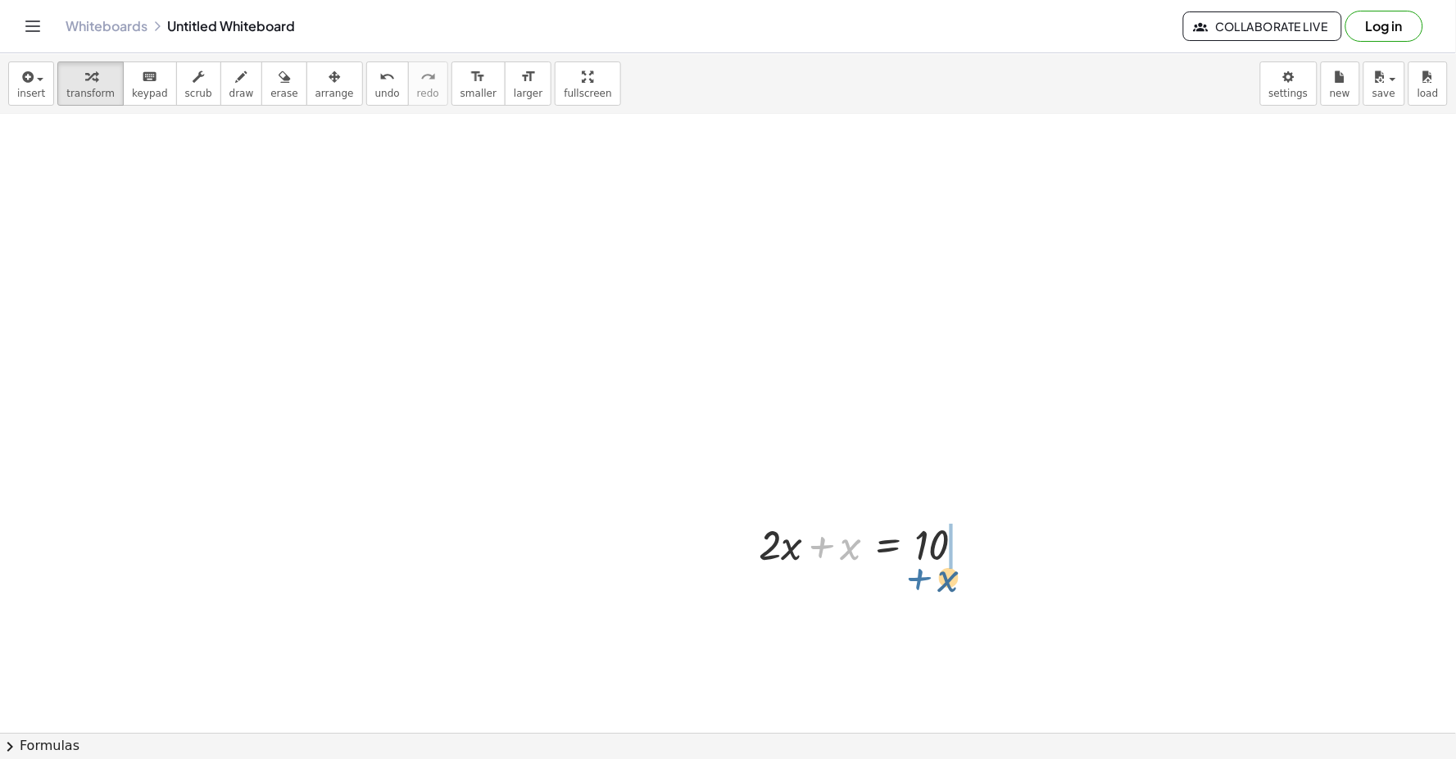
drag, startPoint x: 822, startPoint y: 553, endPoint x: 952, endPoint y: 546, distance: 130.5
click at [940, 569] on div at bounding box center [868, 543] width 236 height 56
drag, startPoint x: 823, startPoint y: 605, endPoint x: 962, endPoint y: 643, distance: 143.7
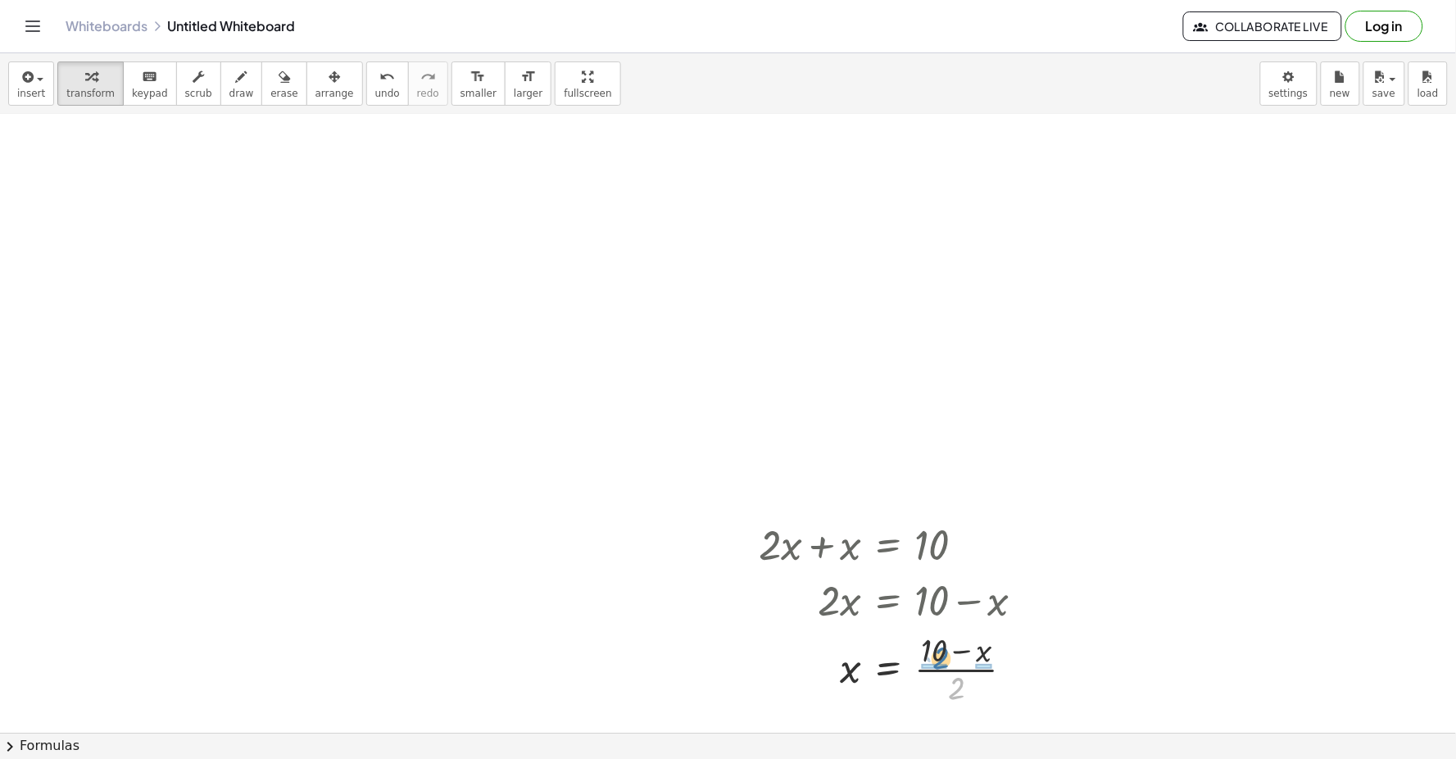
drag, startPoint x: 954, startPoint y: 692, endPoint x: 939, endPoint y: 662, distance: 34.1
click at [939, 662] on div at bounding box center [897, 668] width 295 height 82
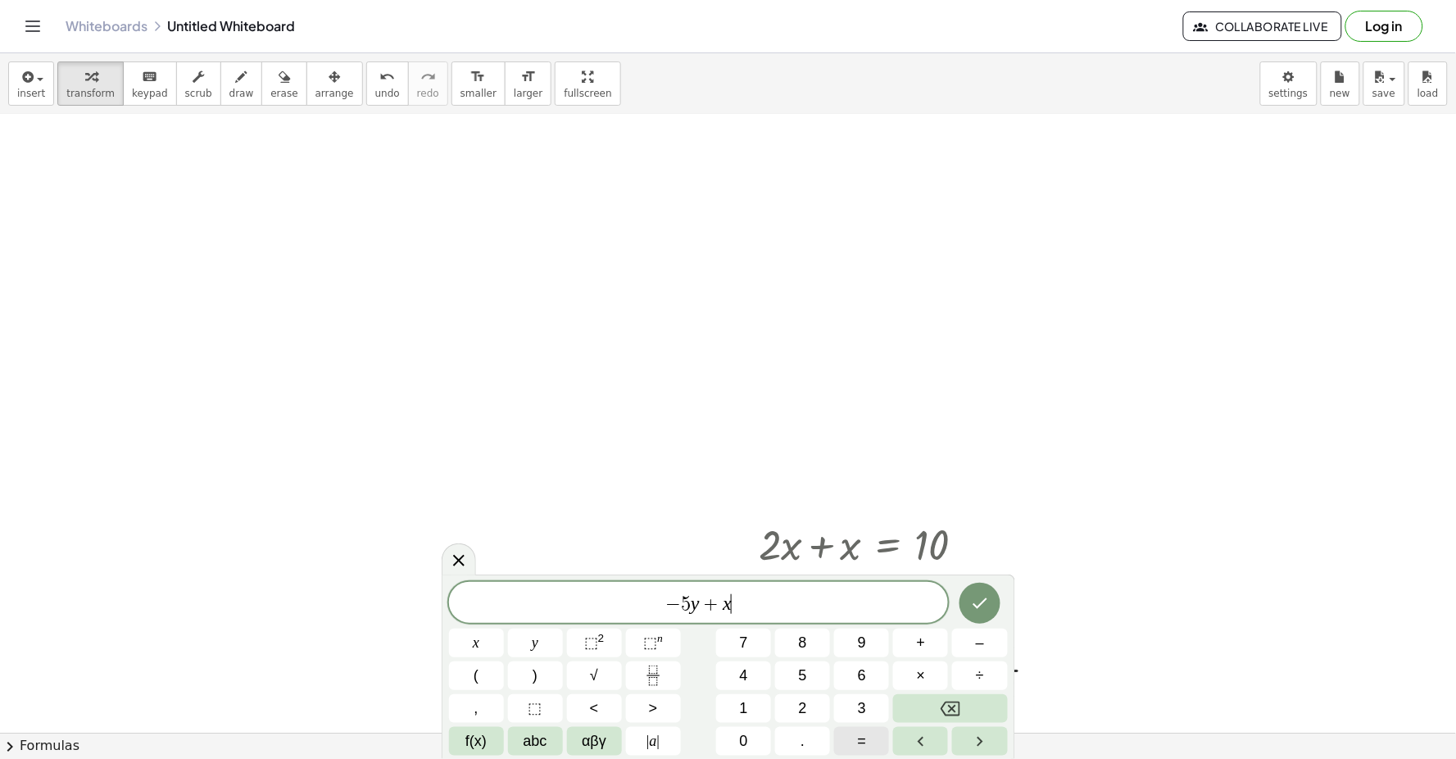
click at [865, 725] on span "=" at bounding box center [862, 741] width 9 height 22
click at [799, 700] on span "2" at bounding box center [803, 708] width 8 height 22
click at [940, 601] on icon "Done" at bounding box center [980, 603] width 20 height 20
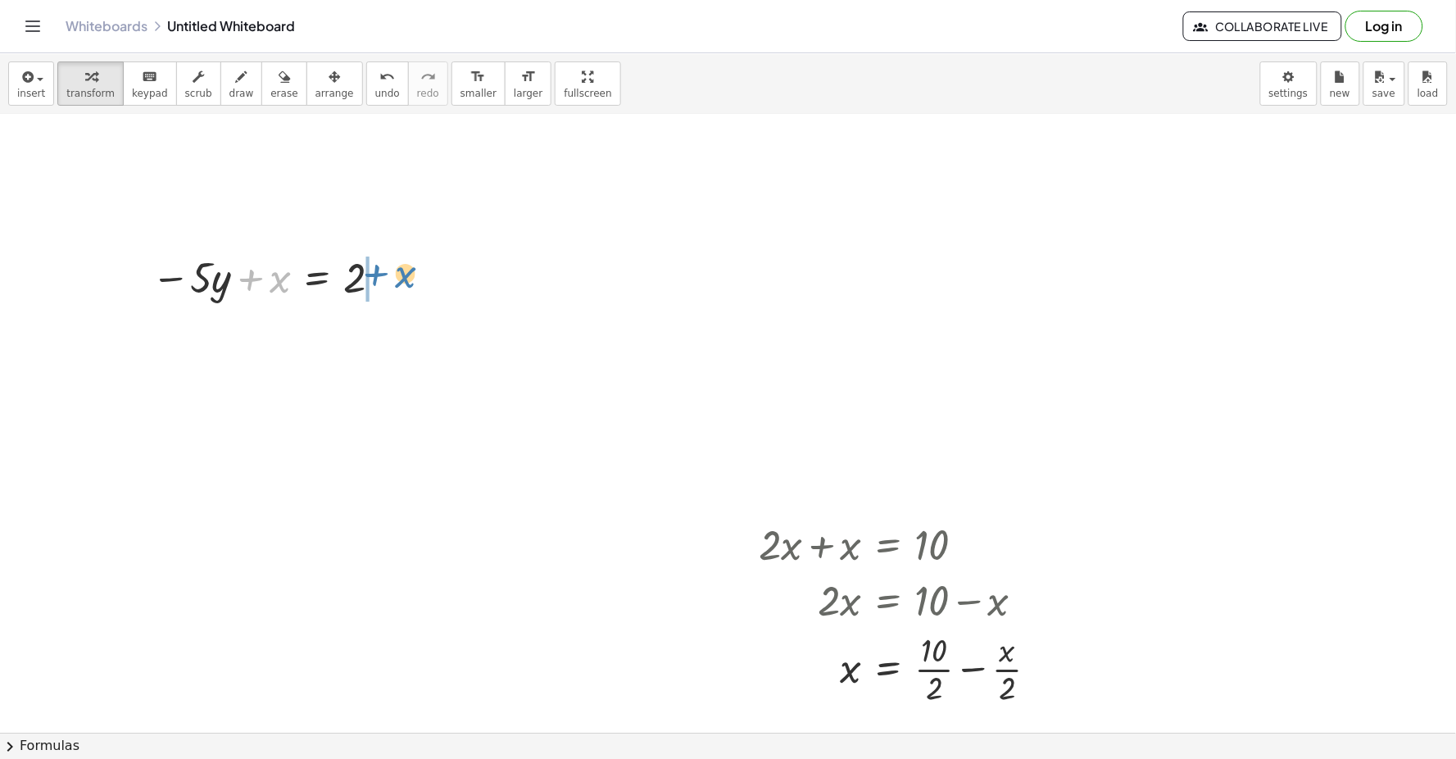
drag, startPoint x: 248, startPoint y: 274, endPoint x: 374, endPoint y: 269, distance: 125.4
click at [374, 269] on div at bounding box center [269, 276] width 252 height 56
drag, startPoint x: 257, startPoint y: 342, endPoint x: 387, endPoint y: 389, distance: 137.6
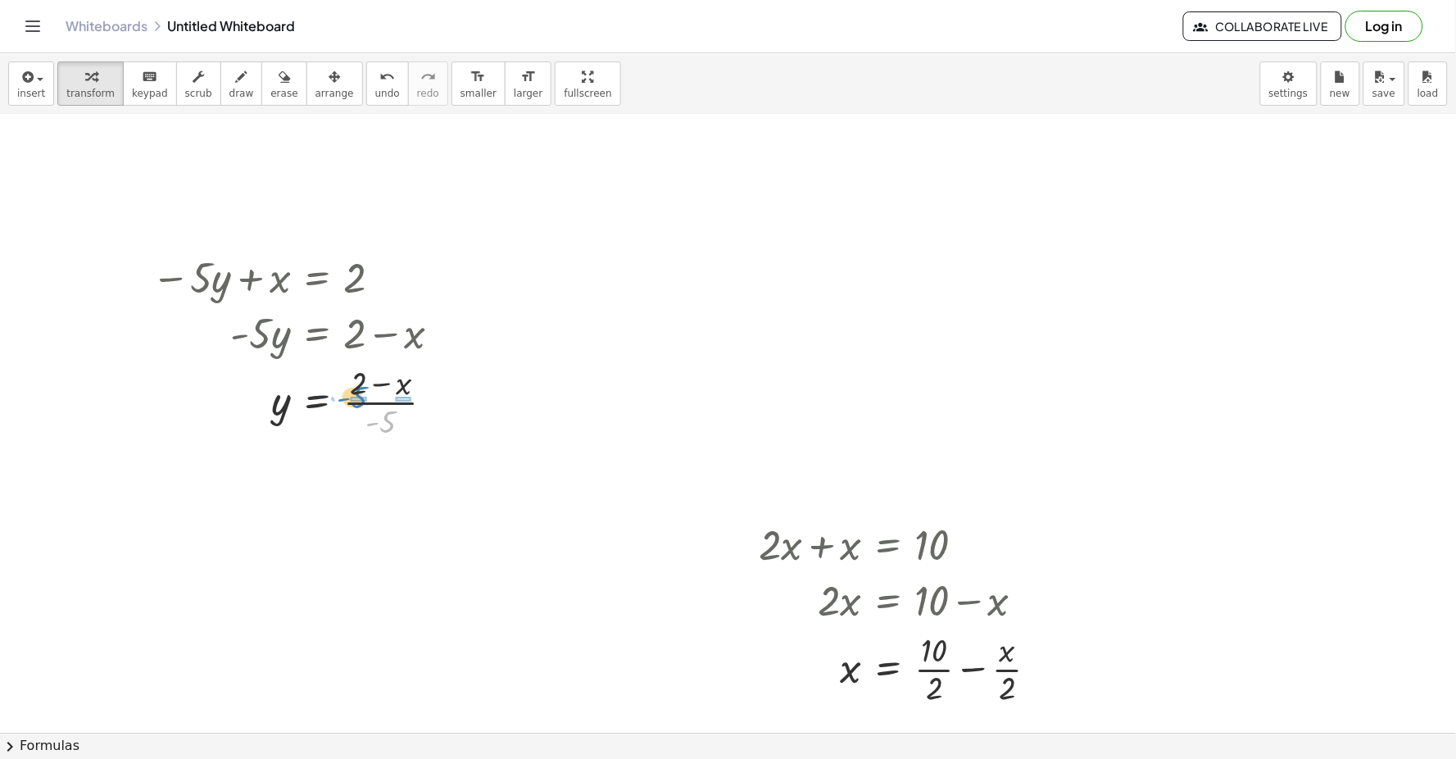
drag, startPoint x: 390, startPoint y: 426, endPoint x: 353, endPoint y: 387, distance: 53.9
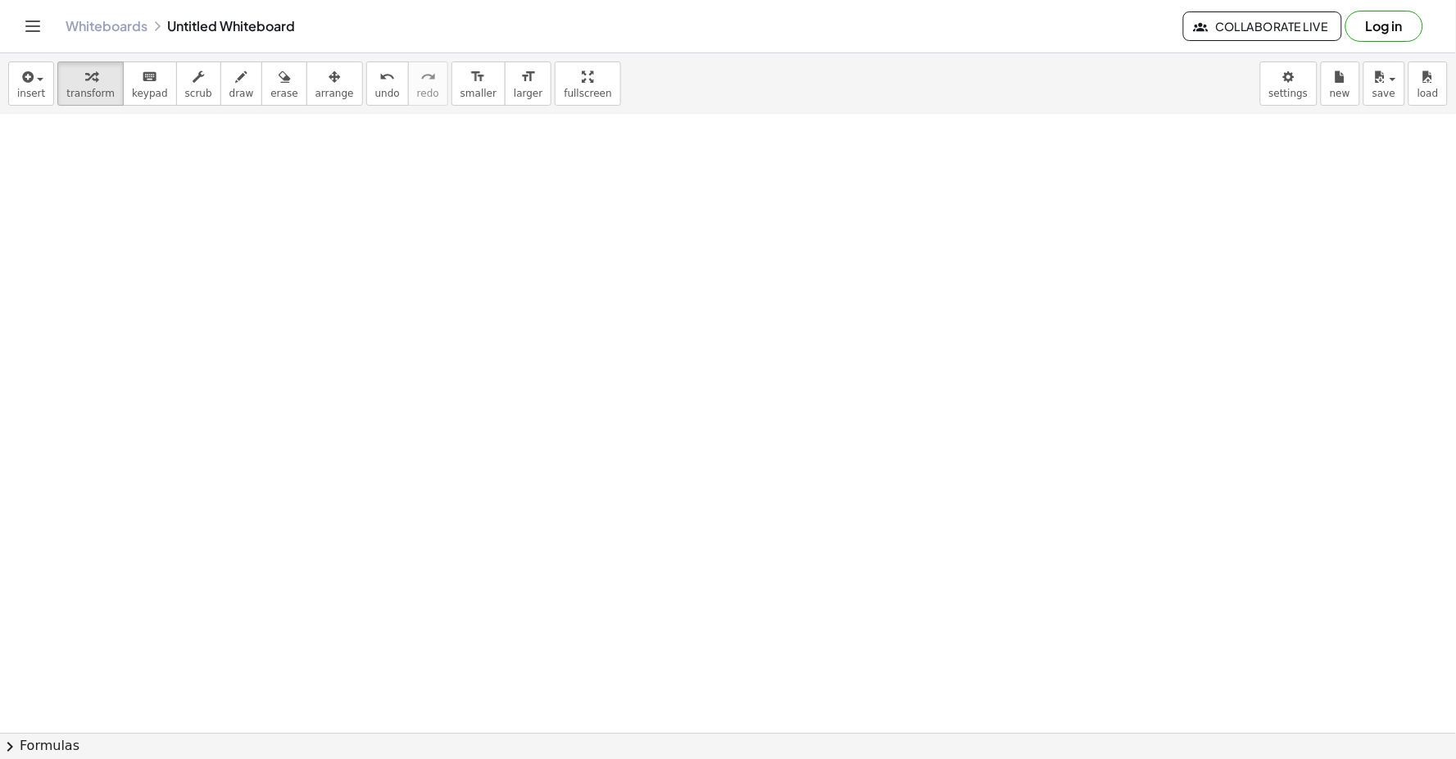
scroll to position [2400, 0]
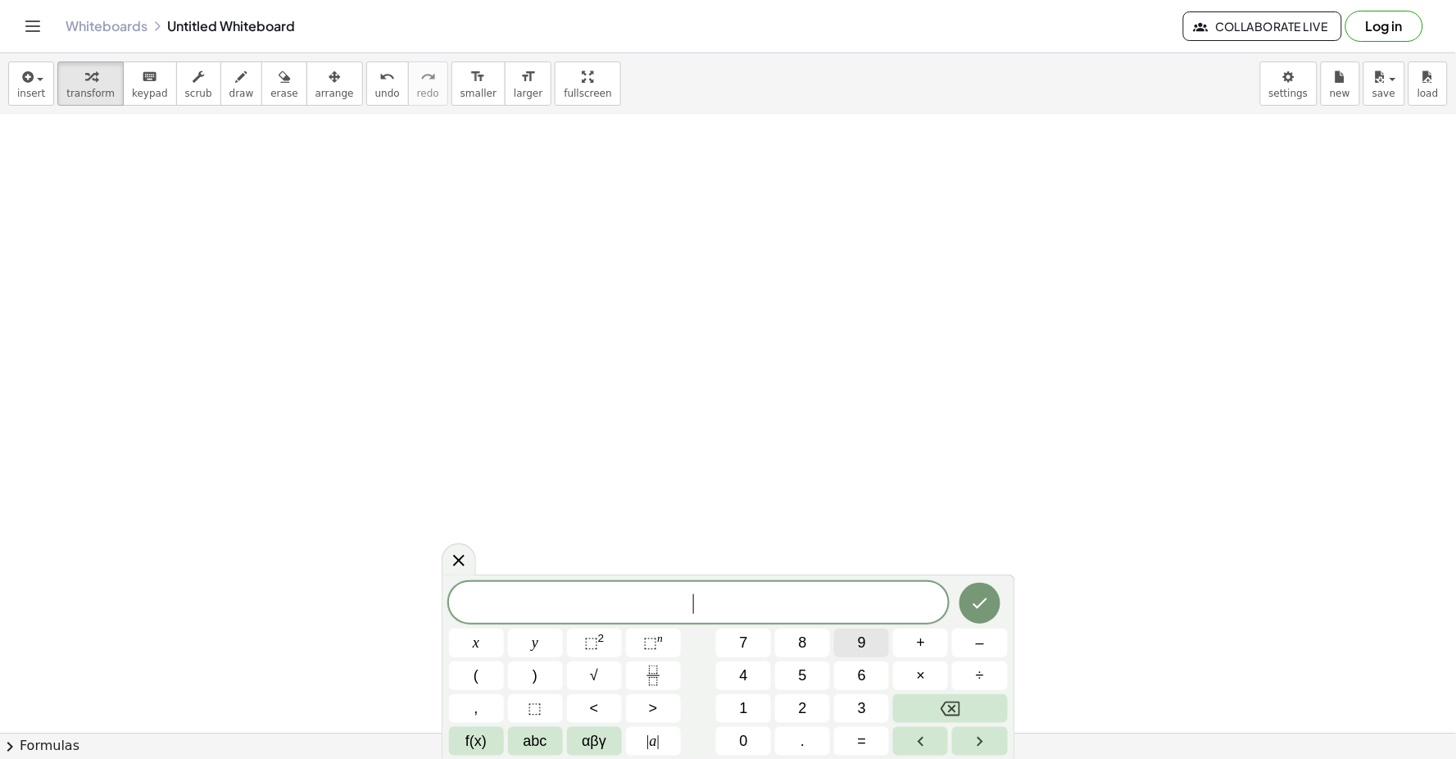
click at [870, 641] on button "9" at bounding box center [861, 642] width 55 height 29
click at [920, 641] on span "+" at bounding box center [921, 643] width 9 height 22
click at [927, 694] on button "Backspace" at bounding box center [950, 708] width 114 height 29
click at [537, 626] on div "9 x y ⬚ 2 ⬚ n 7 8 9 + – ( ) √ 4 5 6 × ÷ , ⬚ < > 1 2 3 f(x) abc αβγ | a | 0 . =" at bounding box center [728, 669] width 559 height 174
click at [539, 642] on button "y" at bounding box center [535, 642] width 55 height 29
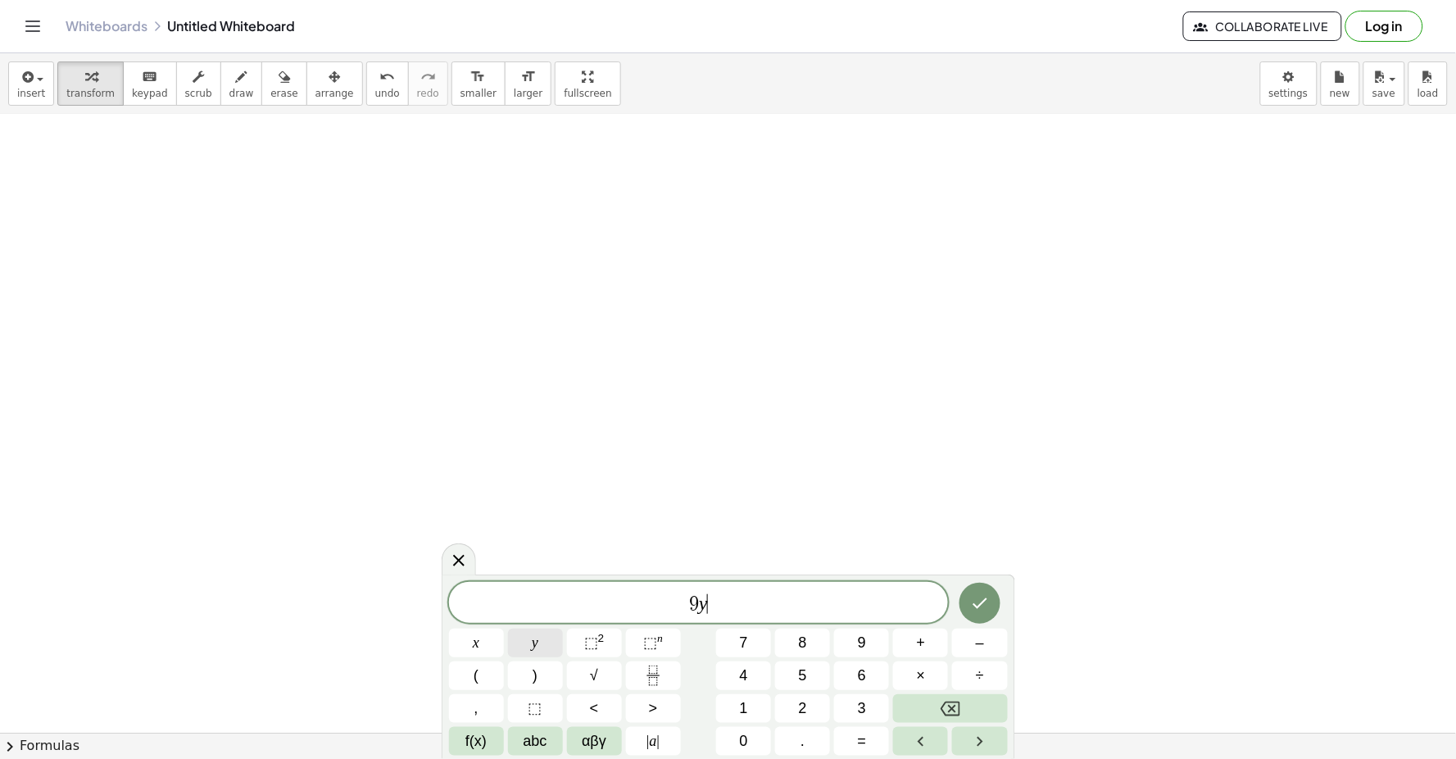
click at [918, 649] on span "+" at bounding box center [921, 643] width 9 height 22
click at [849, 710] on button "3" at bounding box center [861, 708] width 55 height 29
click at [480, 639] on button "x" at bounding box center [476, 642] width 55 height 29
click at [858, 725] on span "=" at bounding box center [862, 741] width 9 height 22
drag, startPoint x: 857, startPoint y: 737, endPoint x: 502, endPoint y: 505, distance: 424.2
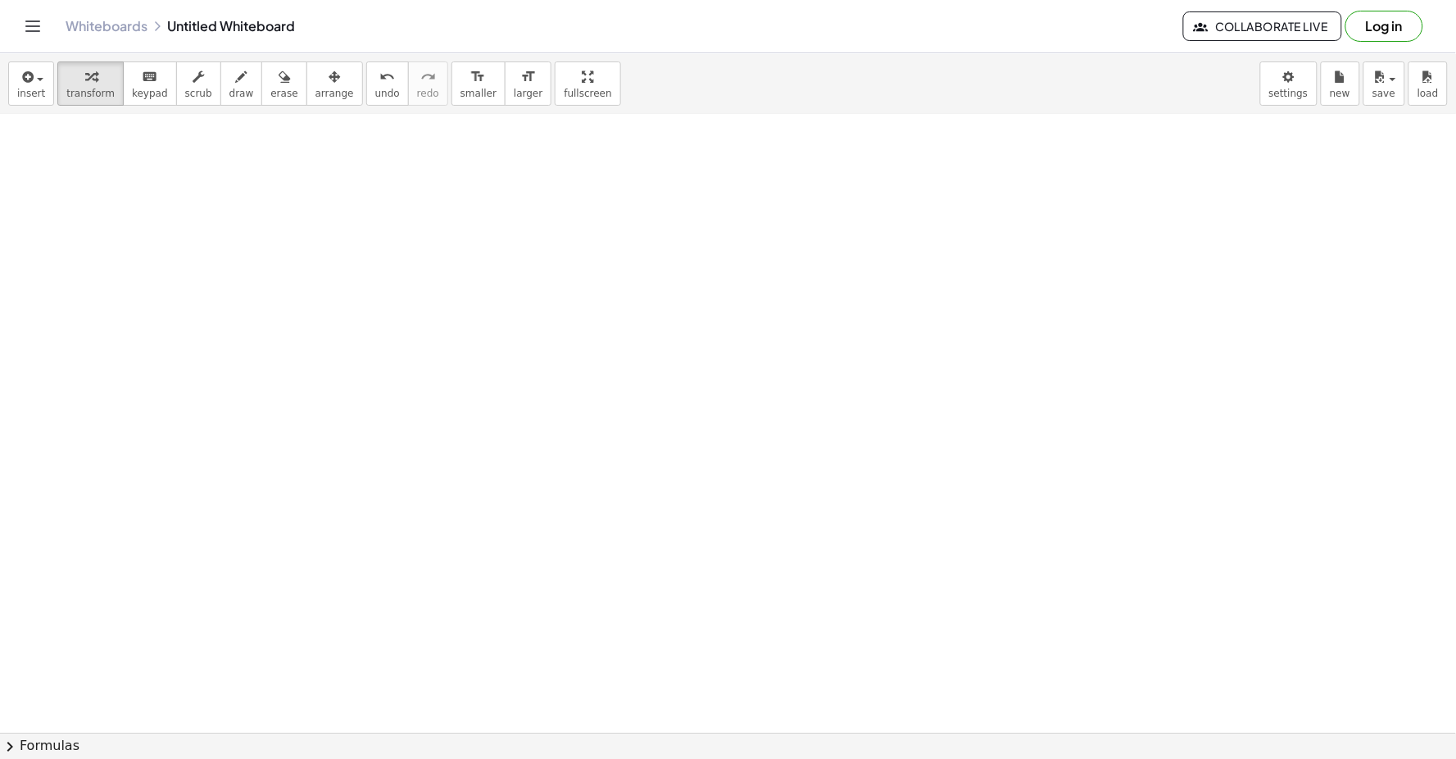
drag, startPoint x: 678, startPoint y: 588, endPoint x: 646, endPoint y: 580, distance: 33.8
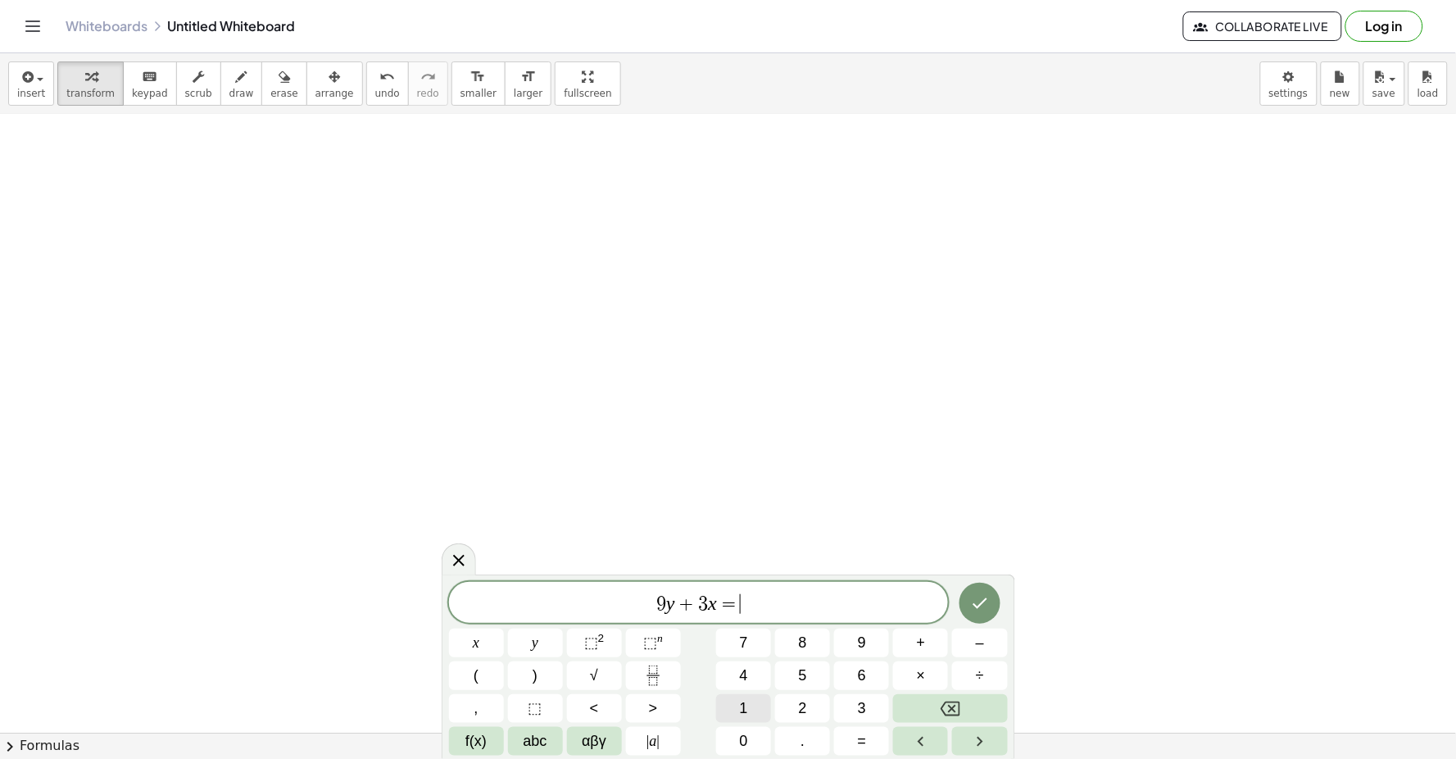
click at [751, 709] on button "1" at bounding box center [743, 708] width 55 height 29
click at [796, 678] on button "5" at bounding box center [802, 675] width 55 height 29
click at [940, 601] on icon "Done" at bounding box center [979, 603] width 15 height 11
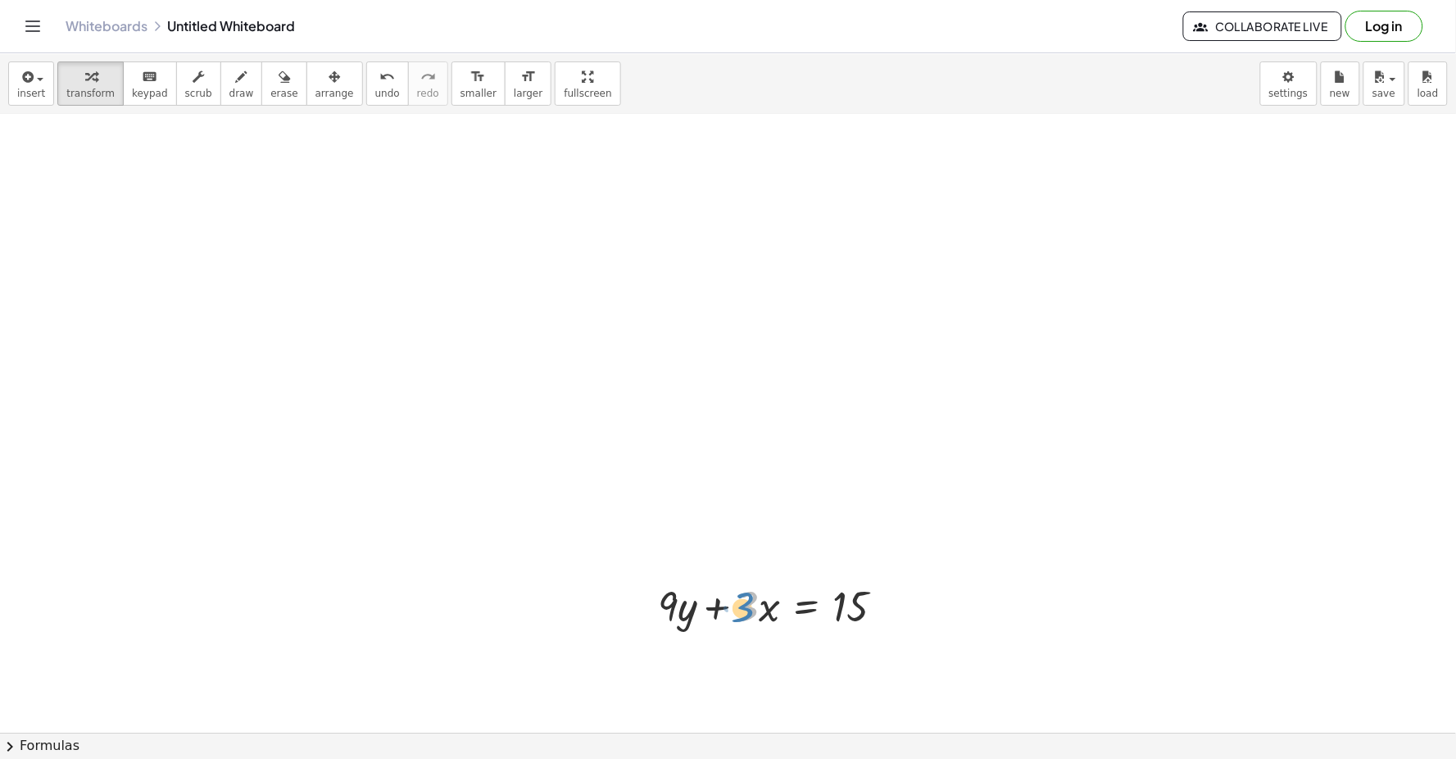
drag, startPoint x: 744, startPoint y: 603, endPoint x: 735, endPoint y: 605, distance: 9.2
click at [735, 605] on div at bounding box center [778, 606] width 256 height 56
drag, startPoint x: 710, startPoint y: 605, endPoint x: 870, endPoint y: 606, distance: 159.8
drag, startPoint x: 750, startPoint y: 658, endPoint x: 895, endPoint y: 698, distance: 151.3
drag, startPoint x: 885, startPoint y: 688, endPoint x: 854, endPoint y: 652, distance: 47.1
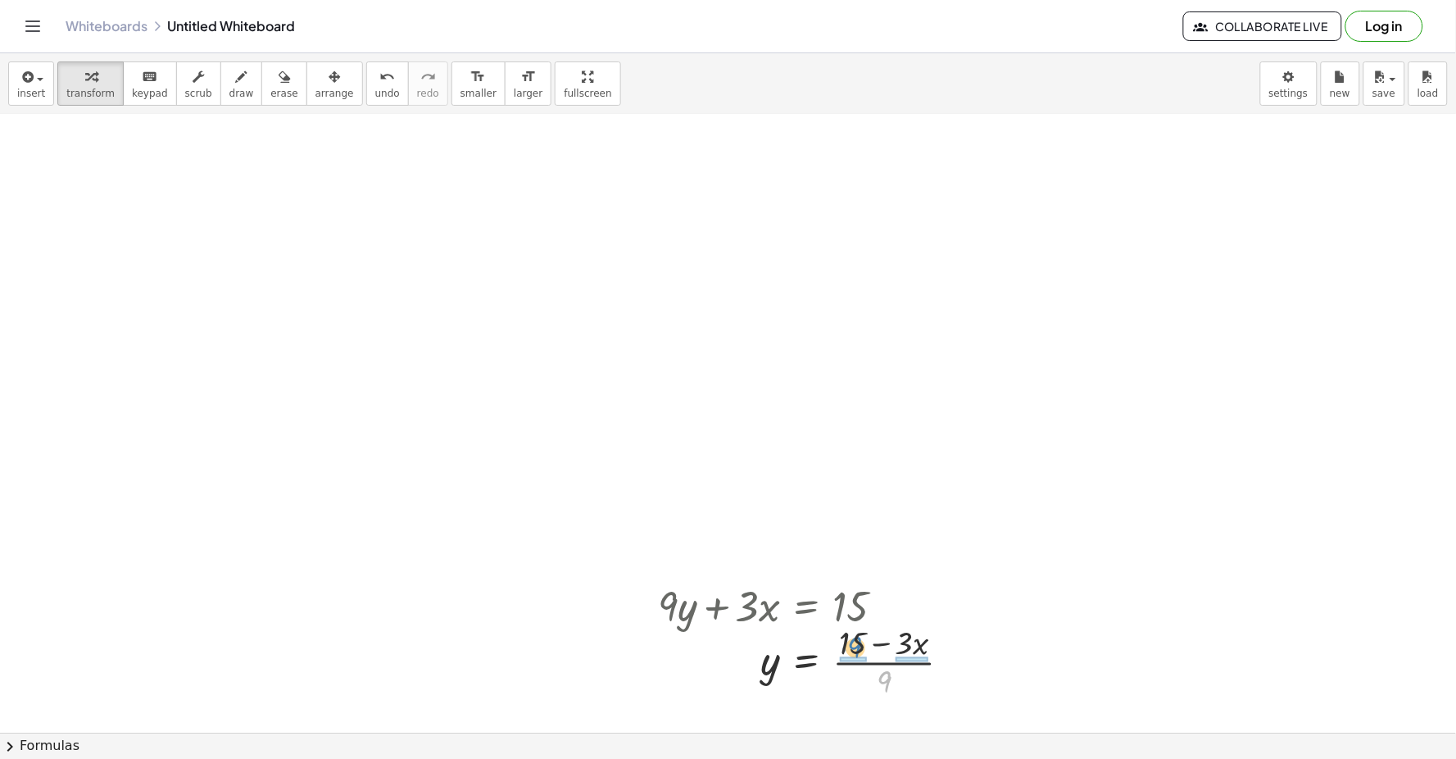
click at [854, 652] on div at bounding box center [811, 661] width 323 height 82
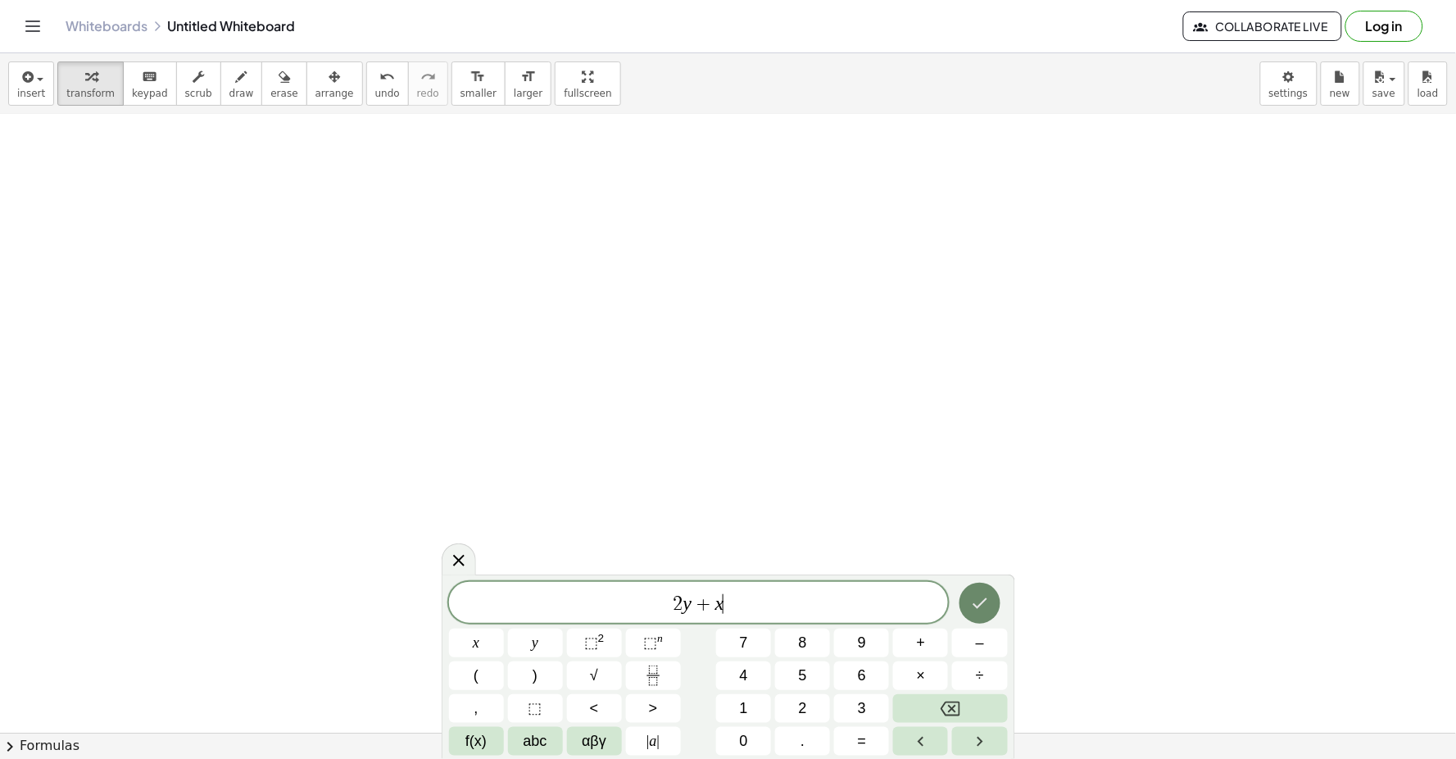
click at [940, 599] on icon "Done" at bounding box center [979, 603] width 15 height 11
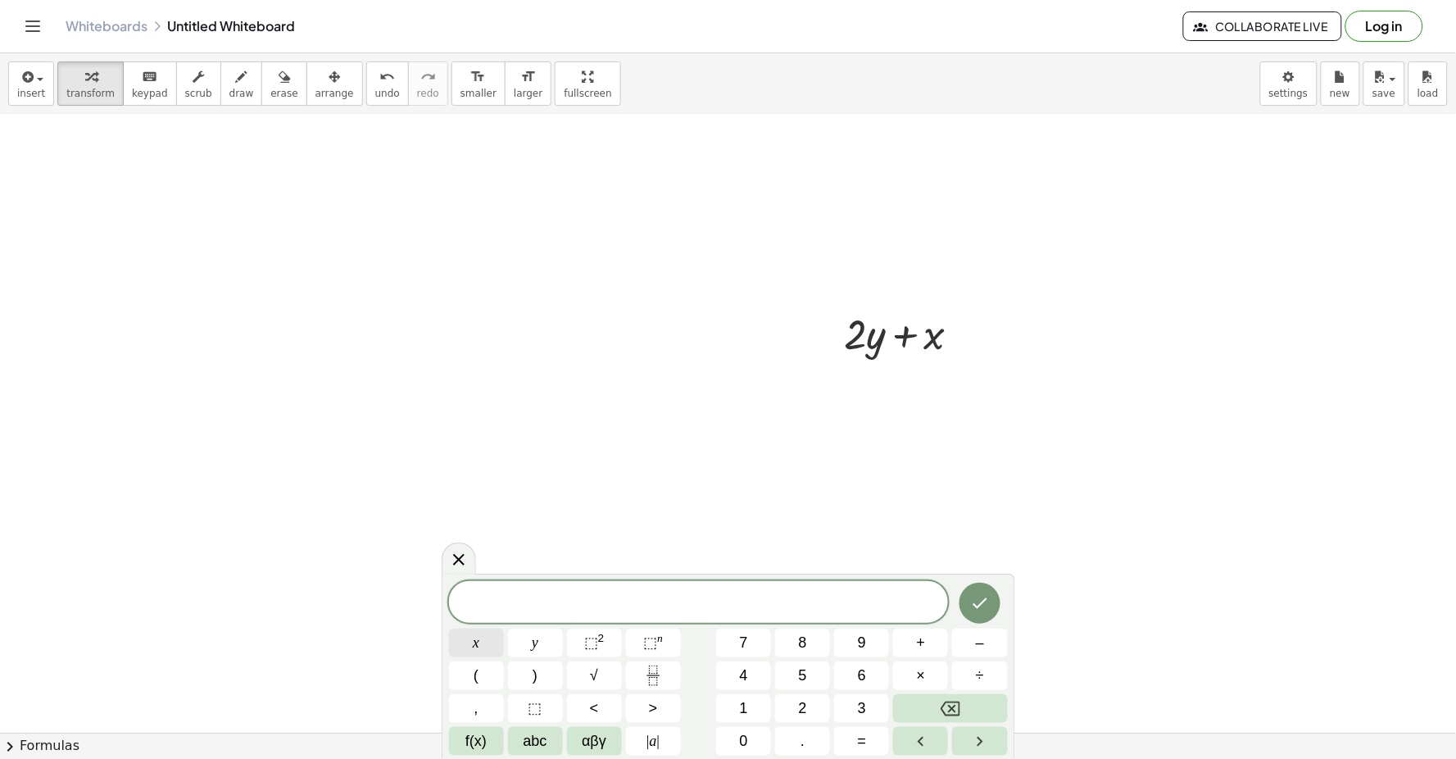
click at [866, 725] on button "=" at bounding box center [861, 741] width 55 height 29
click at [940, 701] on button "Backspace" at bounding box center [950, 708] width 114 height 29
click at [478, 639] on span "x" at bounding box center [476, 643] width 7 height 22
click at [866, 725] on button "=" at bounding box center [861, 741] width 55 height 29
click at [800, 675] on span "5" at bounding box center [803, 675] width 8 height 22
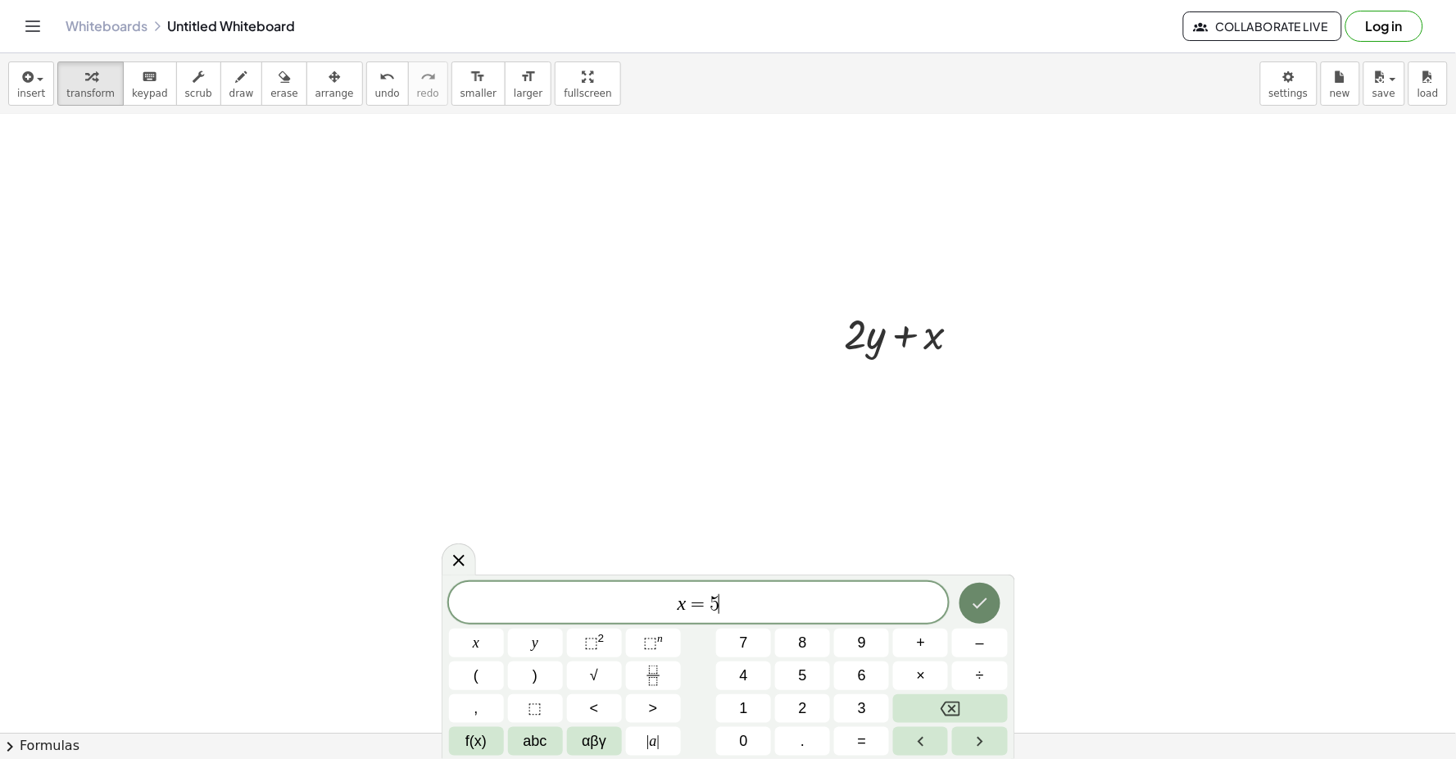
click at [940, 598] on icon "Done" at bounding box center [980, 603] width 20 height 20
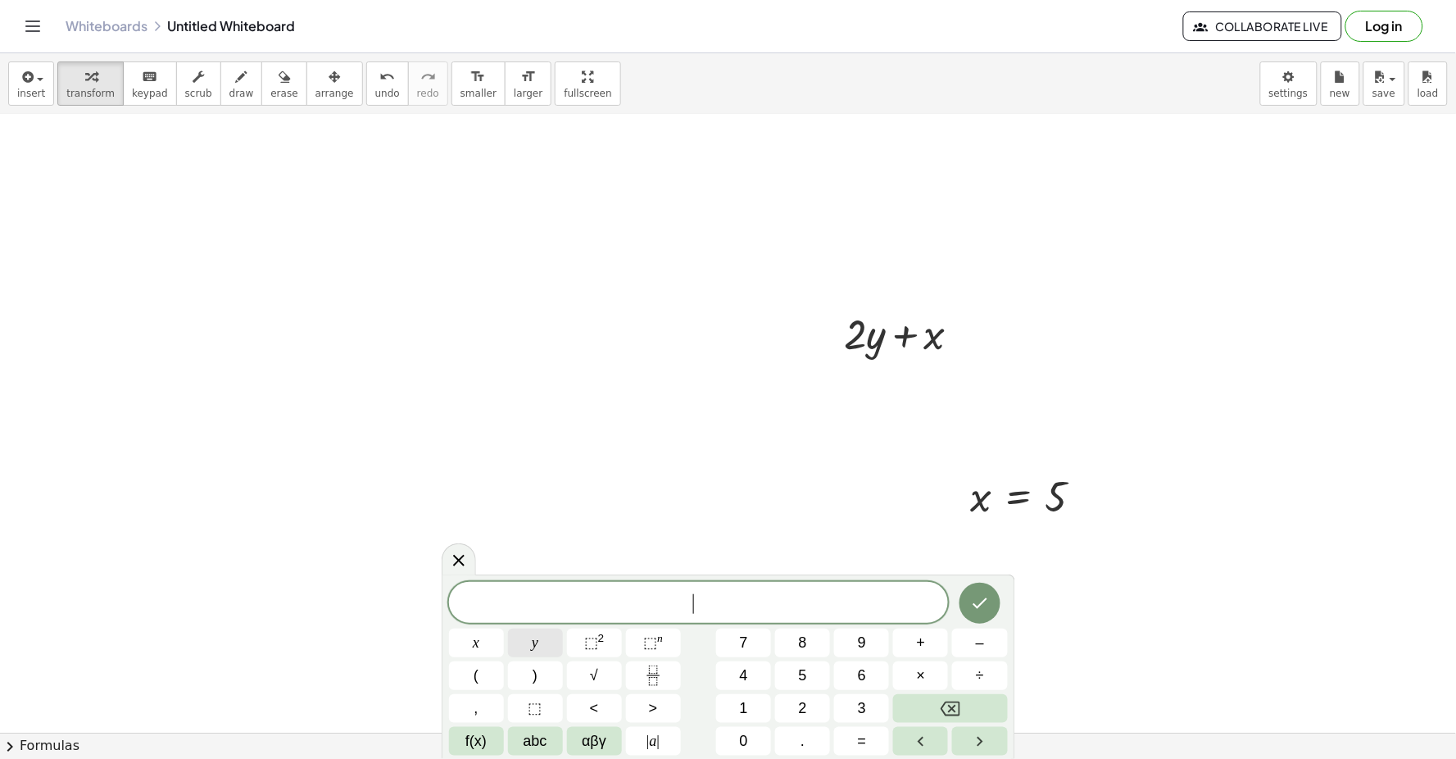
click at [543, 639] on button "y" at bounding box center [535, 642] width 55 height 29
click at [869, 725] on button "=" at bounding box center [861, 741] width 55 height 29
click at [855, 709] on button "3" at bounding box center [861, 708] width 55 height 29
click at [940, 606] on icon "Done" at bounding box center [980, 603] width 20 height 20
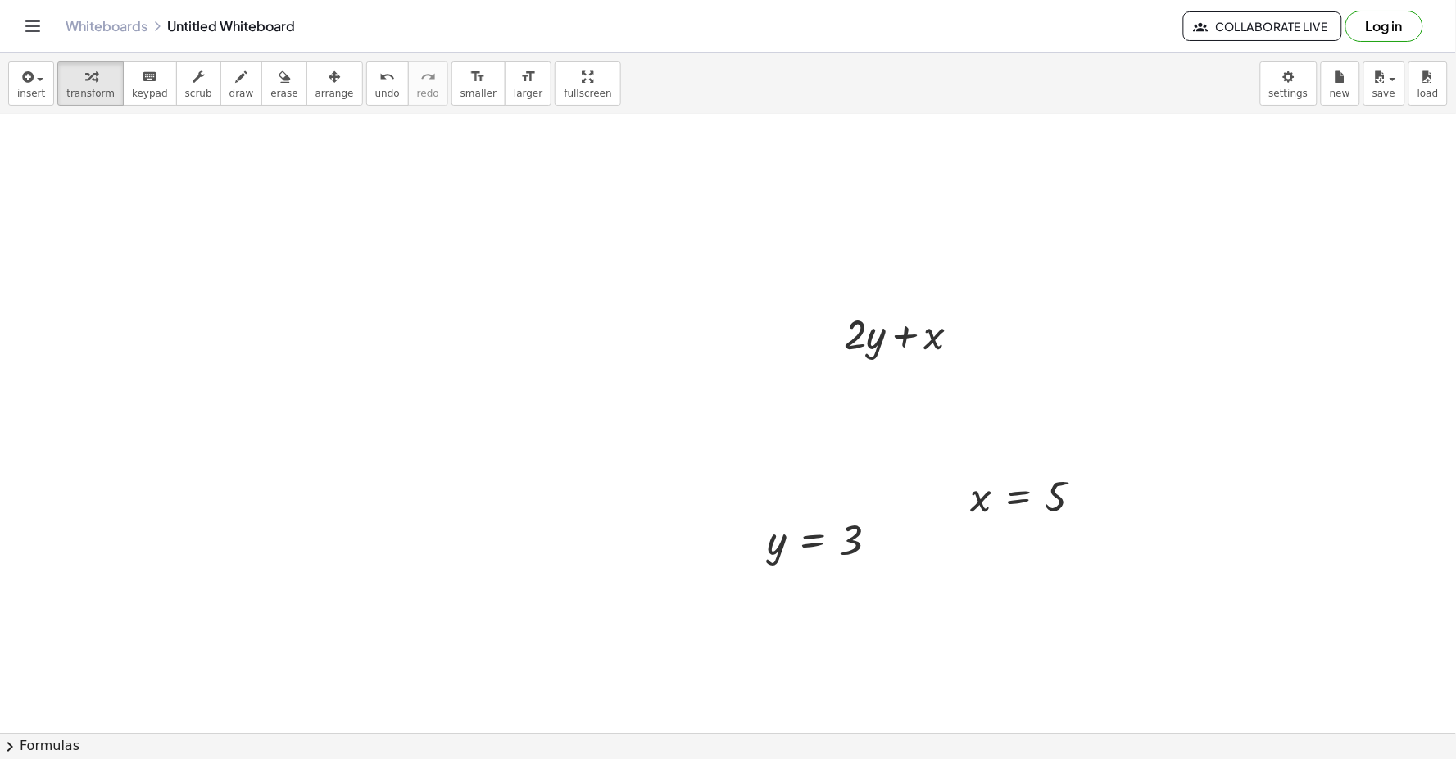
drag, startPoint x: 984, startPoint y: 606, endPoint x: 645, endPoint y: 310, distance: 450.6
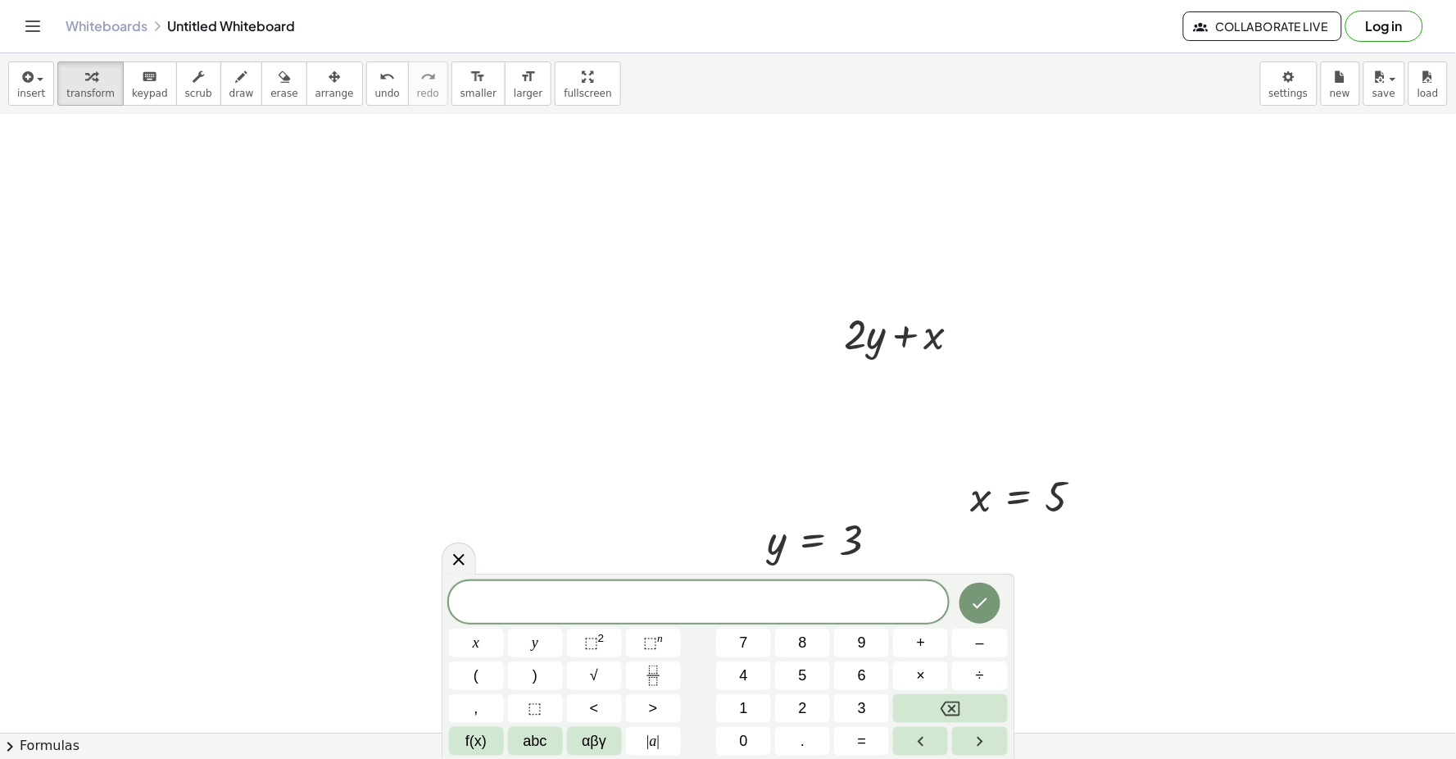
drag, startPoint x: 1000, startPoint y: 388, endPoint x: 908, endPoint y: 437, distance: 104.1
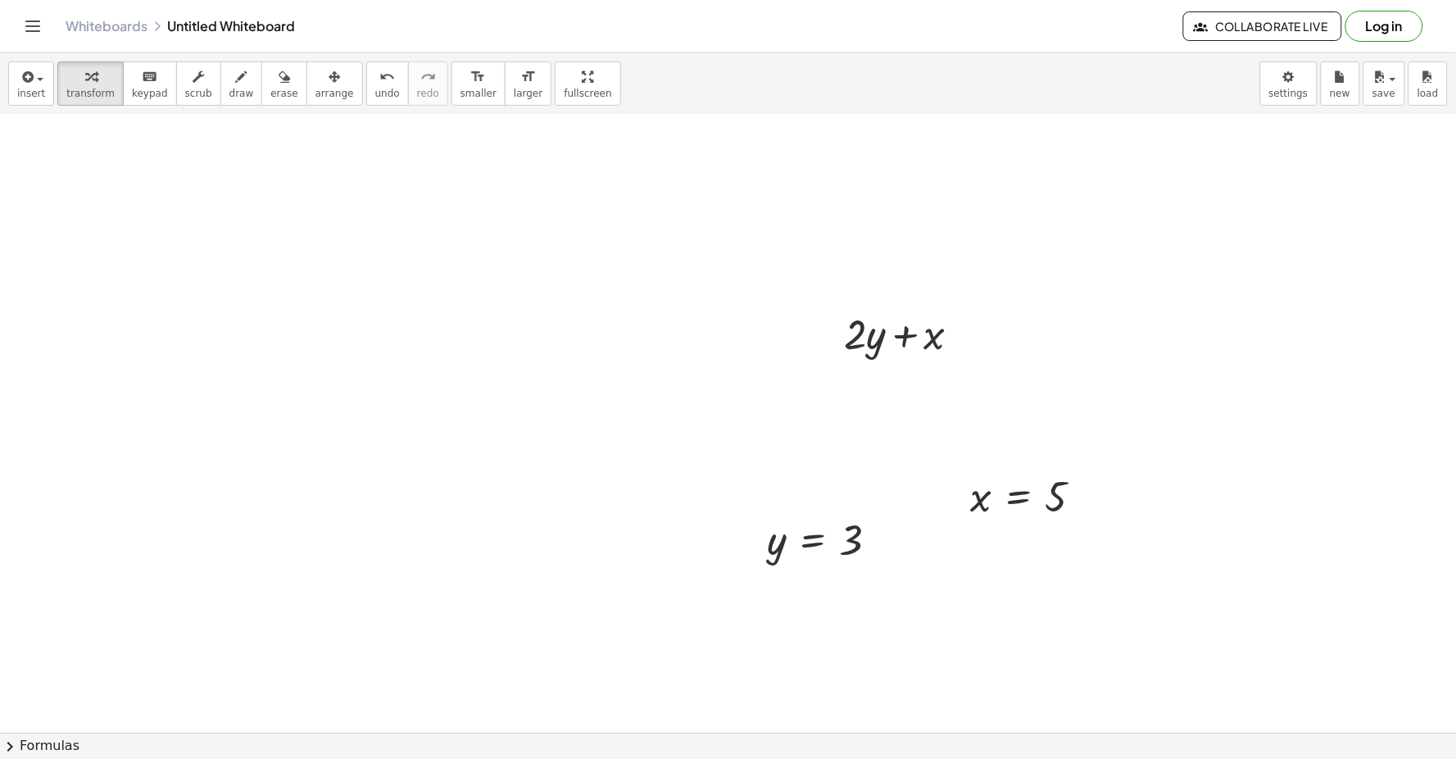
drag, startPoint x: 908, startPoint y: 437, endPoint x: 865, endPoint y: 471, distance: 54.8
drag, startPoint x: 891, startPoint y: 456, endPoint x: 889, endPoint y: 465, distance: 9.2
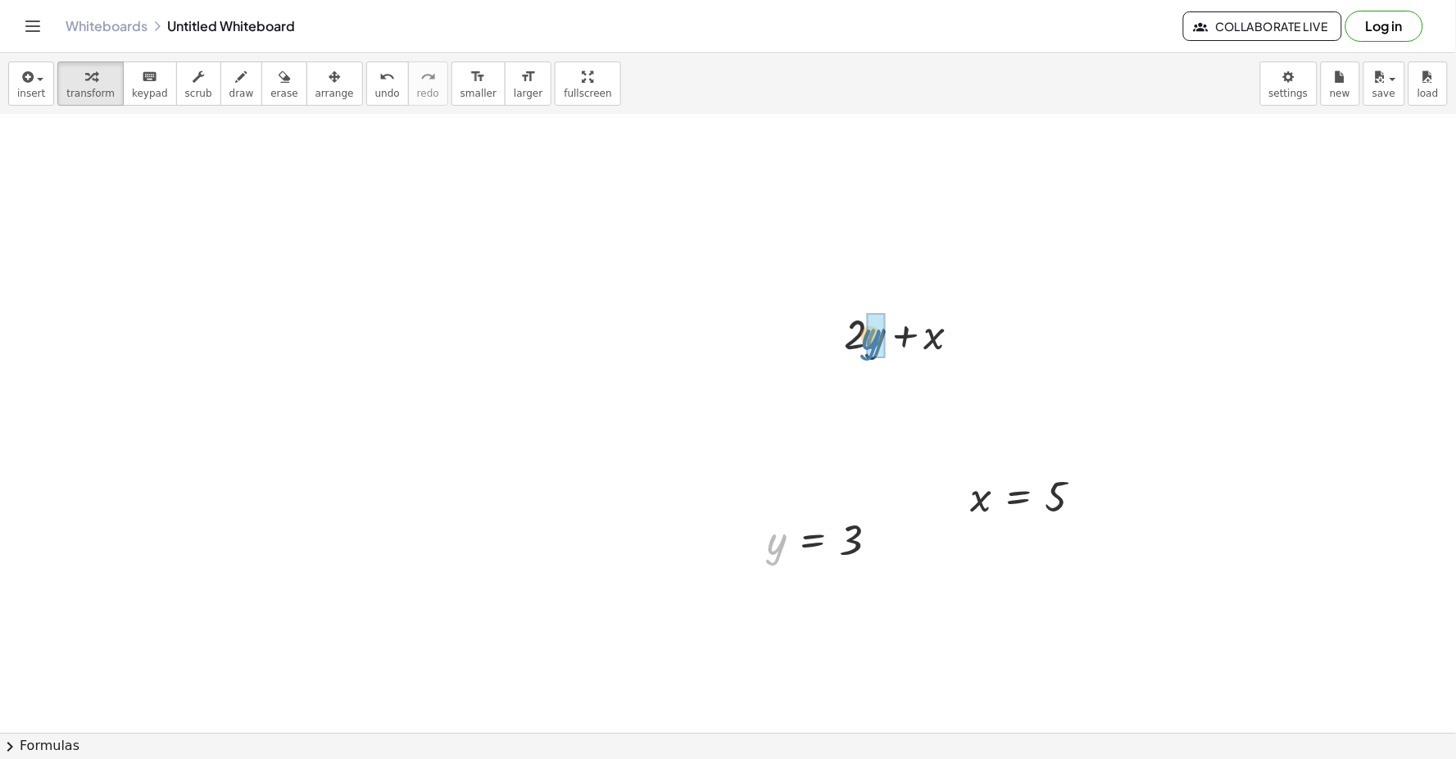
drag, startPoint x: 901, startPoint y: 419, endPoint x: 869, endPoint y: 334, distance: 90.2
drag, startPoint x: 981, startPoint y: 495, endPoint x: 930, endPoint y: 365, distance: 139.1
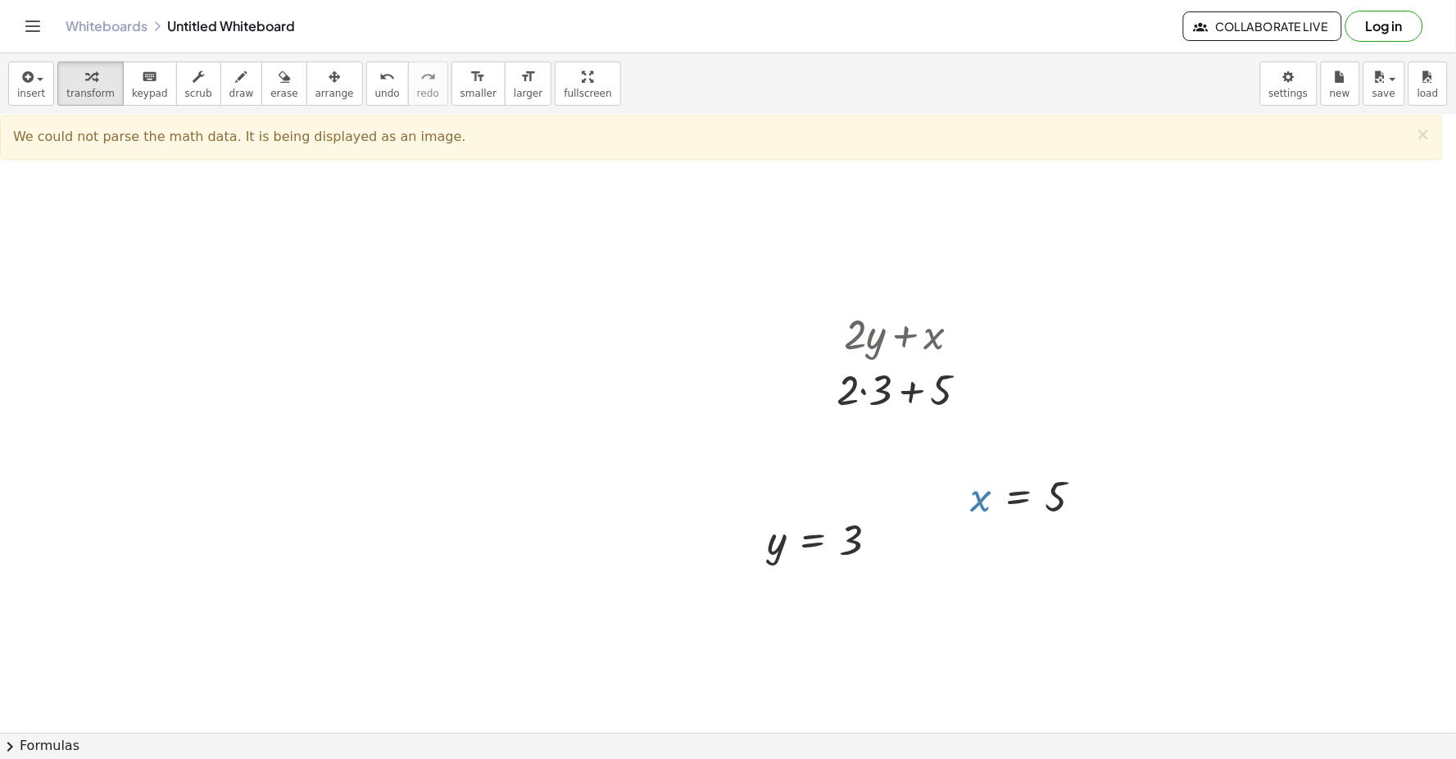
click at [940, 480] on div at bounding box center [1033, 496] width 141 height 54
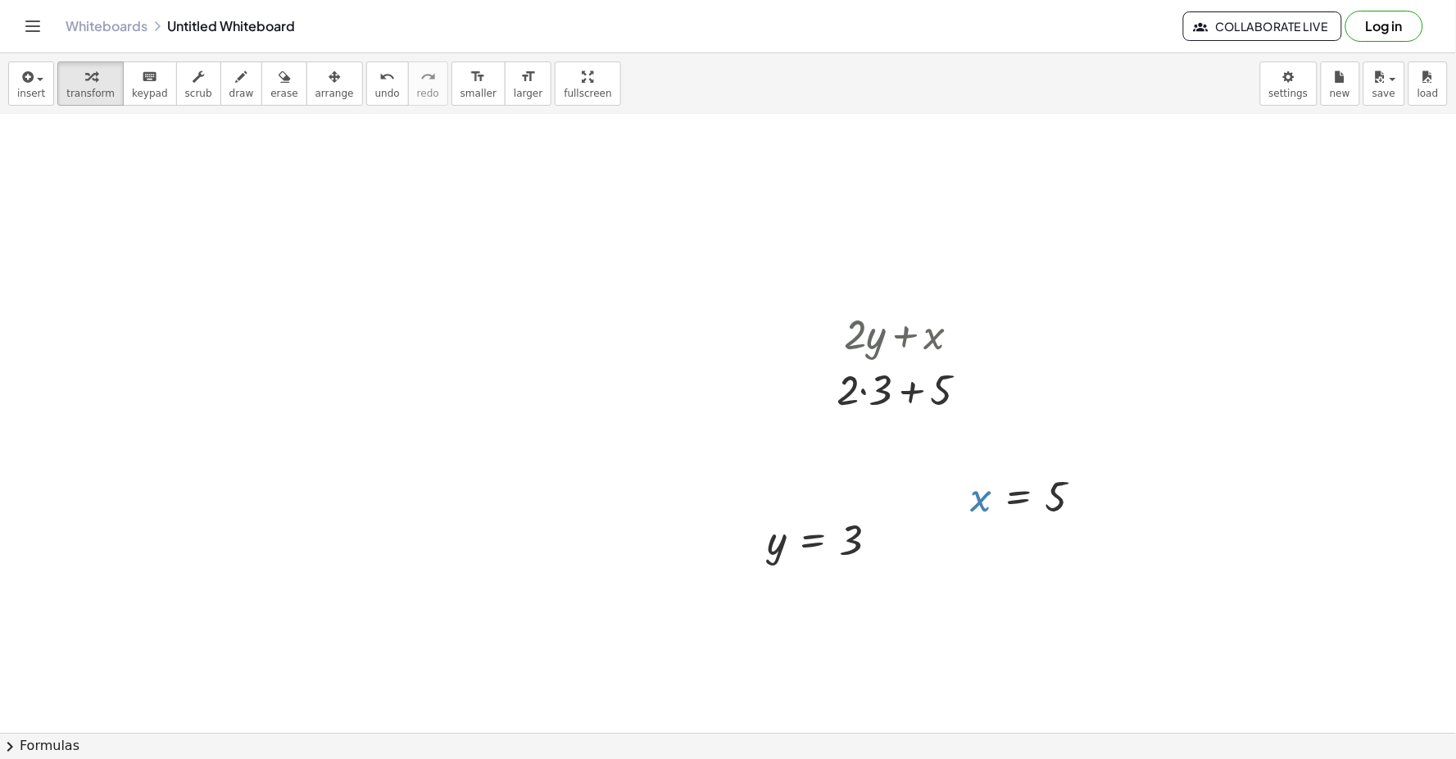
drag, startPoint x: 981, startPoint y: 492, endPoint x: 990, endPoint y: 465, distance: 28.2
click at [940, 465] on div "x = 5" at bounding box center [1026, 496] width 161 height 62
drag, startPoint x: 990, startPoint y: 465, endPoint x: 841, endPoint y: 434, distance: 152.3
drag, startPoint x: 850, startPoint y: 392, endPoint x: 900, endPoint y: 408, distance: 51.8
click at [900, 408] on div at bounding box center [908, 388] width 161 height 56
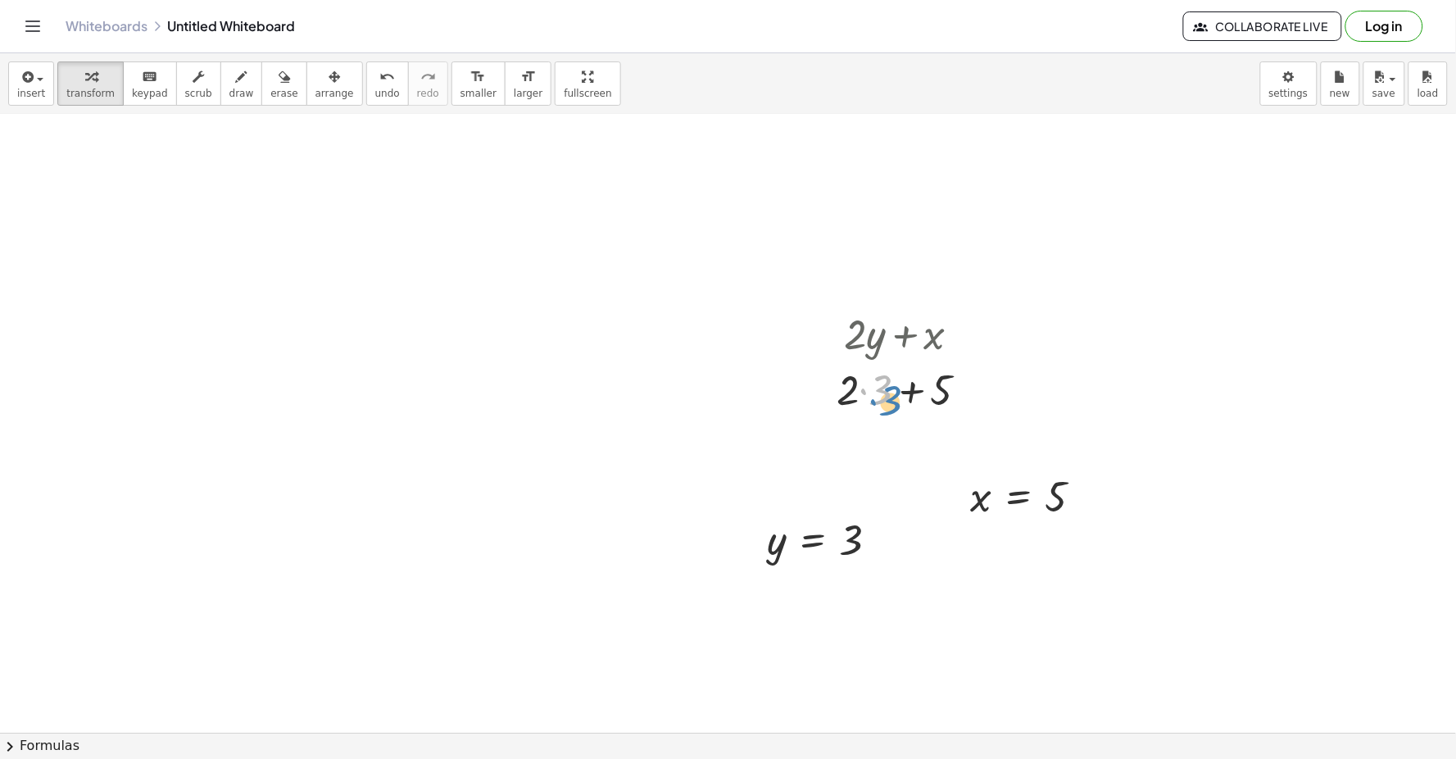
drag, startPoint x: 900, startPoint y: 408, endPoint x: 880, endPoint y: 400, distance: 21.3
click at [880, 400] on div at bounding box center [908, 388] width 161 height 56
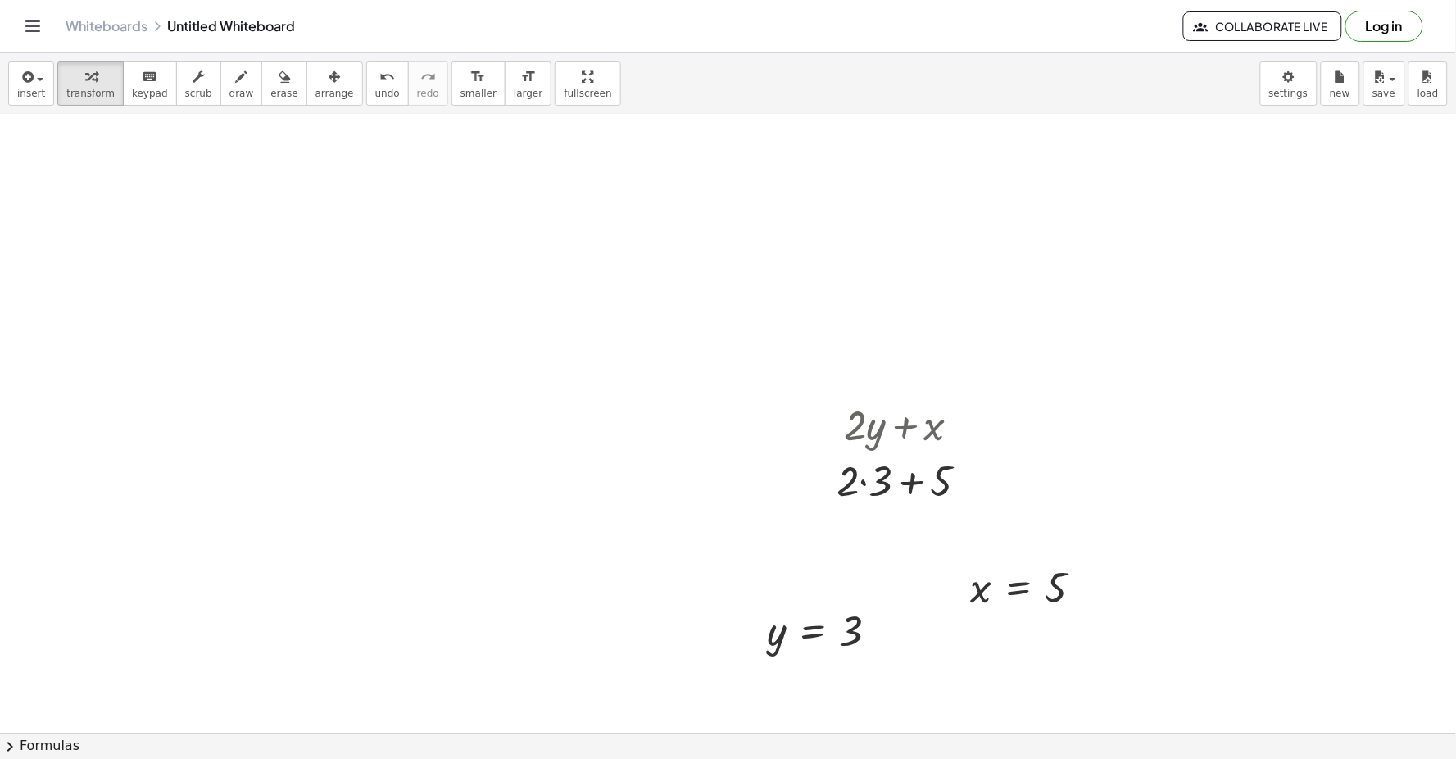
scroll to position [3175, 0]
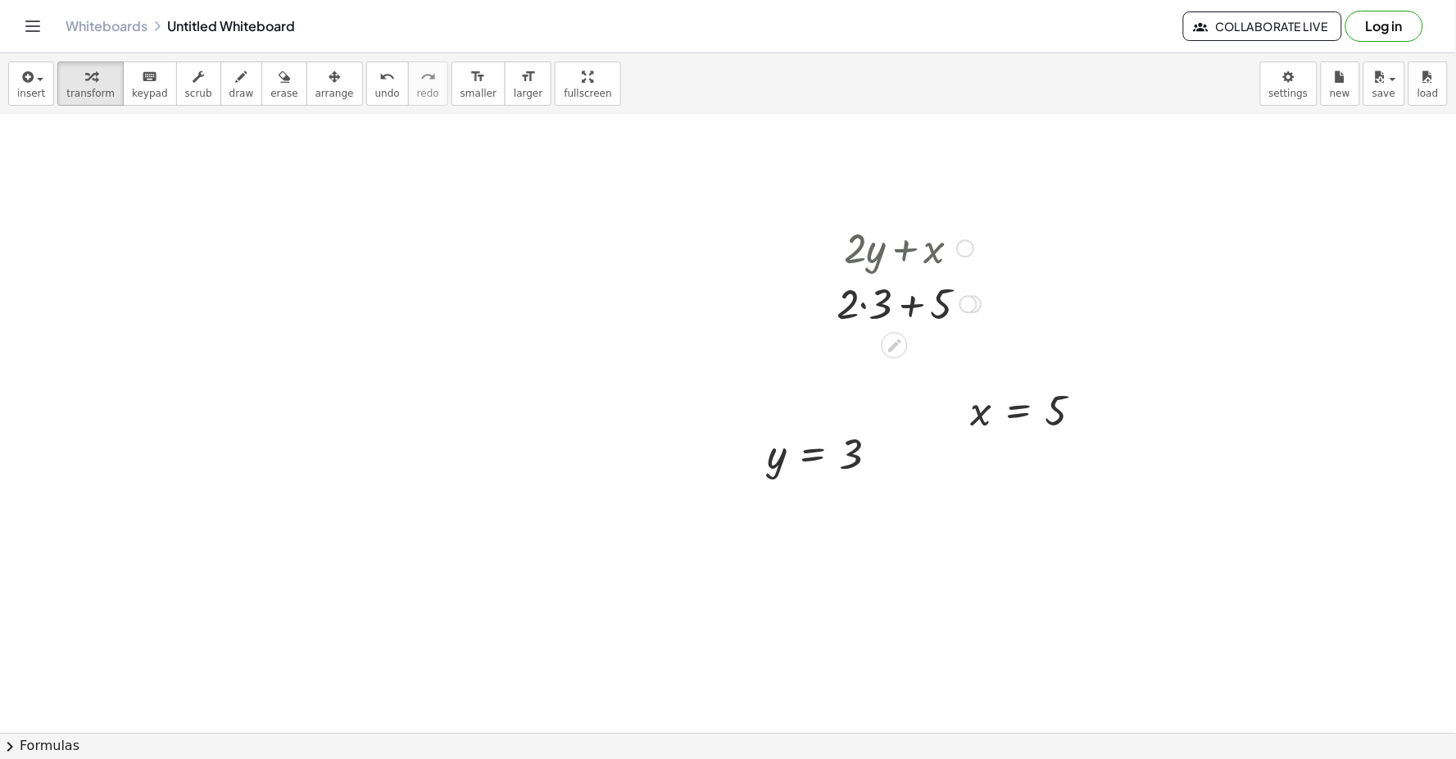
click at [864, 308] on div at bounding box center [908, 302] width 161 height 56
click at [896, 298] on div at bounding box center [909, 302] width 146 height 56
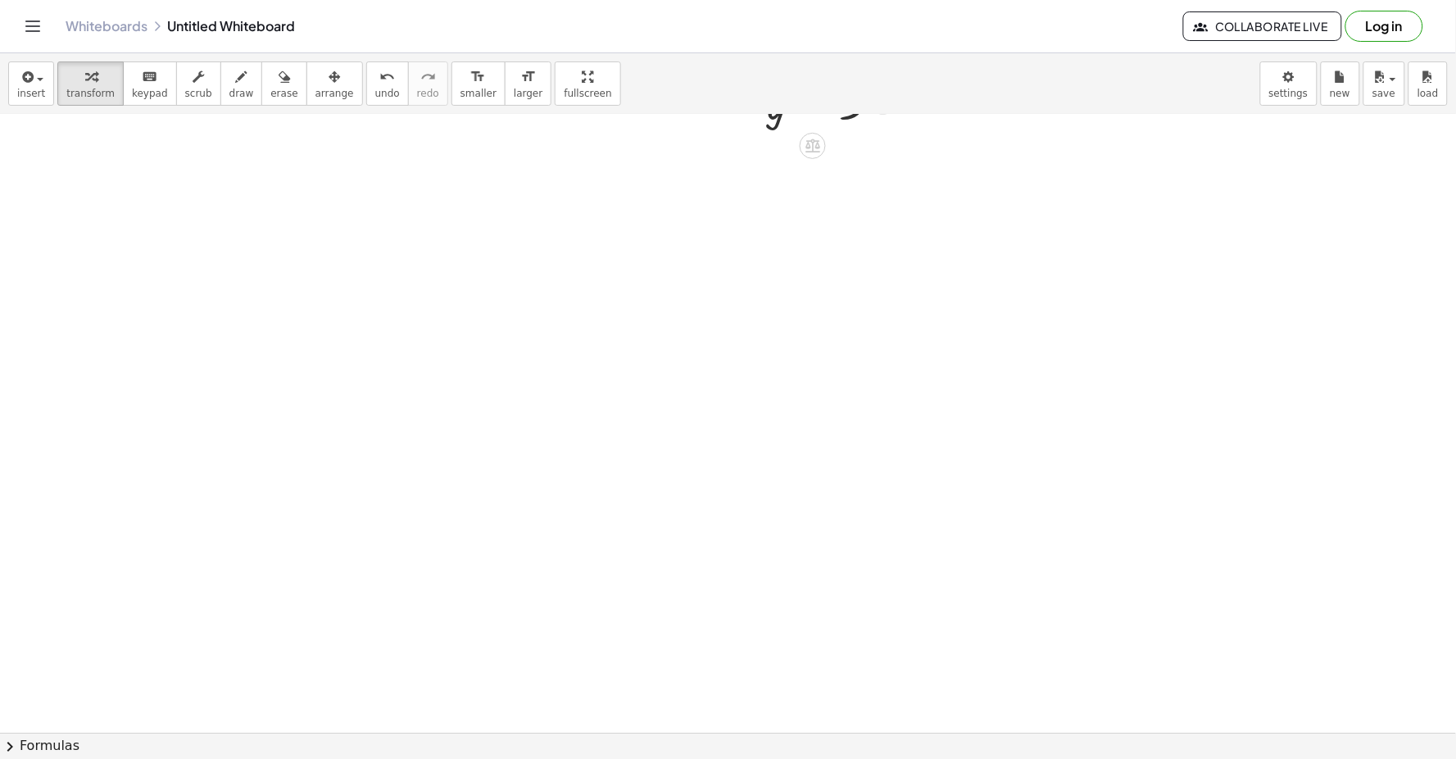
scroll to position [3631, 0]
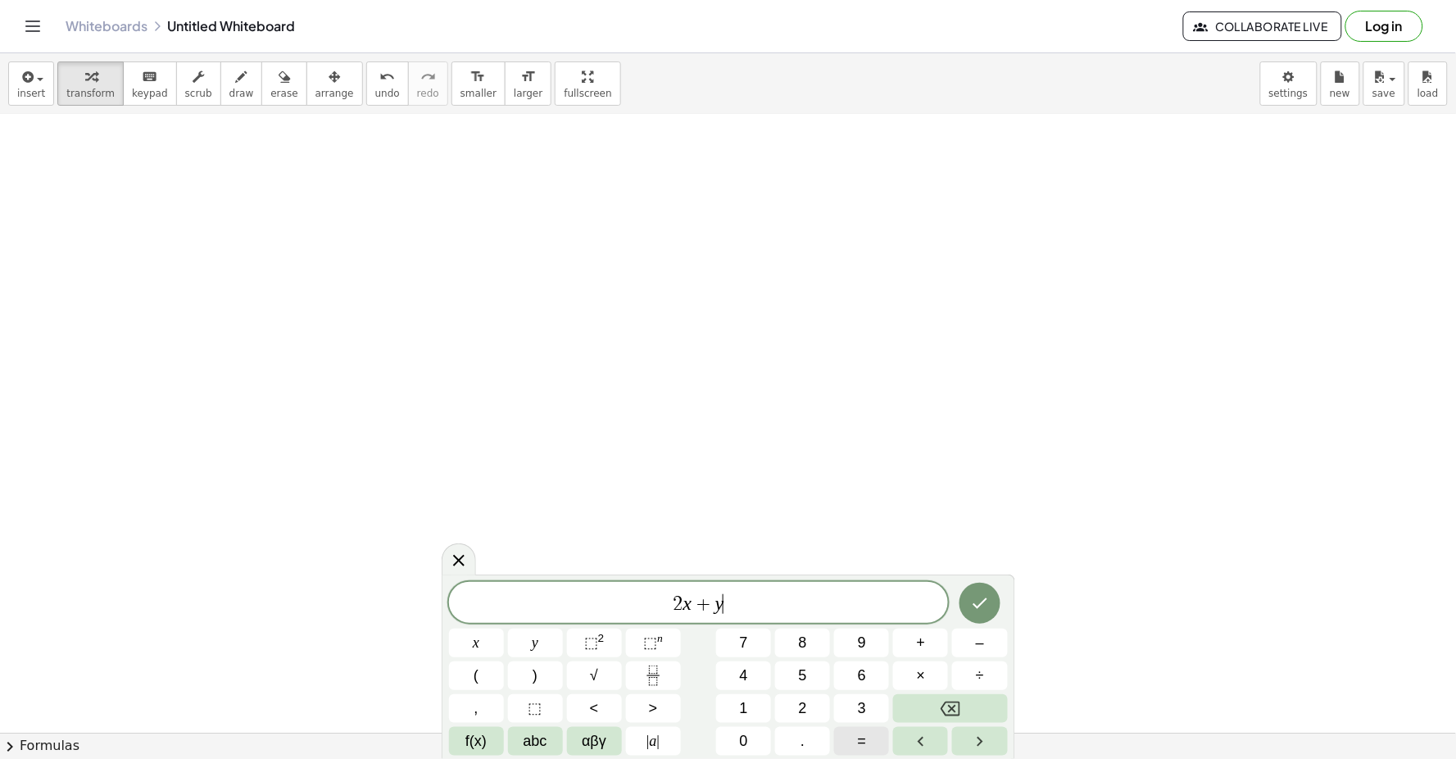
click at [853, 725] on button "=" at bounding box center [861, 741] width 55 height 29
click at [940, 602] on icon "Done" at bounding box center [980, 603] width 20 height 20
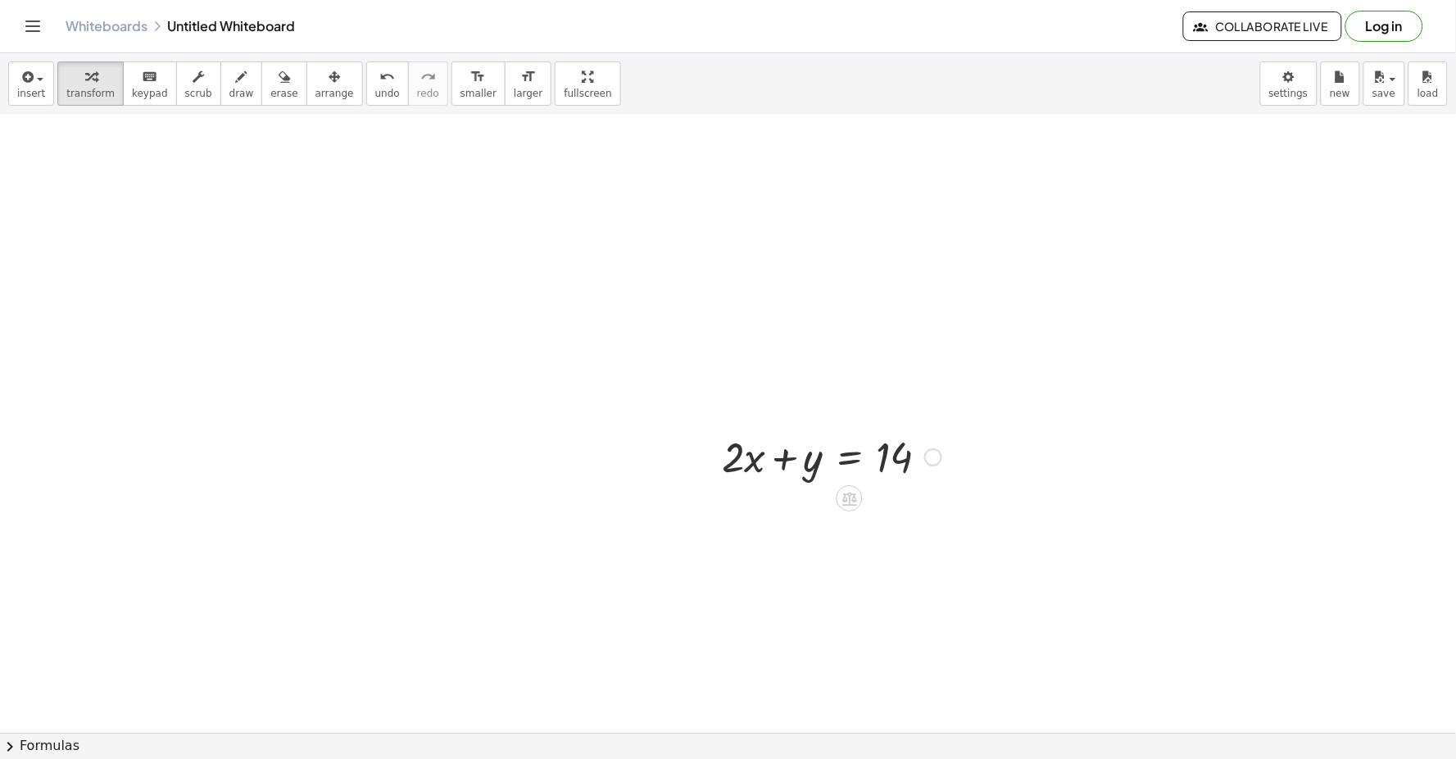
click at [709, 478] on div at bounding box center [709, 456] width 25 height 64
drag, startPoint x: 687, startPoint y: 469, endPoint x: 82, endPoint y: 242, distance: 646.1
click at [82, 242] on div at bounding box center [83, 220] width 25 height 64
drag, startPoint x: 185, startPoint y: 413, endPoint x: 190, endPoint y: 440, distance: 27.5
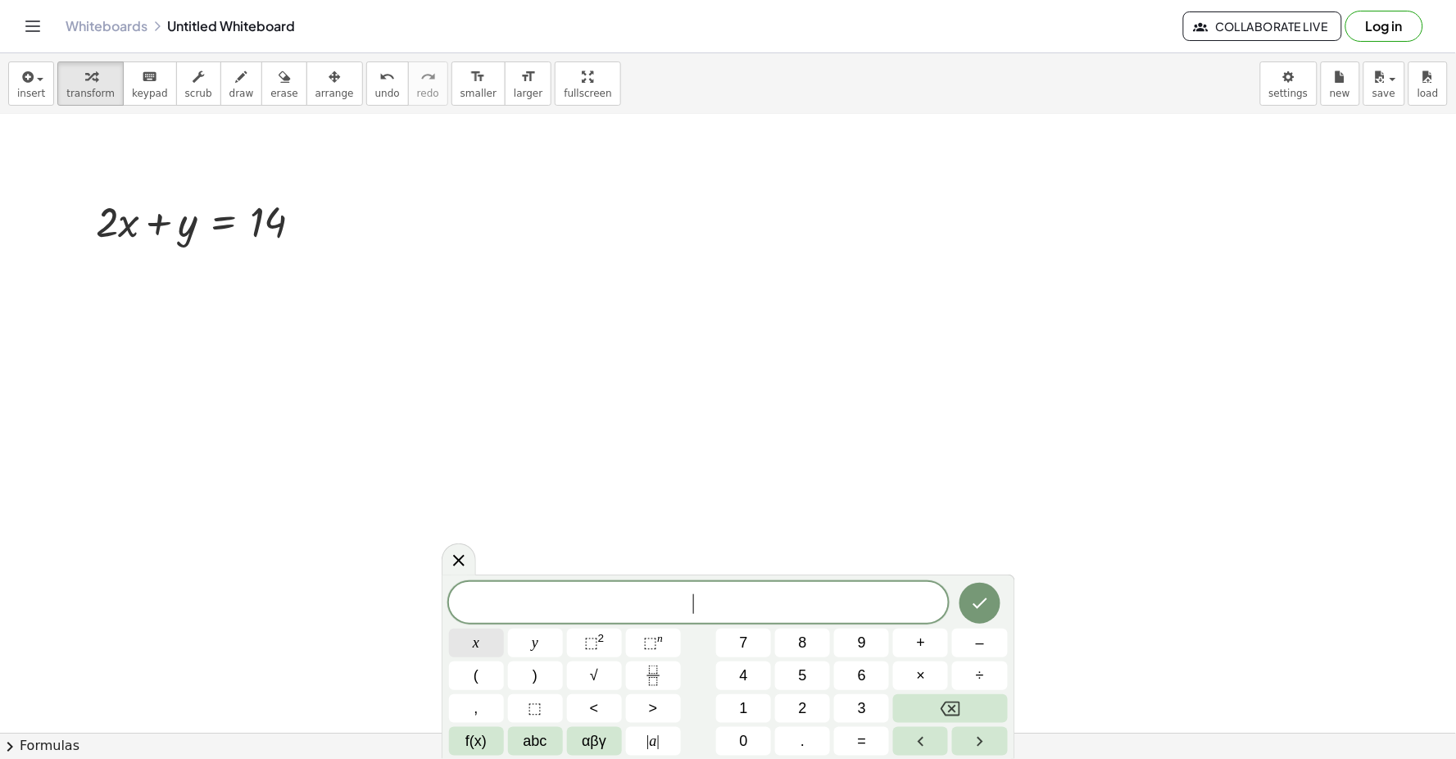
click at [451, 633] on button "x" at bounding box center [476, 642] width 55 height 29
click at [940, 643] on button "–" at bounding box center [979, 642] width 55 height 29
click at [529, 646] on button "y" at bounding box center [535, 642] width 55 height 29
click at [854, 725] on button "=" at bounding box center [861, 741] width 55 height 29
click at [743, 666] on span "4" at bounding box center [744, 675] width 8 height 22
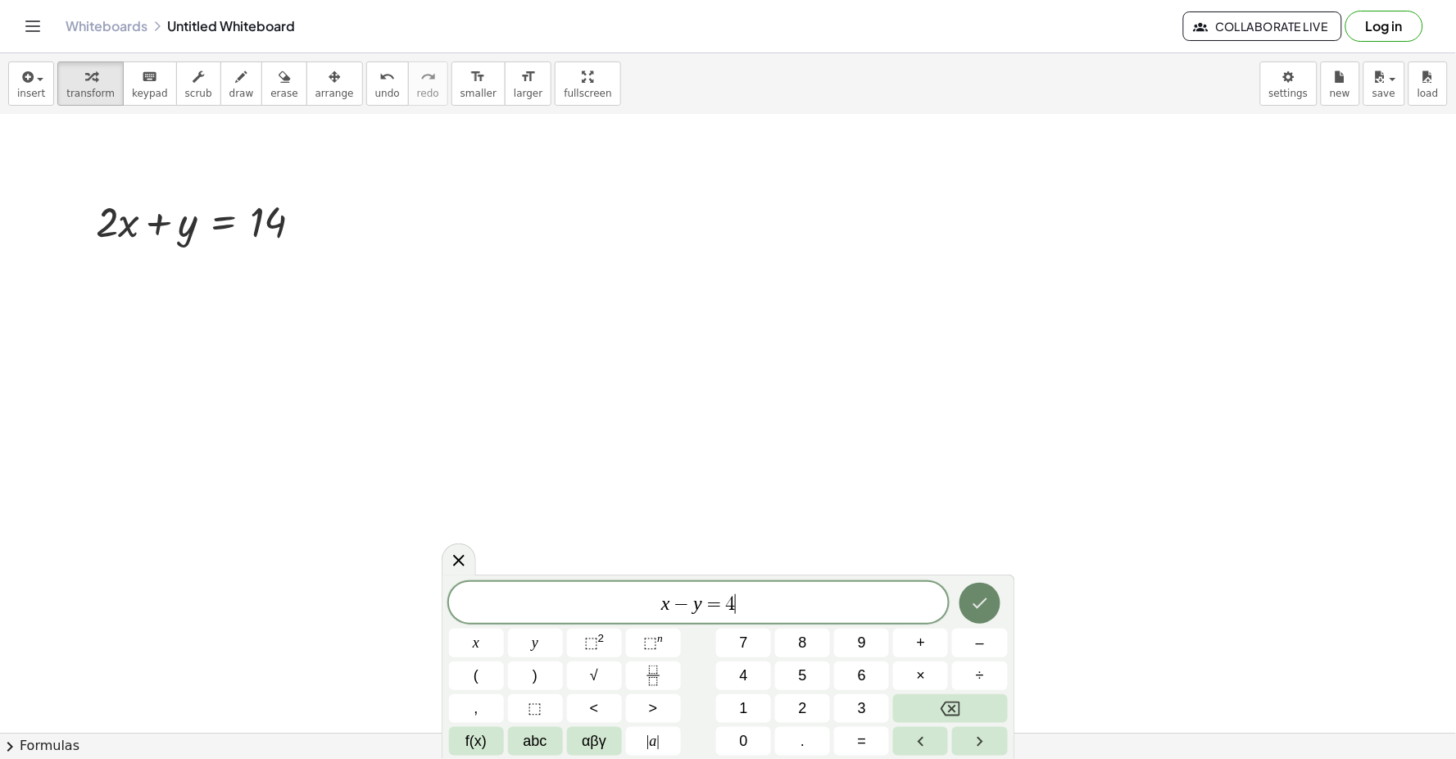
click at [940, 585] on button "Done" at bounding box center [979, 602] width 41 height 41
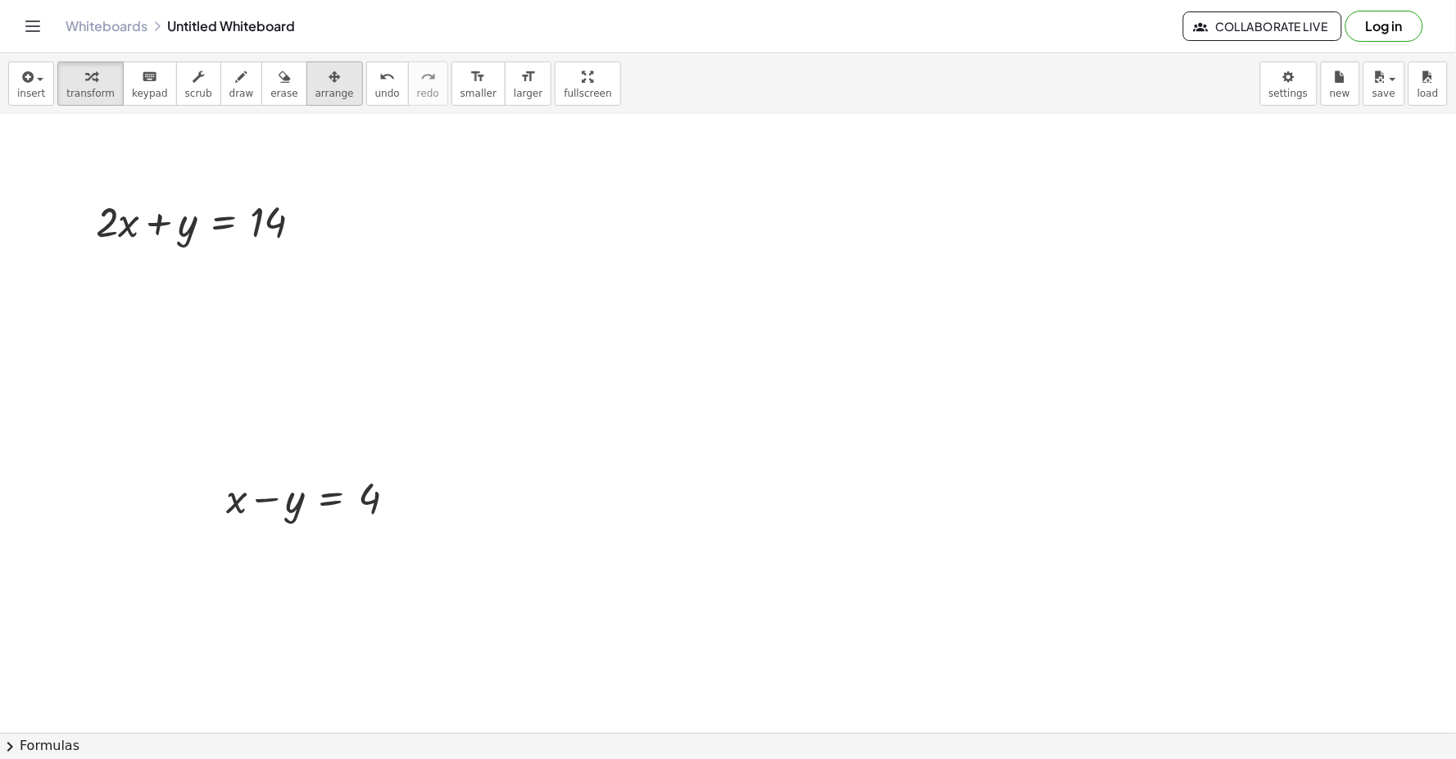
click at [306, 70] on button "arrange" at bounding box center [334, 83] width 57 height 44
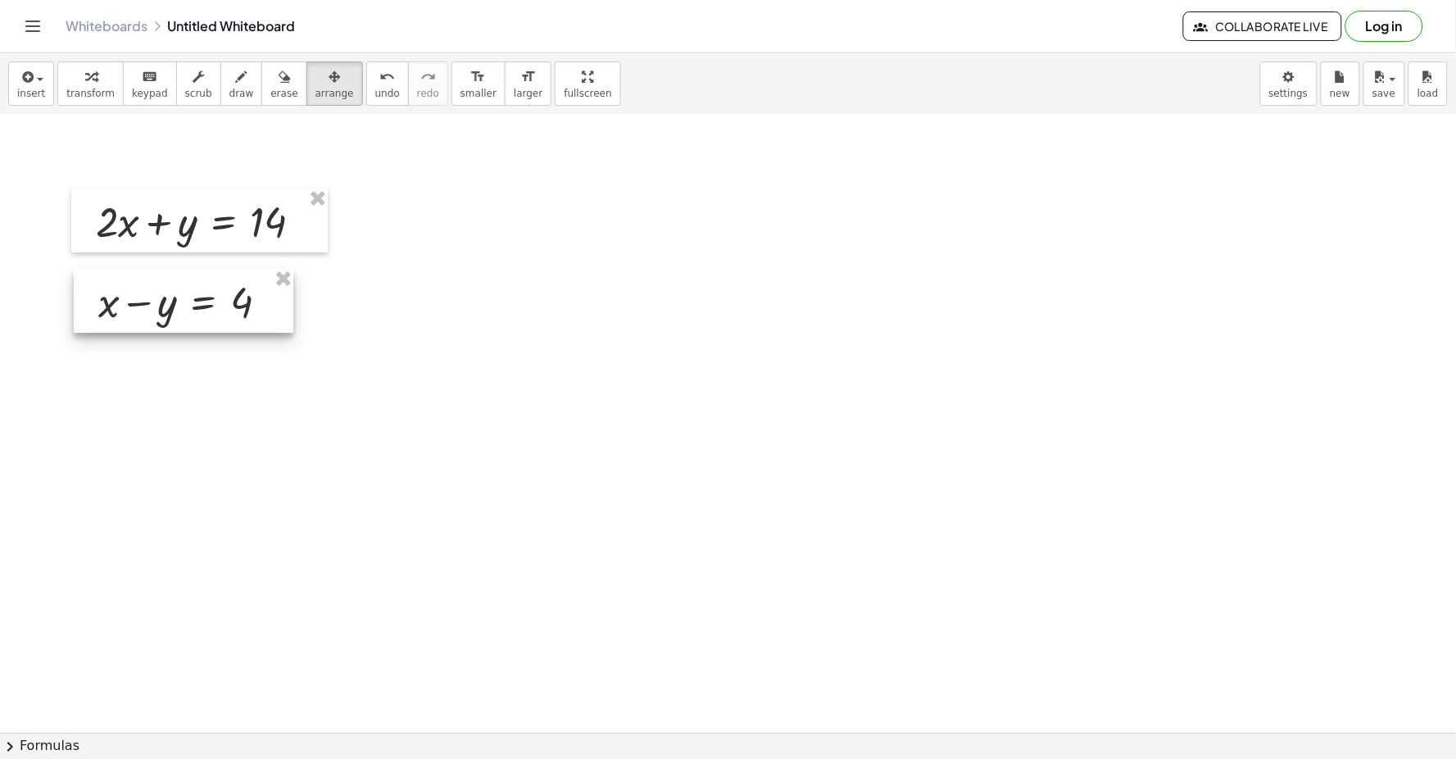
drag, startPoint x: 203, startPoint y: 487, endPoint x: 126, endPoint y: 308, distance: 194.5
click at [126, 308] on div at bounding box center [184, 301] width 220 height 64
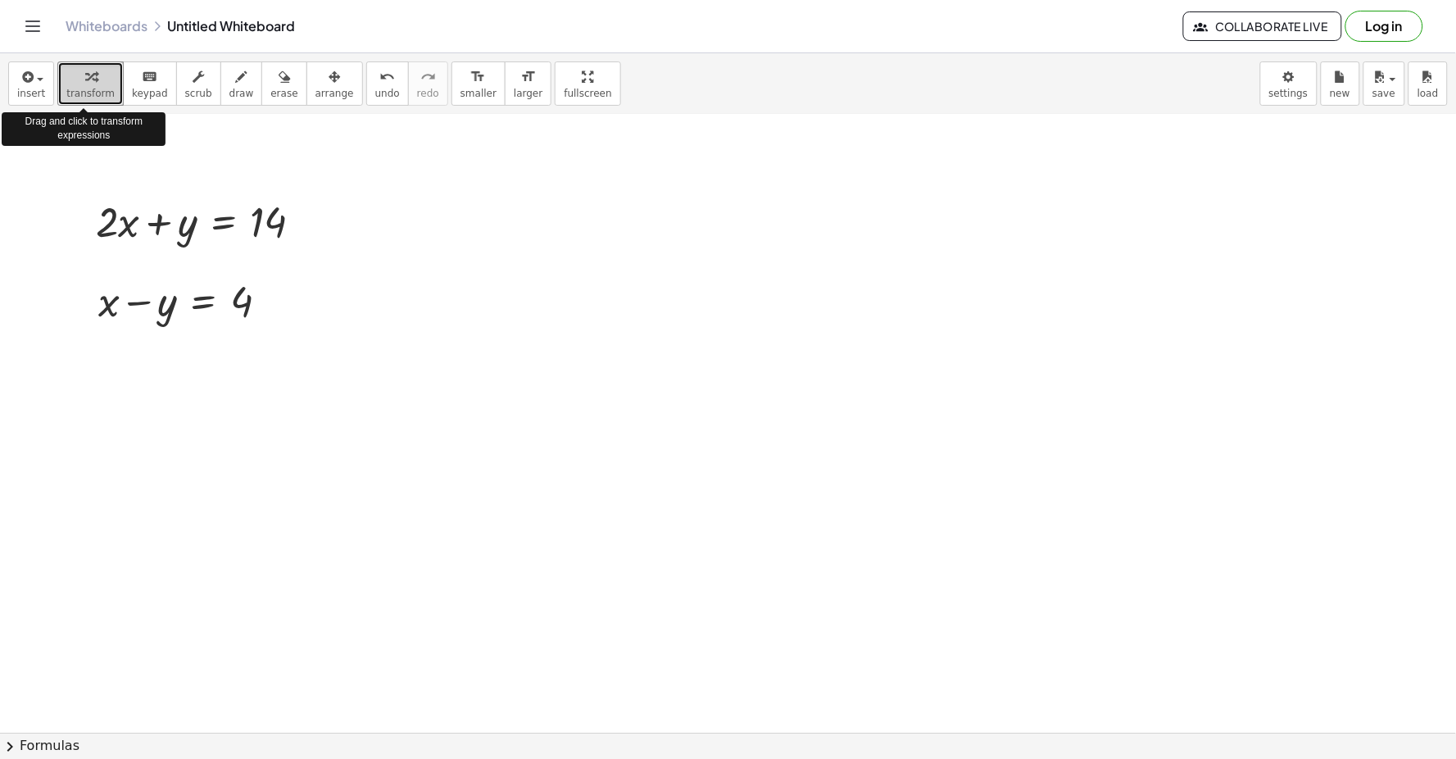
drag, startPoint x: 85, startPoint y: 77, endPoint x: 70, endPoint y: 82, distance: 15.5
click at [70, 82] on div "button" at bounding box center [90, 76] width 48 height 20
click at [57, 61] on button "transform" at bounding box center [90, 83] width 66 height 44
drag, startPoint x: 418, startPoint y: 449, endPoint x: 405, endPoint y: 498, distance: 50.9
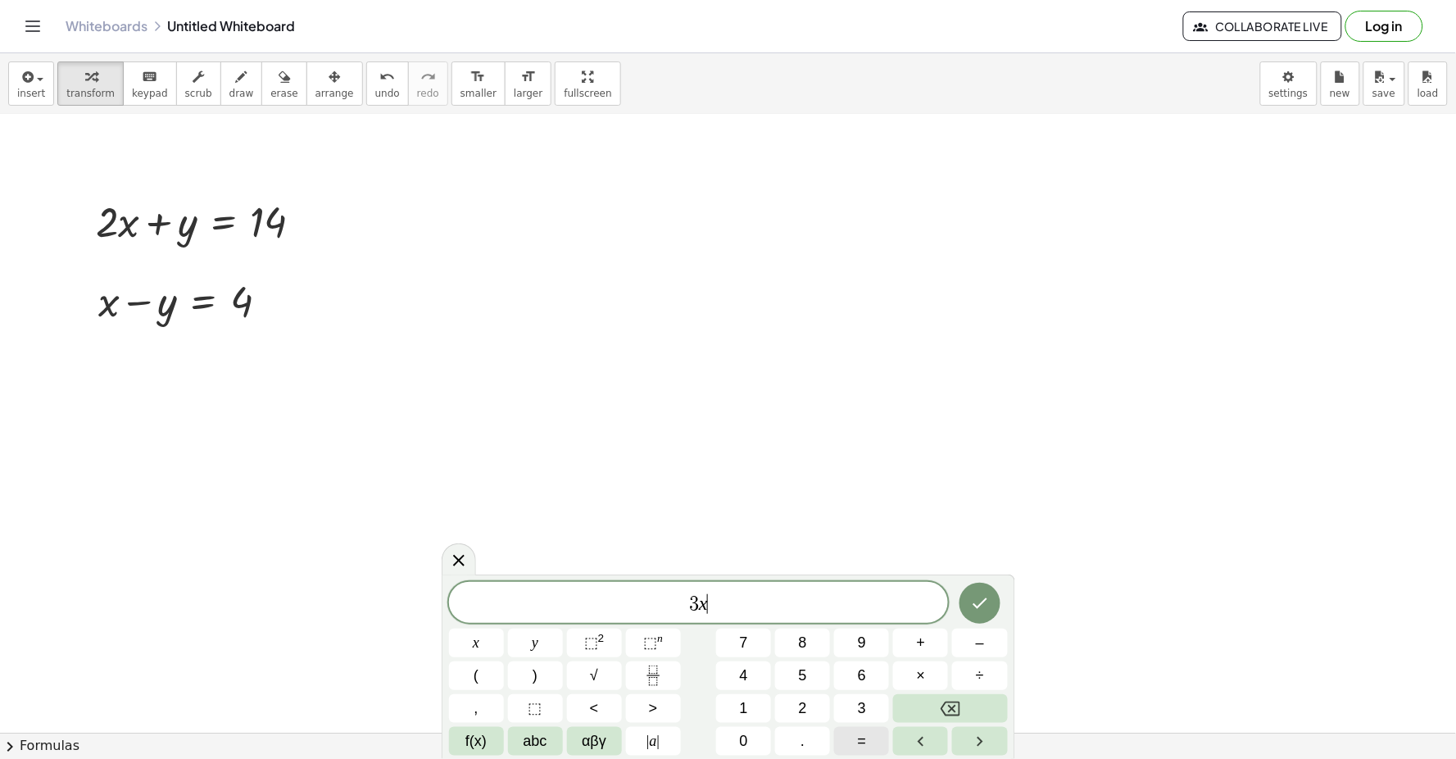
click at [865, 725] on button "=" at bounding box center [861, 741] width 55 height 29
click at [741, 708] on span "1" at bounding box center [744, 708] width 8 height 22
click at [798, 628] on button "8" at bounding box center [802, 642] width 55 height 29
click at [940, 602] on button "Done" at bounding box center [979, 602] width 41 height 41
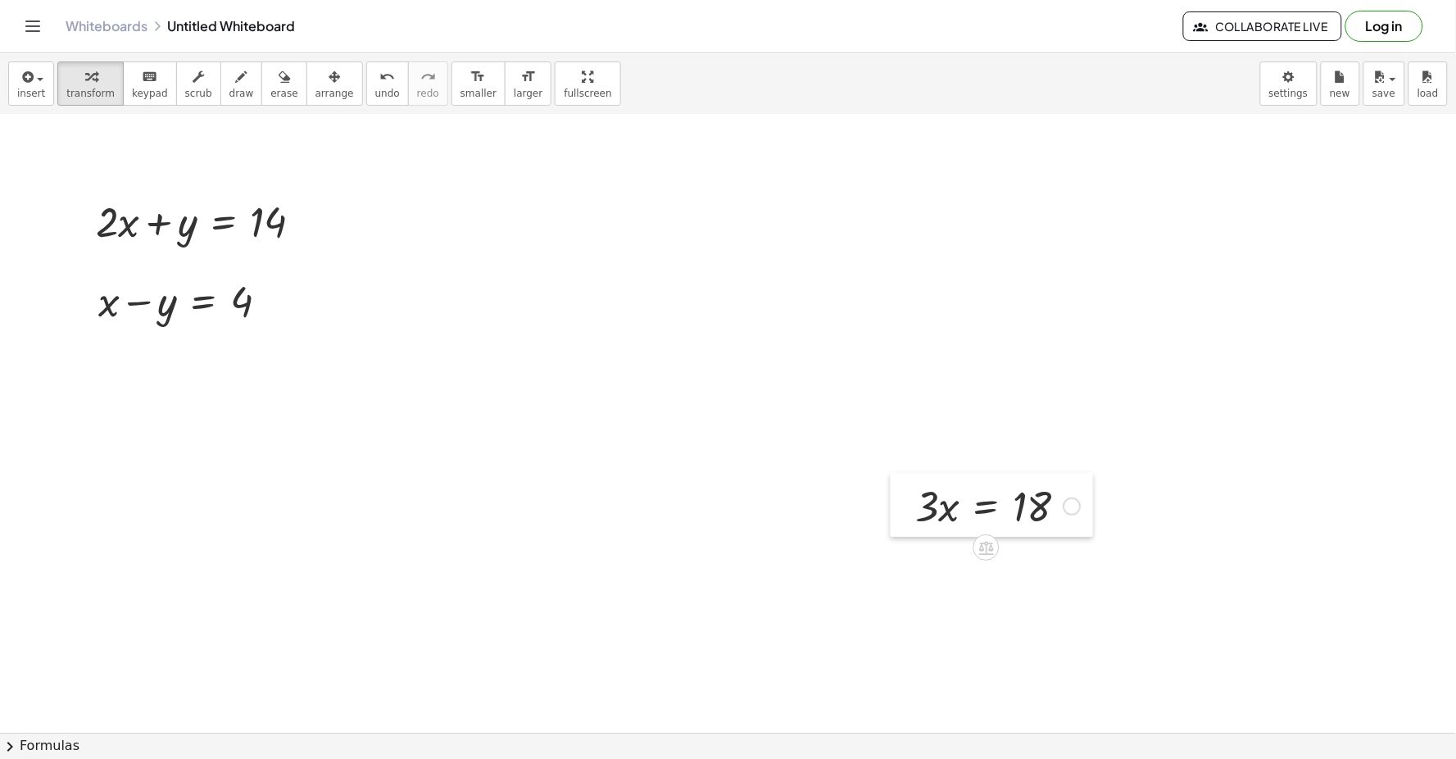
drag, startPoint x: 387, startPoint y: 547, endPoint x: 898, endPoint y: 510, distance: 512.6
click at [898, 510] on div at bounding box center [903, 505] width 25 height 64
click at [932, 500] on div at bounding box center [998, 505] width 182 height 56
click at [218, 265] on icon at bounding box center [223, 263] width 15 height 14
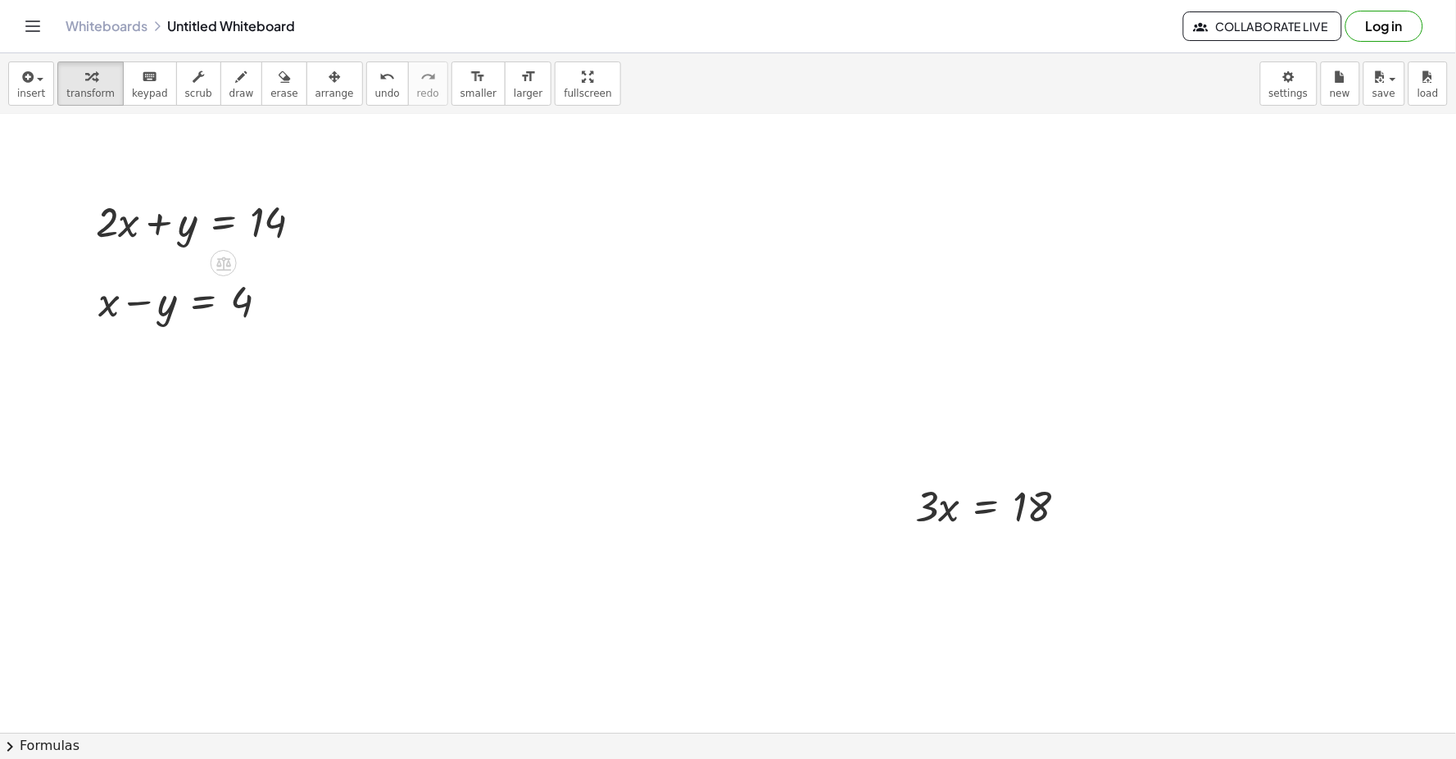
drag, startPoint x: 168, startPoint y: 505, endPoint x: 143, endPoint y: 492, distance: 28.6
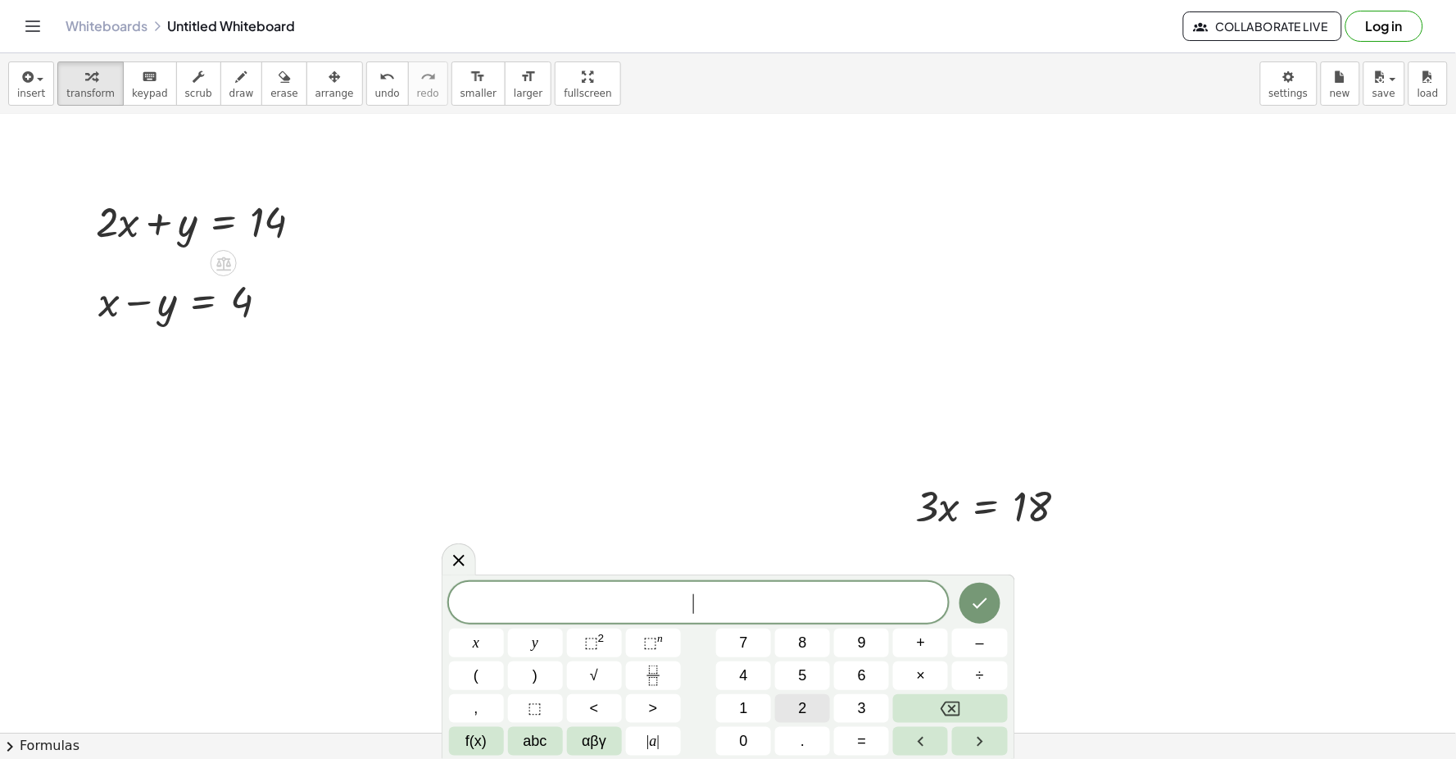
click at [795, 709] on button "2" at bounding box center [802, 708] width 55 height 29
click at [474, 628] on button "x" at bounding box center [476, 642] width 55 height 29
click at [910, 645] on button "+" at bounding box center [920, 642] width 55 height 29
click at [549, 645] on button "y" at bounding box center [535, 642] width 55 height 29
click at [524, 640] on button "y" at bounding box center [535, 642] width 55 height 29
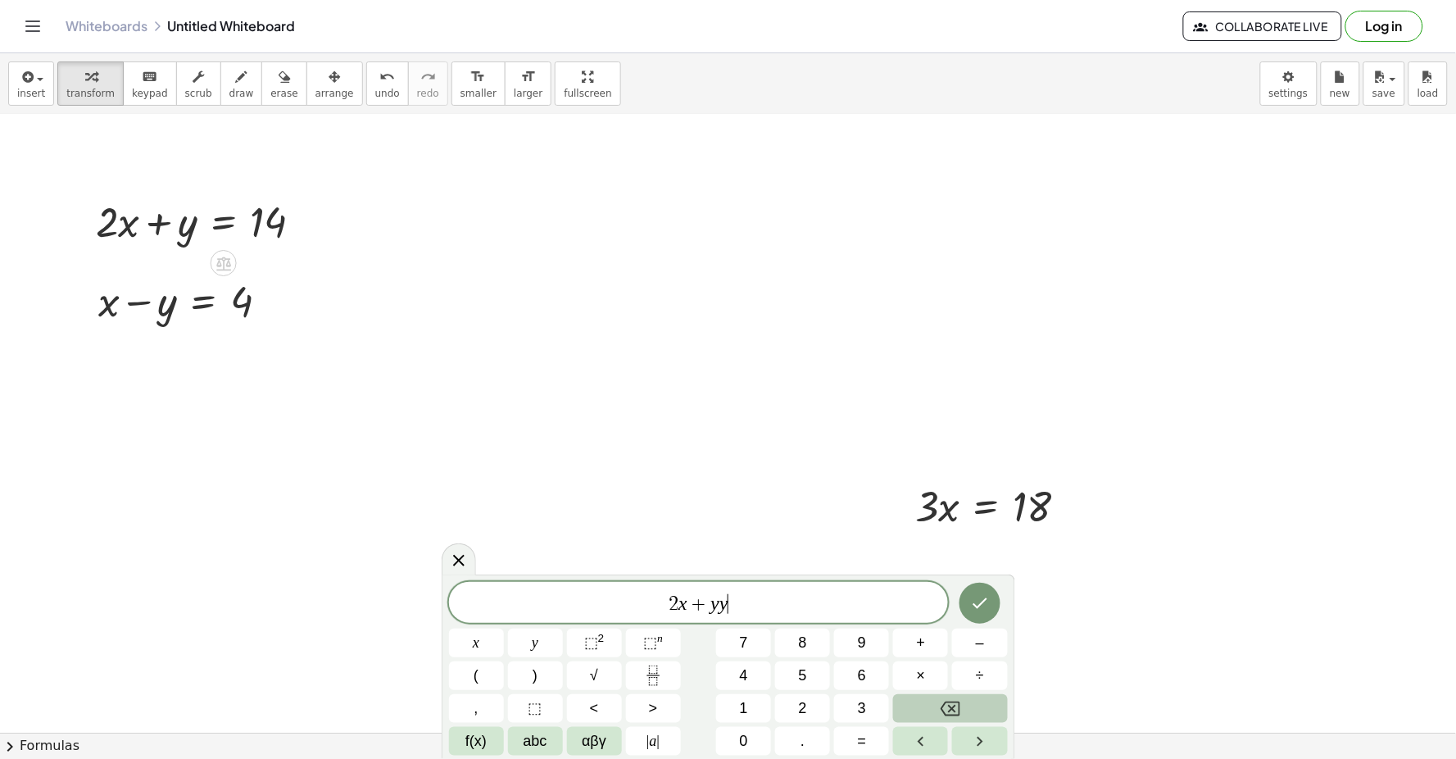
click at [899, 705] on button "Backspace" at bounding box center [950, 708] width 114 height 29
click at [847, 725] on button "=" at bounding box center [861, 741] width 55 height 29
click at [726, 697] on button "1" at bounding box center [743, 708] width 55 height 29
click at [722, 665] on button "4" at bounding box center [743, 675] width 55 height 29
click at [940, 595] on icon "Done" at bounding box center [980, 603] width 20 height 20
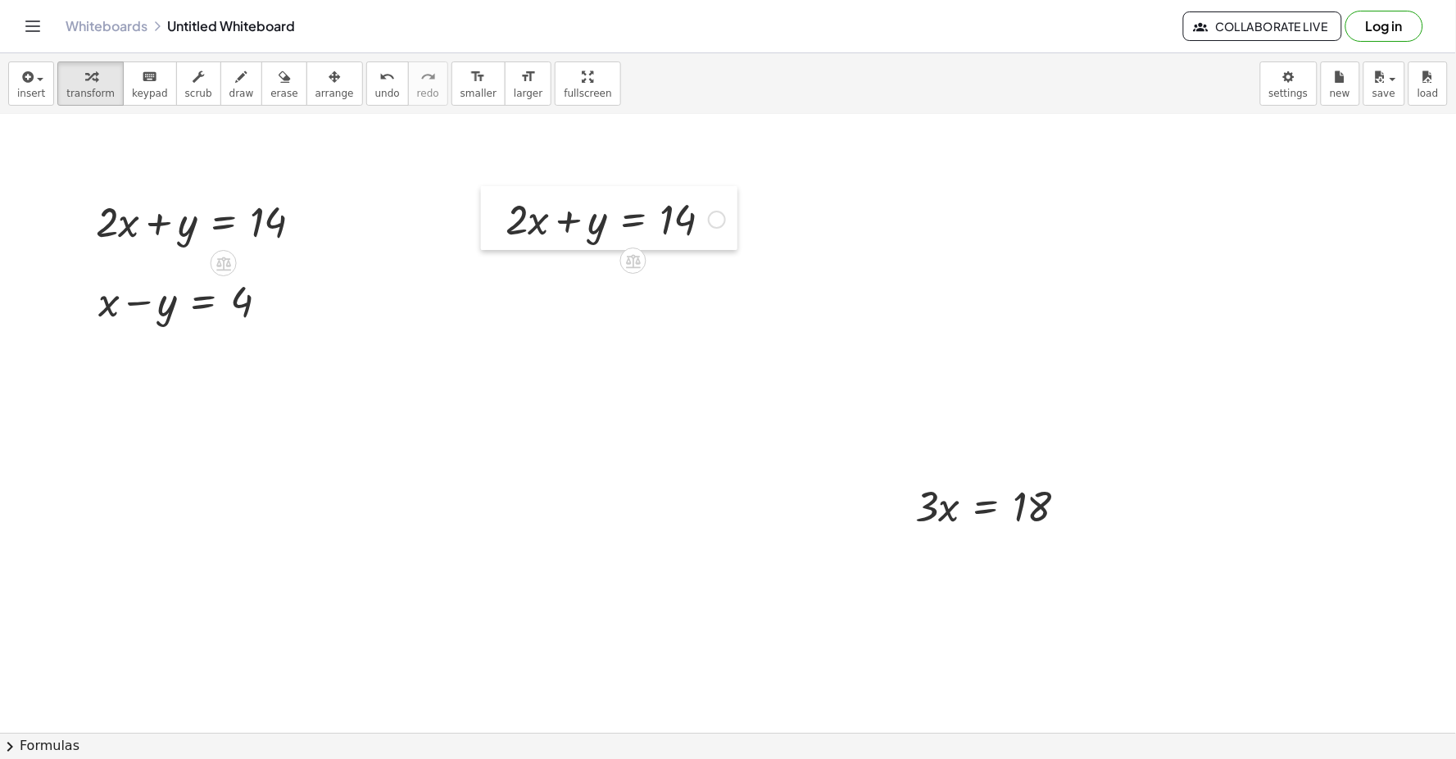
drag, startPoint x: 686, startPoint y: 380, endPoint x: 481, endPoint y: 238, distance: 249.1
drag, startPoint x: 481, startPoint y: 238, endPoint x: 932, endPoint y: 272, distance: 452.7
drag, startPoint x: 696, startPoint y: 442, endPoint x: 930, endPoint y: 510, distance: 243.2
click at [930, 510] on div at bounding box center [998, 505] width 182 height 56
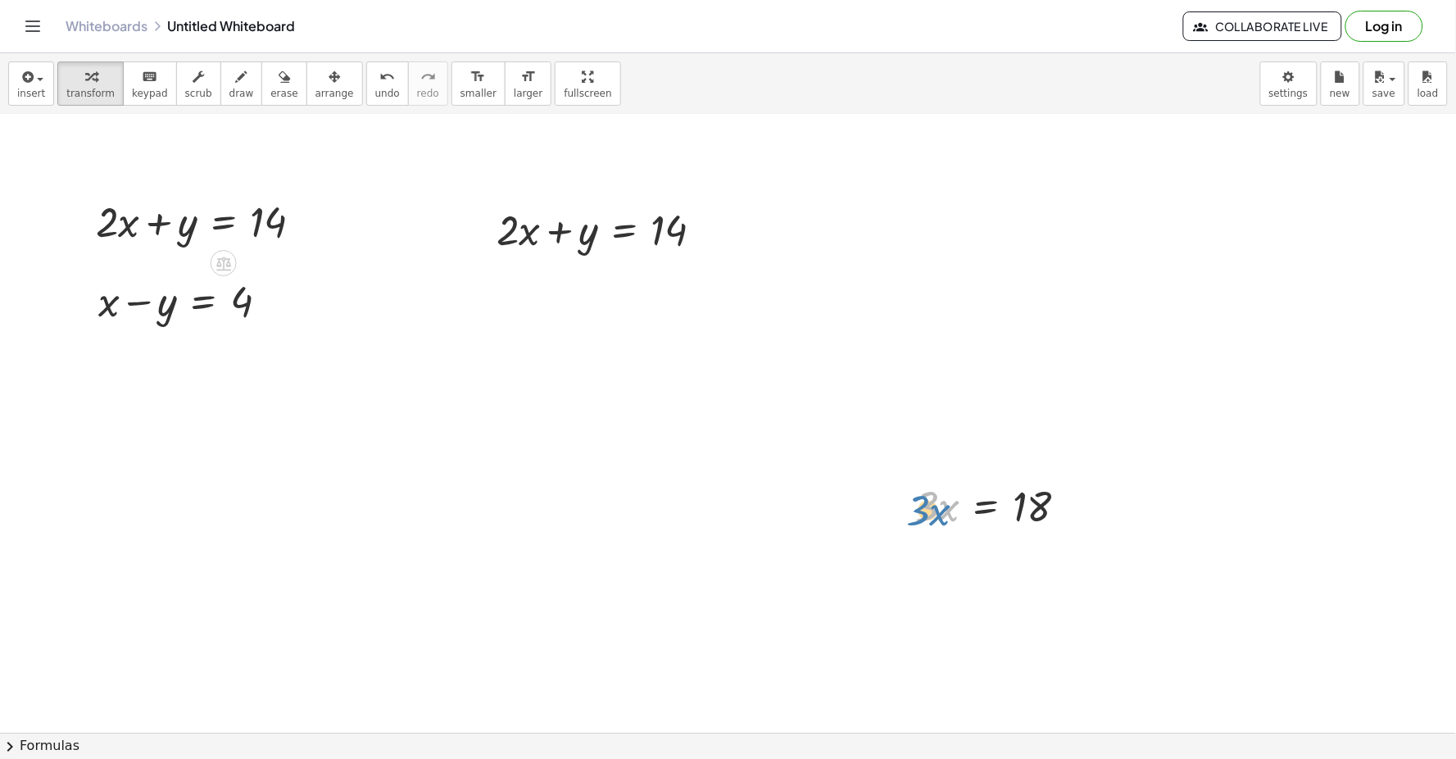
drag, startPoint x: 949, startPoint y: 514, endPoint x: 940, endPoint y: 516, distance: 9.2
click at [940, 516] on div at bounding box center [998, 505] width 182 height 56
drag, startPoint x: 566, startPoint y: 266, endPoint x: 940, endPoint y: 514, distance: 448.5
drag, startPoint x: 940, startPoint y: 514, endPoint x: 822, endPoint y: 551, distance: 123.6
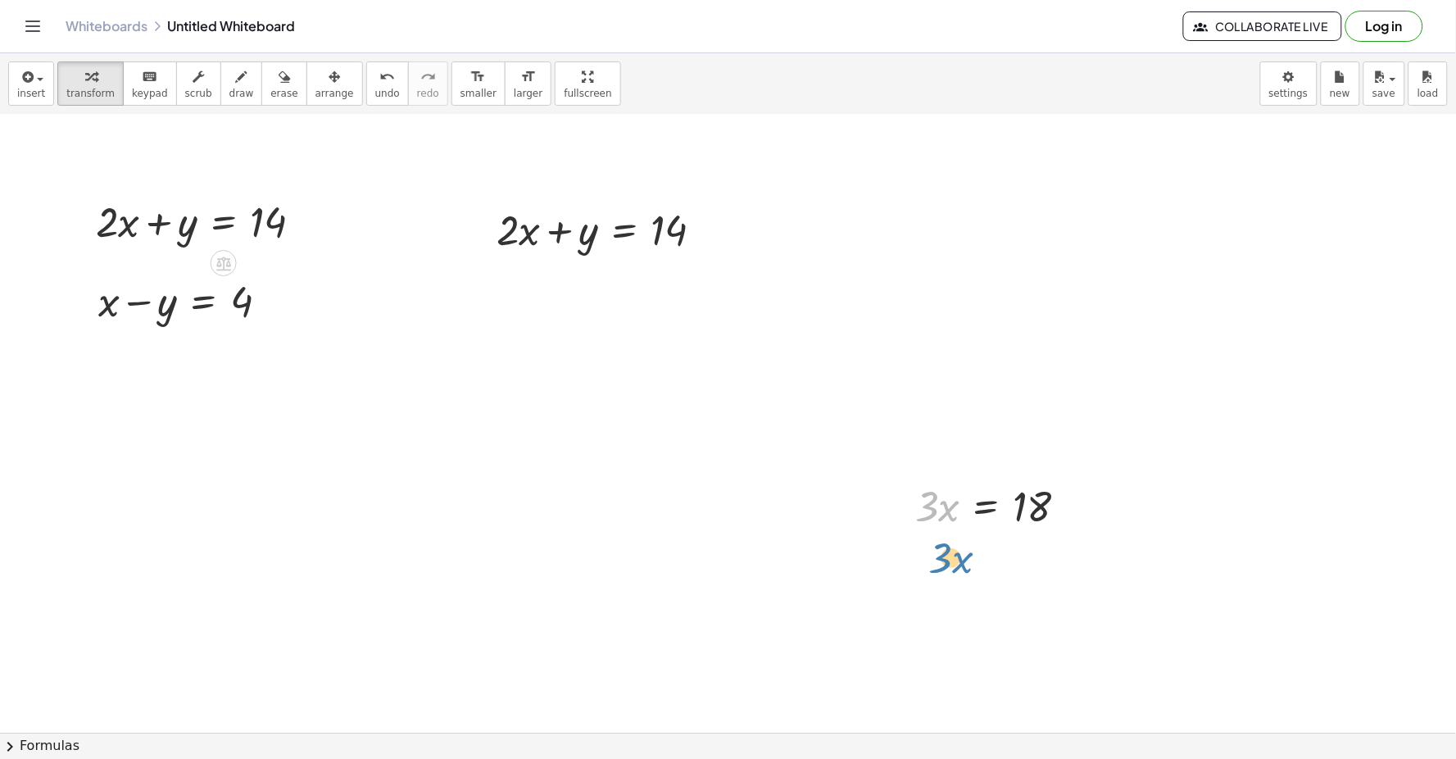
drag, startPoint x: 953, startPoint y: 502, endPoint x: 969, endPoint y: 508, distance: 17.4
click at [940, 512] on div at bounding box center [998, 505] width 182 height 56
click at [526, 235] on div at bounding box center [606, 229] width 236 height 56
drag, startPoint x: 526, startPoint y: 235, endPoint x: 496, endPoint y: 283, distance: 57.1
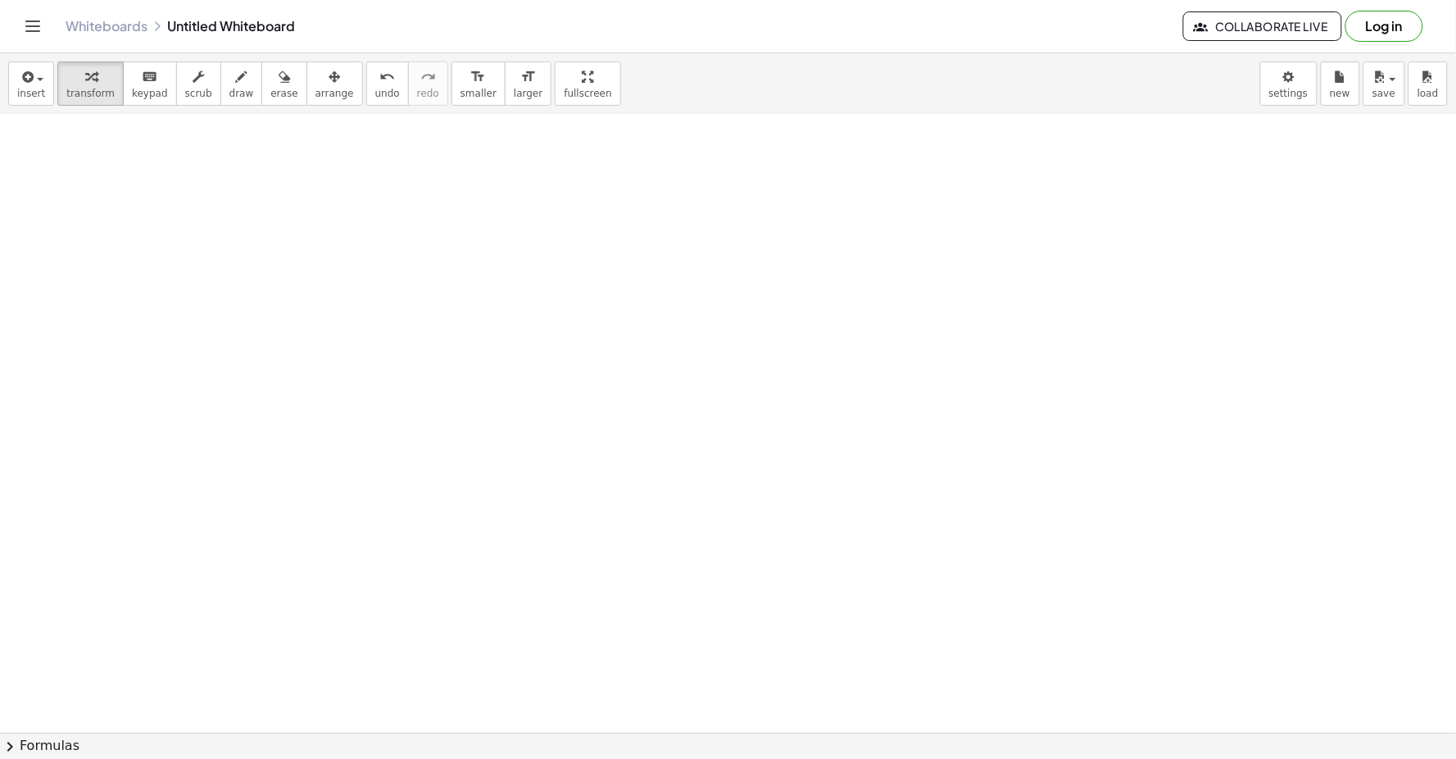
scroll to position [4163, 0]
